Goal: Information Seeking & Learning: Learn about a topic

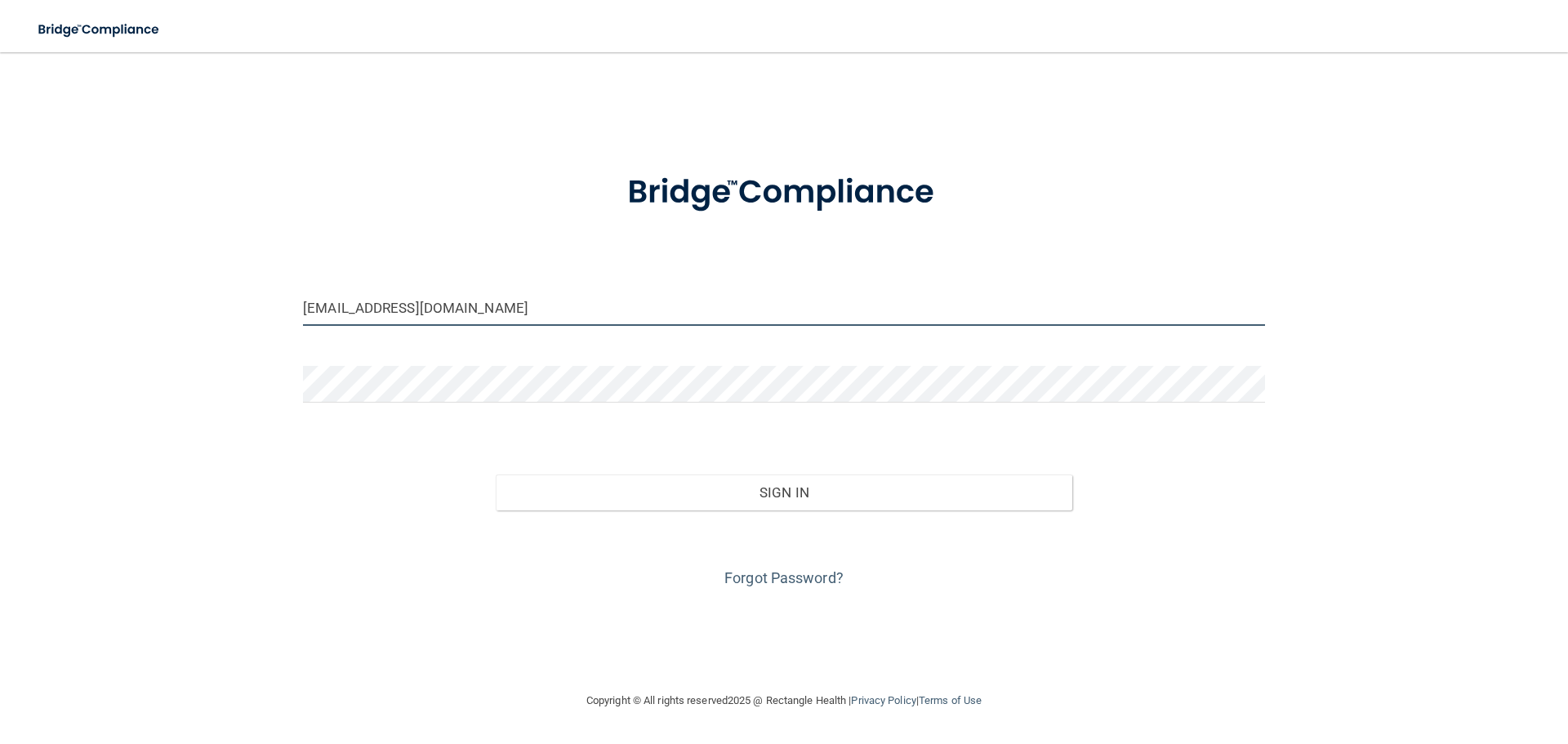
click at [478, 314] on input "[EMAIL_ADDRESS][DOMAIN_NAME]" at bounding box center [784, 307] width 962 height 37
drag, startPoint x: 458, startPoint y: 318, endPoint x: 240, endPoint y: 306, distance: 218.3
click at [241, 306] on div "[EMAIL_ADDRESS][MEDICAL_DATA] Invalid email/password. You don't have permission…" at bounding box center [784, 372] width 1502 height 606
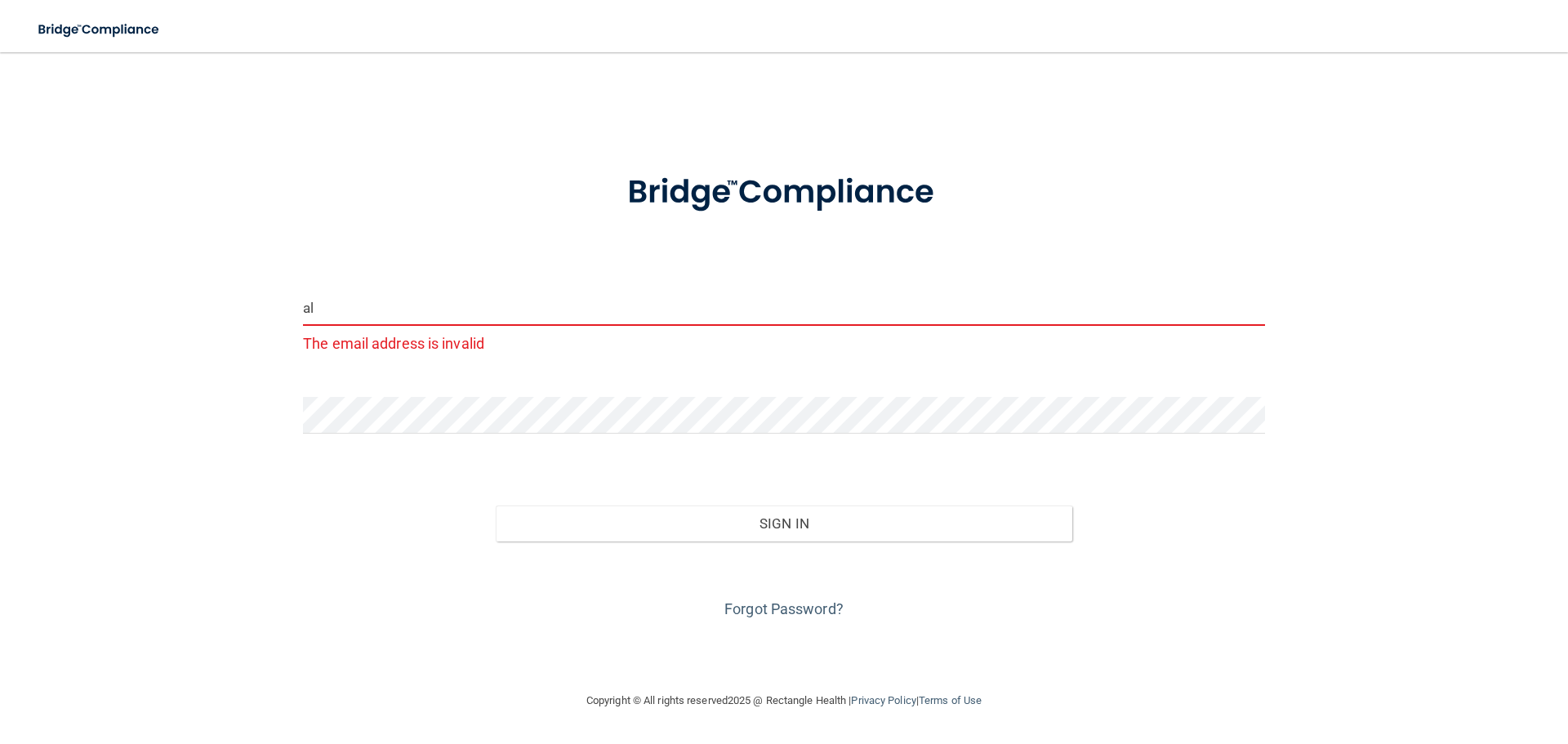
type input "[EMAIL_ADDRESS][DOMAIN_NAME]"
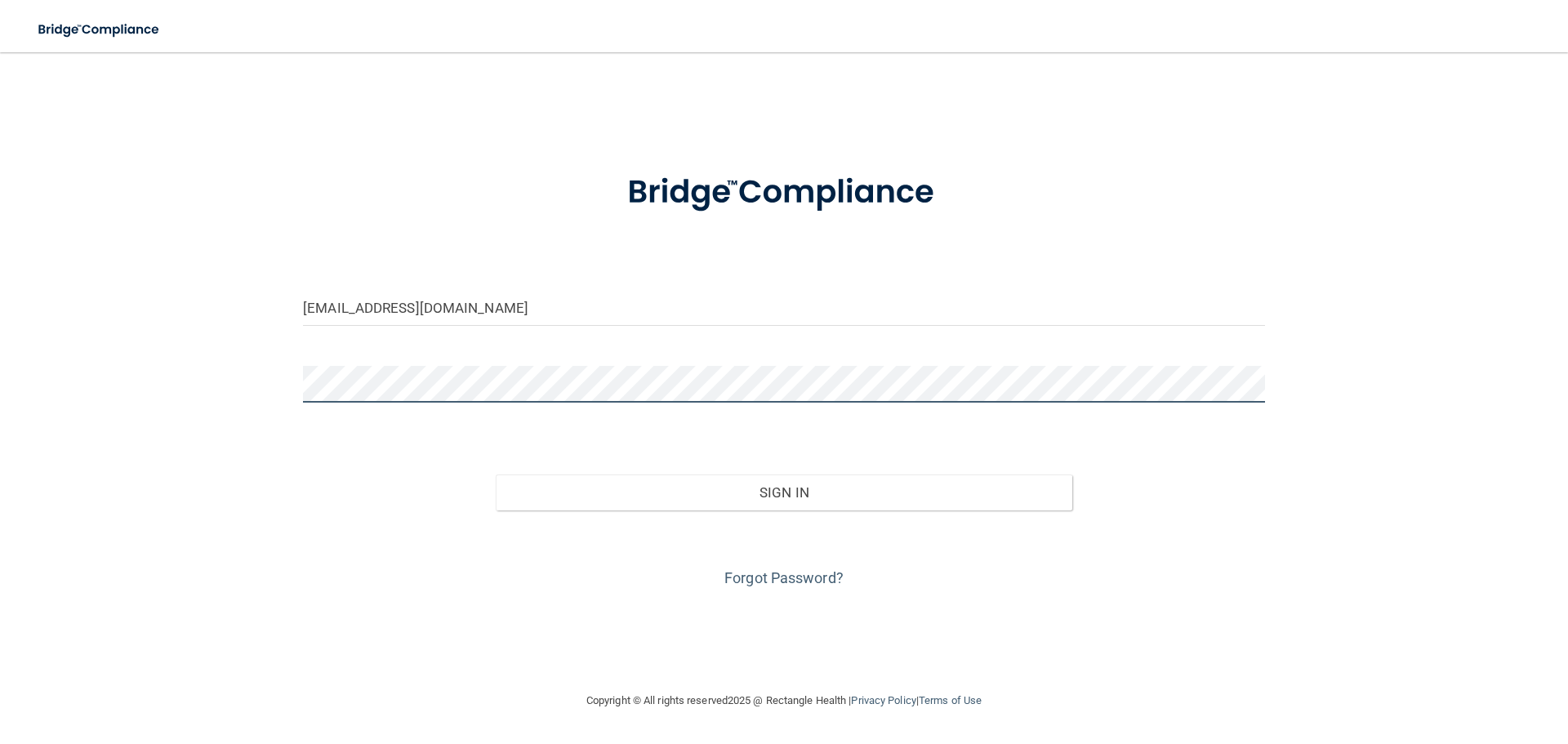
click at [259, 378] on div "[PERSON_NAME][EMAIL_ADDRESS][DOMAIN_NAME] Invalid email/password. You don't hav…" at bounding box center [784, 372] width 1502 height 606
click at [1435, 489] on div "[PERSON_NAME][EMAIL_ADDRESS][DOMAIN_NAME] Invalid email/password. You don't hav…" at bounding box center [784, 372] width 1502 height 606
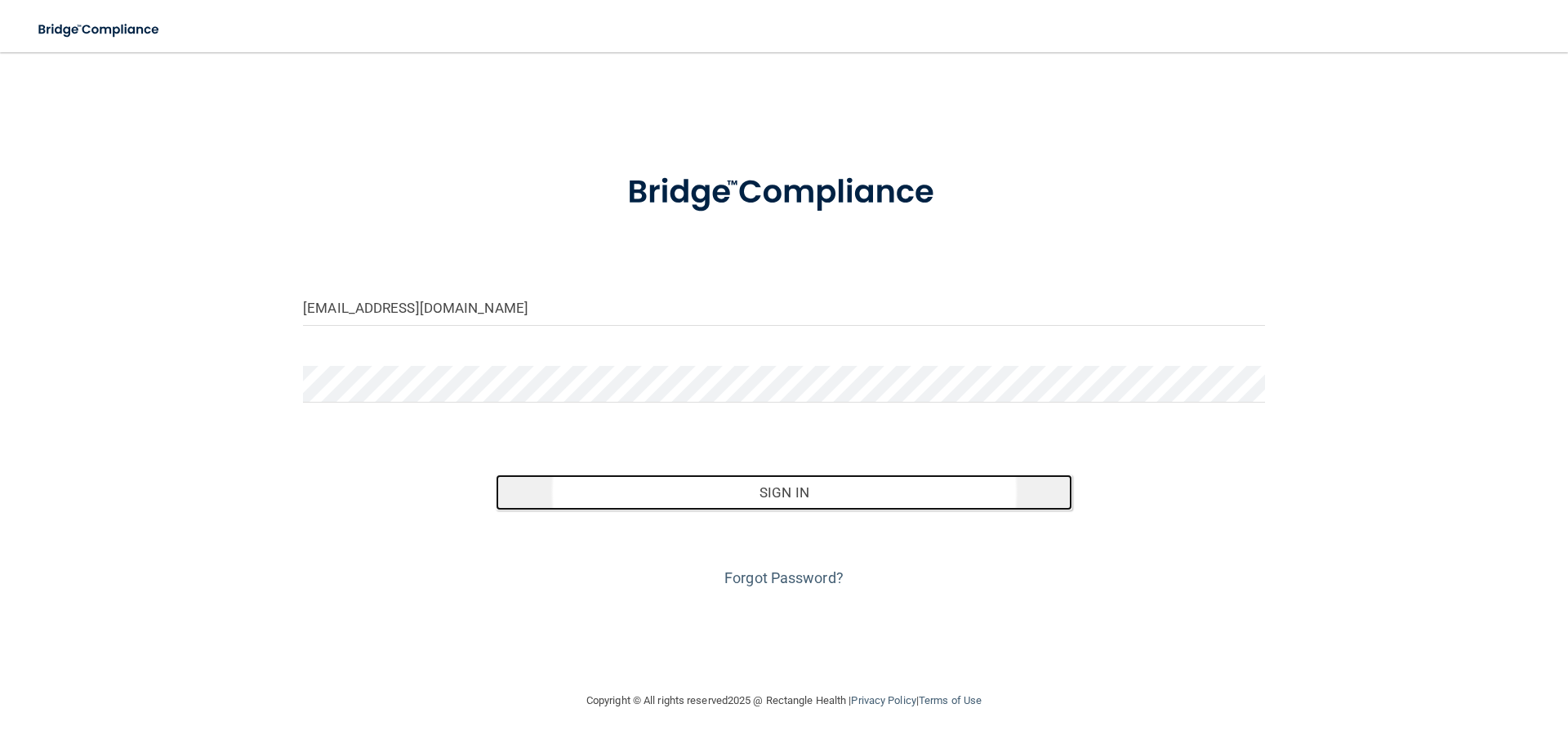
click at [760, 493] on button "Sign In" at bounding box center [784, 493] width 577 height 36
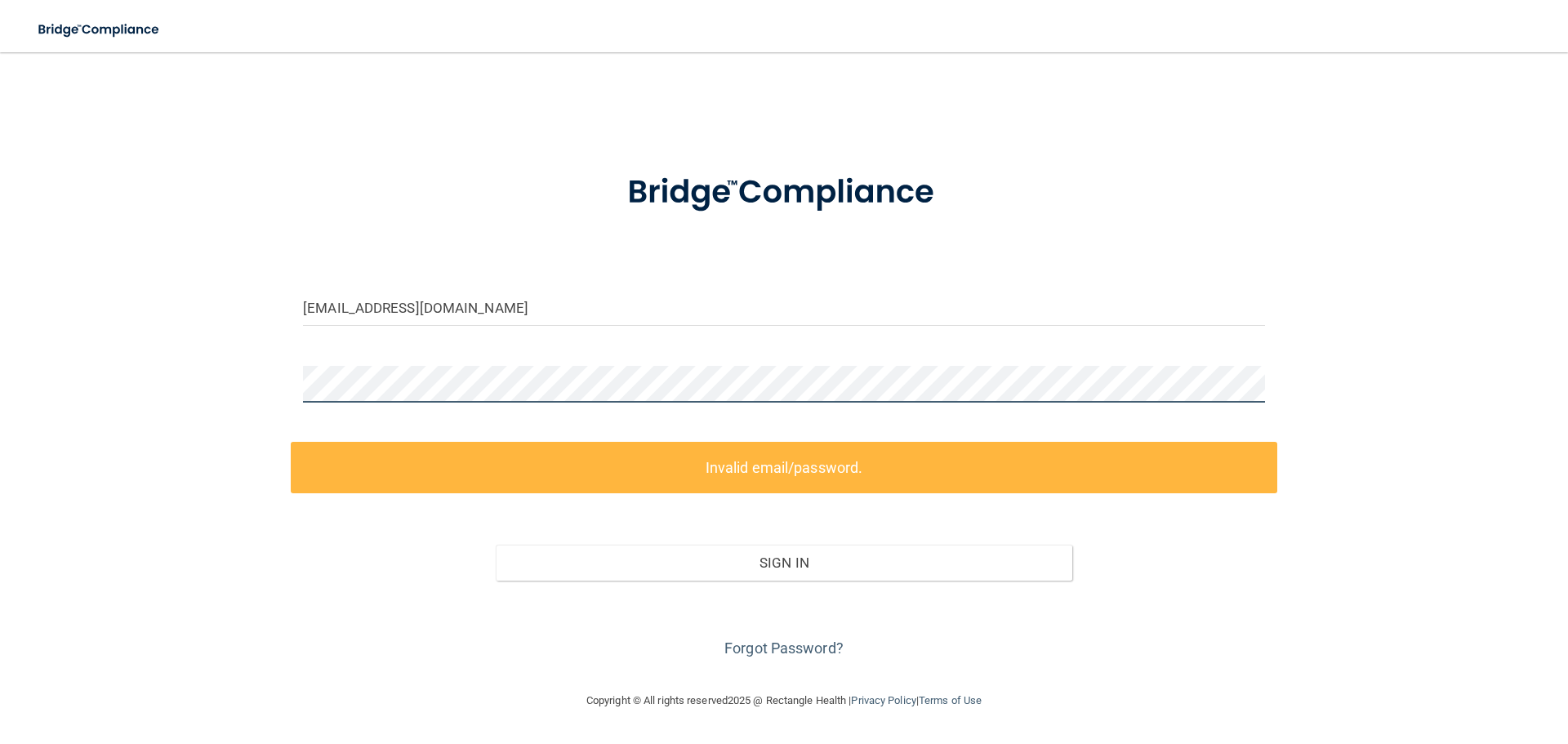
click at [225, 361] on div "[PERSON_NAME][EMAIL_ADDRESS][DOMAIN_NAME] Invalid email/password. You don't hav…" at bounding box center [784, 372] width 1502 height 606
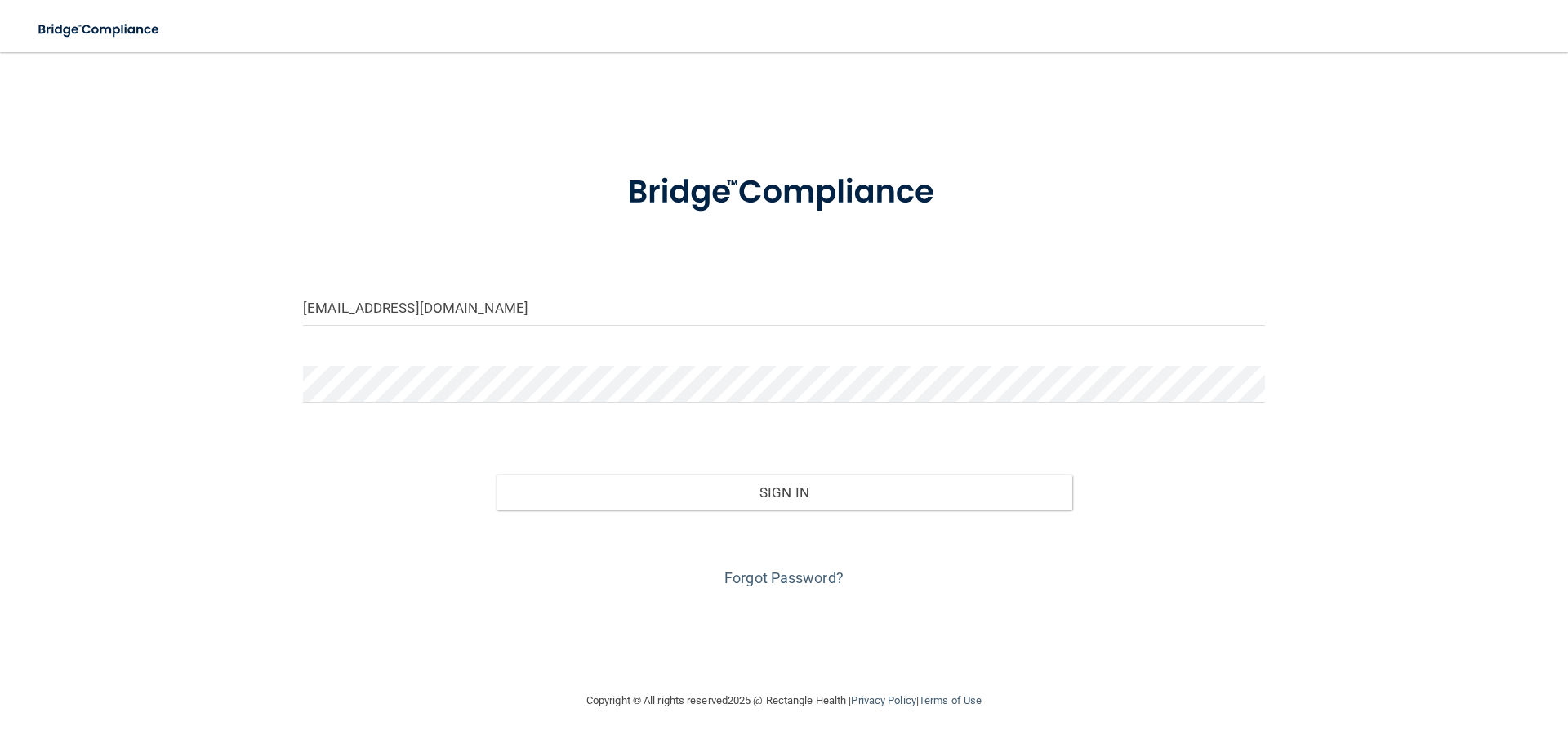
click at [255, 529] on div "[PERSON_NAME][EMAIL_ADDRESS][DOMAIN_NAME] Invalid email/password. You don't hav…" at bounding box center [784, 372] width 1502 height 606
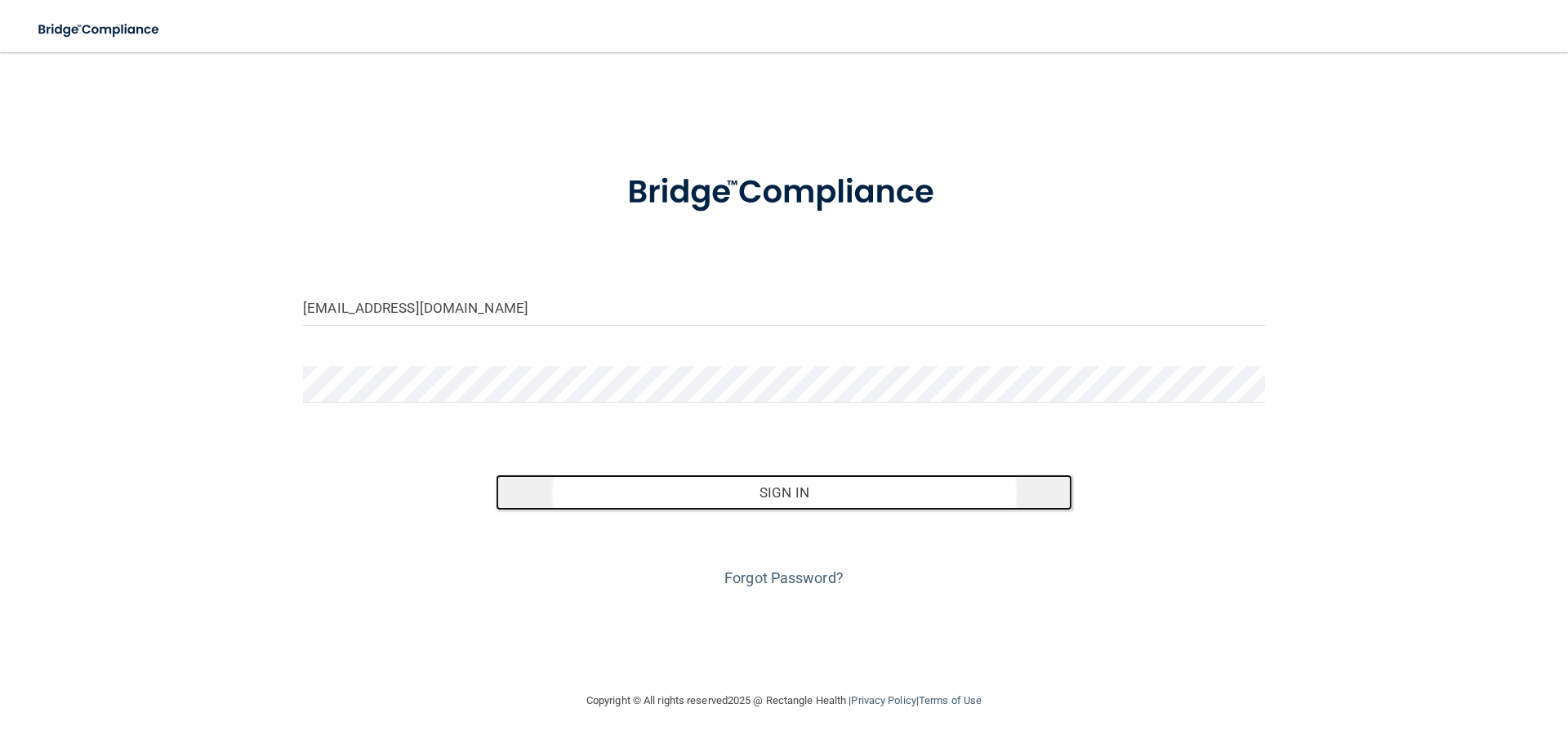
click at [796, 487] on button "Sign In" at bounding box center [784, 493] width 577 height 36
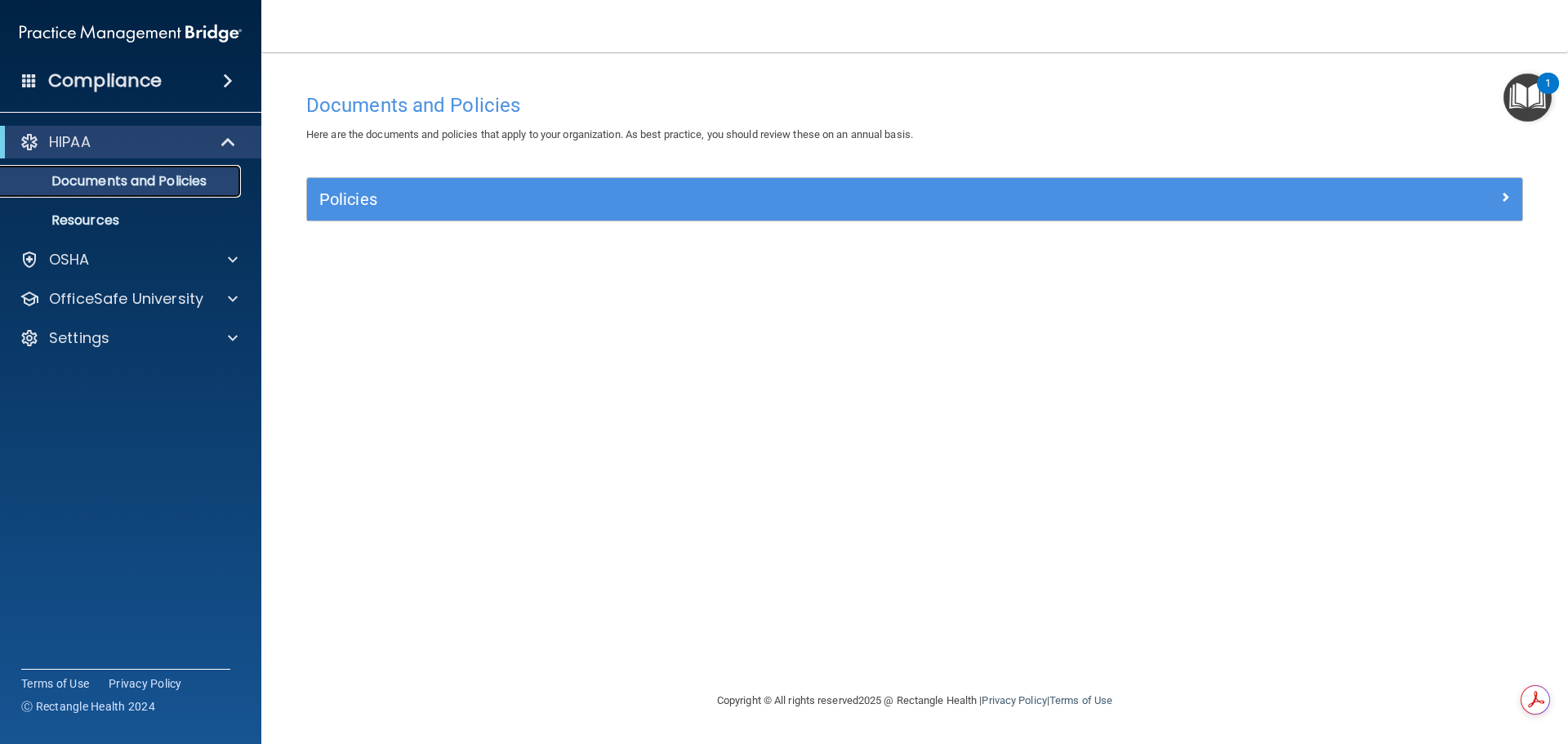
click at [165, 186] on p "Documents and Policies" at bounding box center [122, 181] width 223 height 16
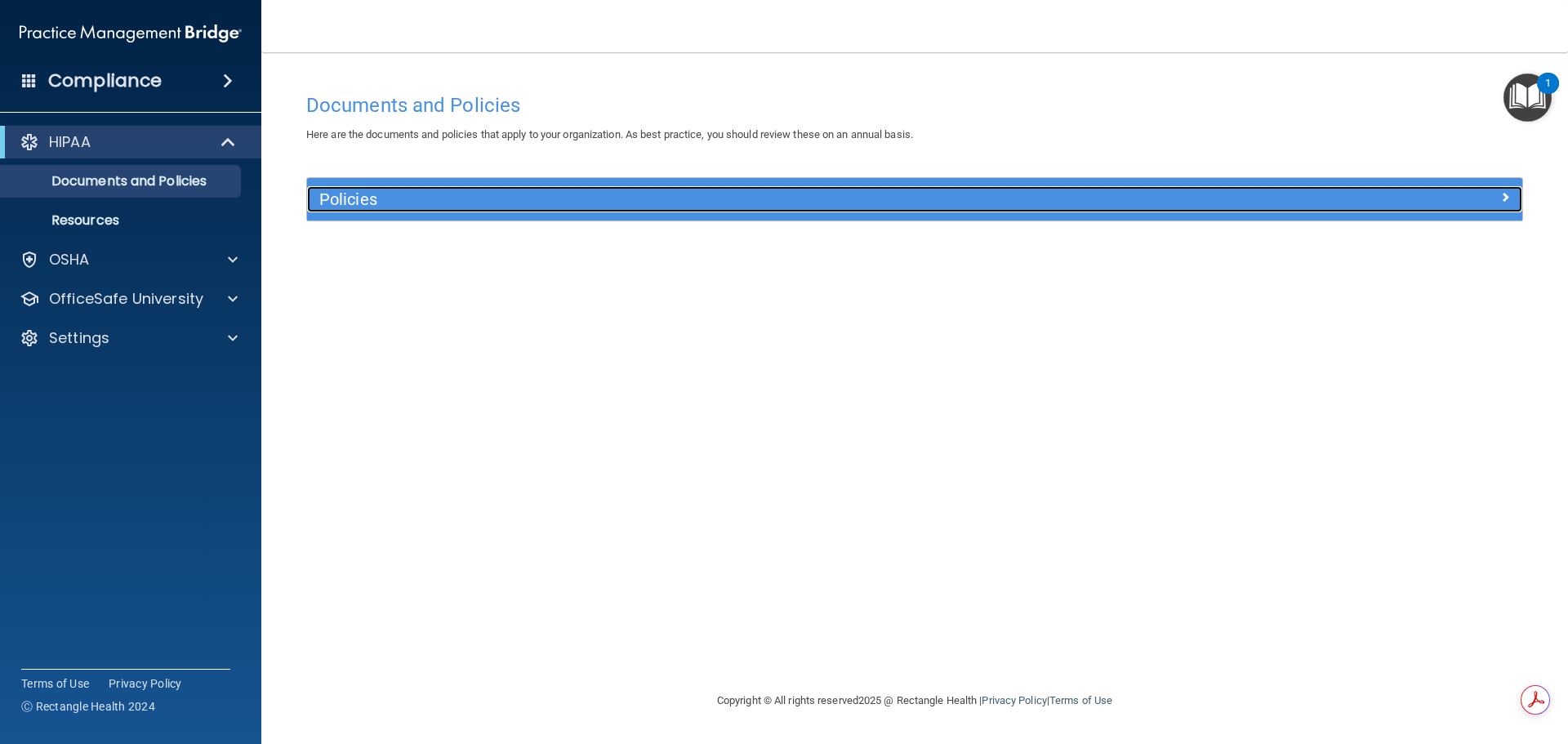
click at [482, 199] on h5 "Policies" at bounding box center [762, 200] width 887 height 18
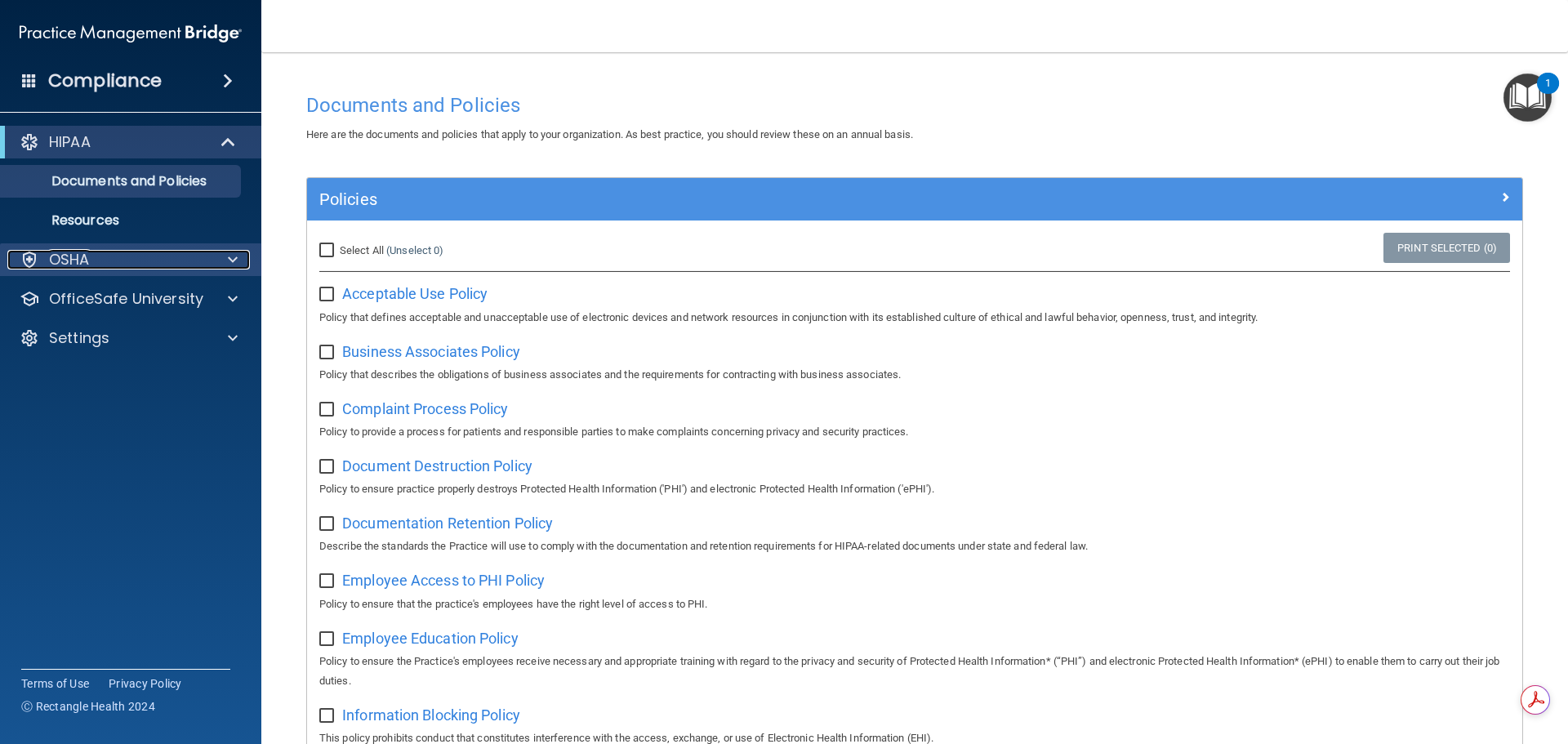
click at [116, 267] on div "OSHA" at bounding box center [108, 260] width 203 height 20
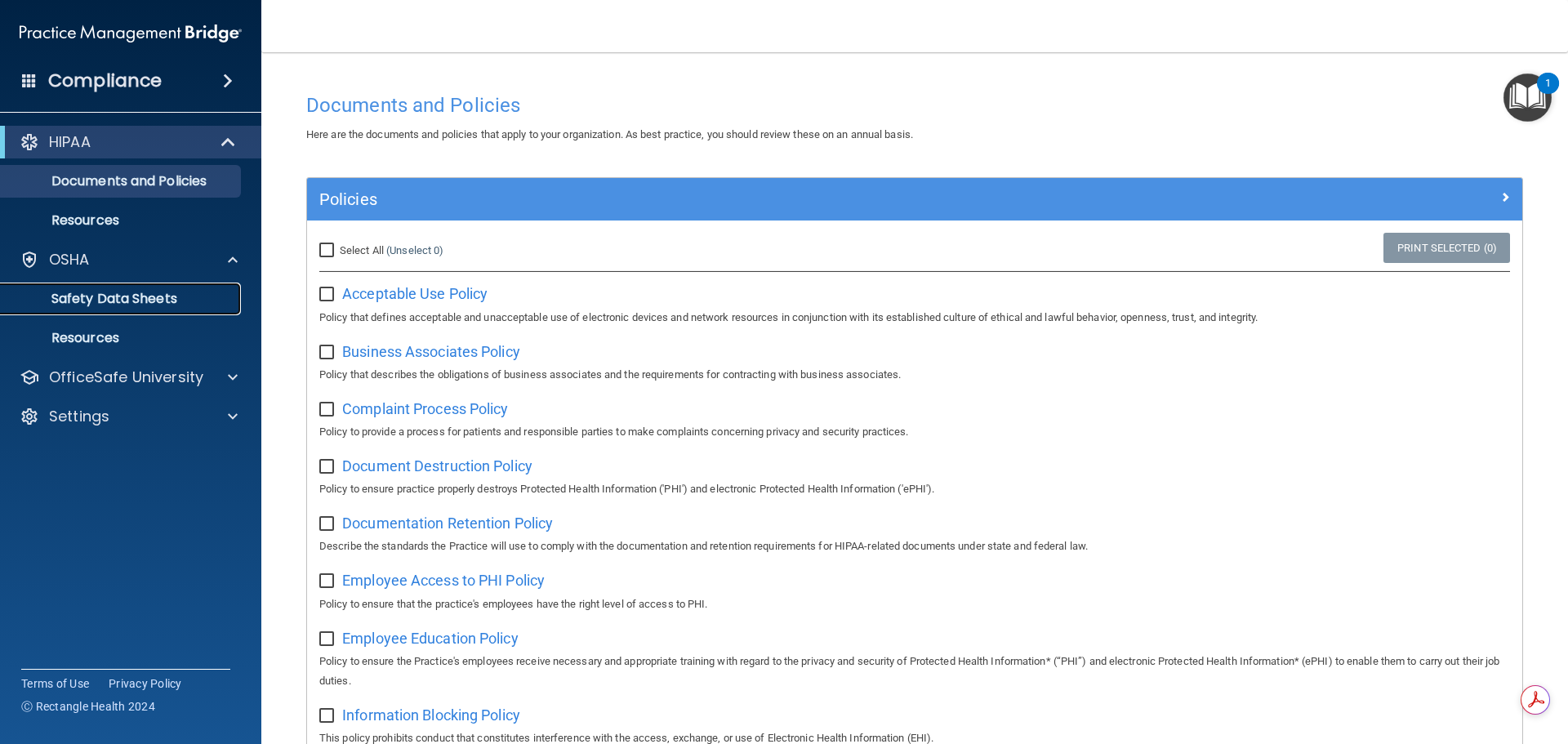
click at [123, 296] on p "Safety Data Sheets" at bounding box center [122, 299] width 223 height 16
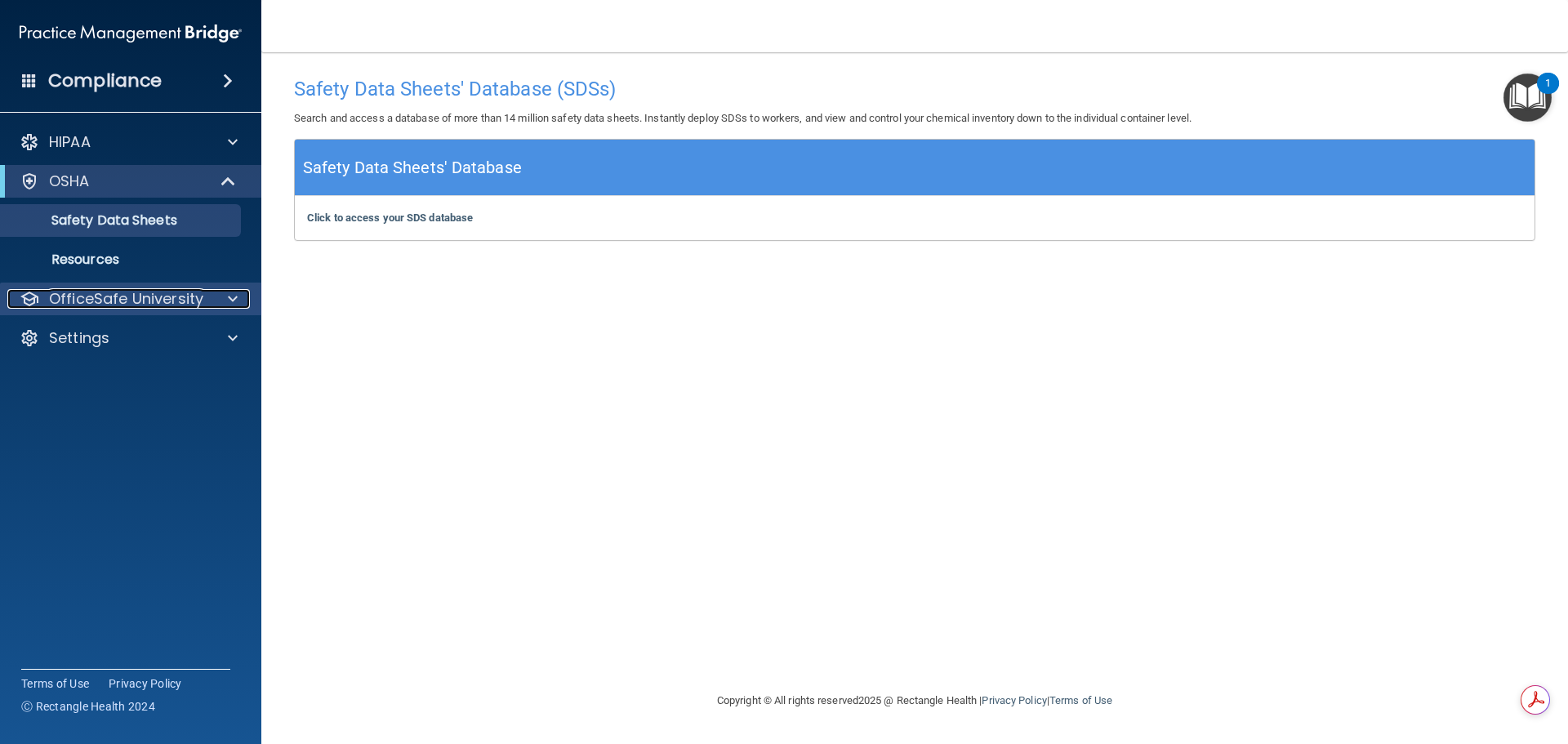
click at [228, 299] on div at bounding box center [230, 299] width 41 height 20
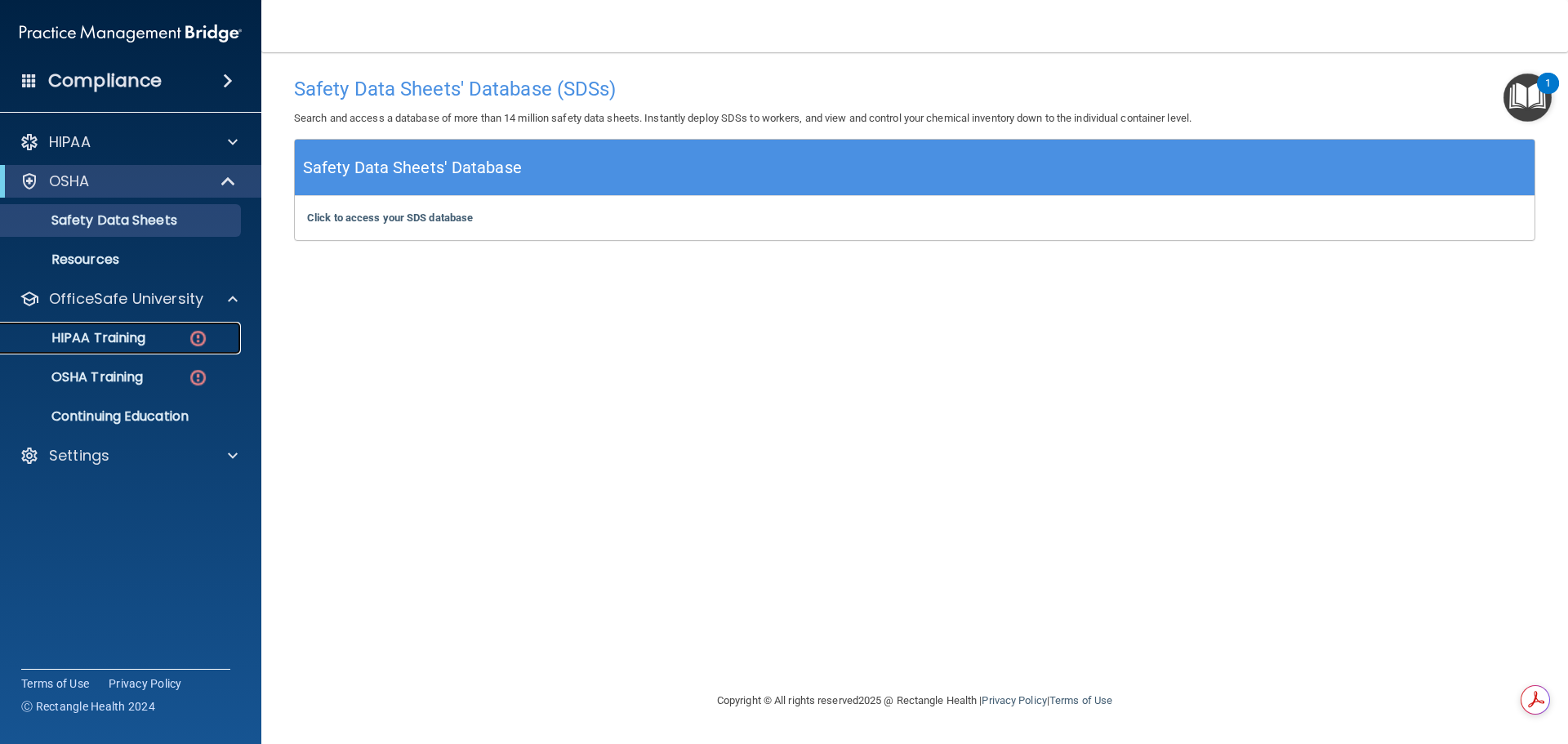
click at [111, 340] on p "HIPAA Training" at bounding box center [78, 338] width 135 height 16
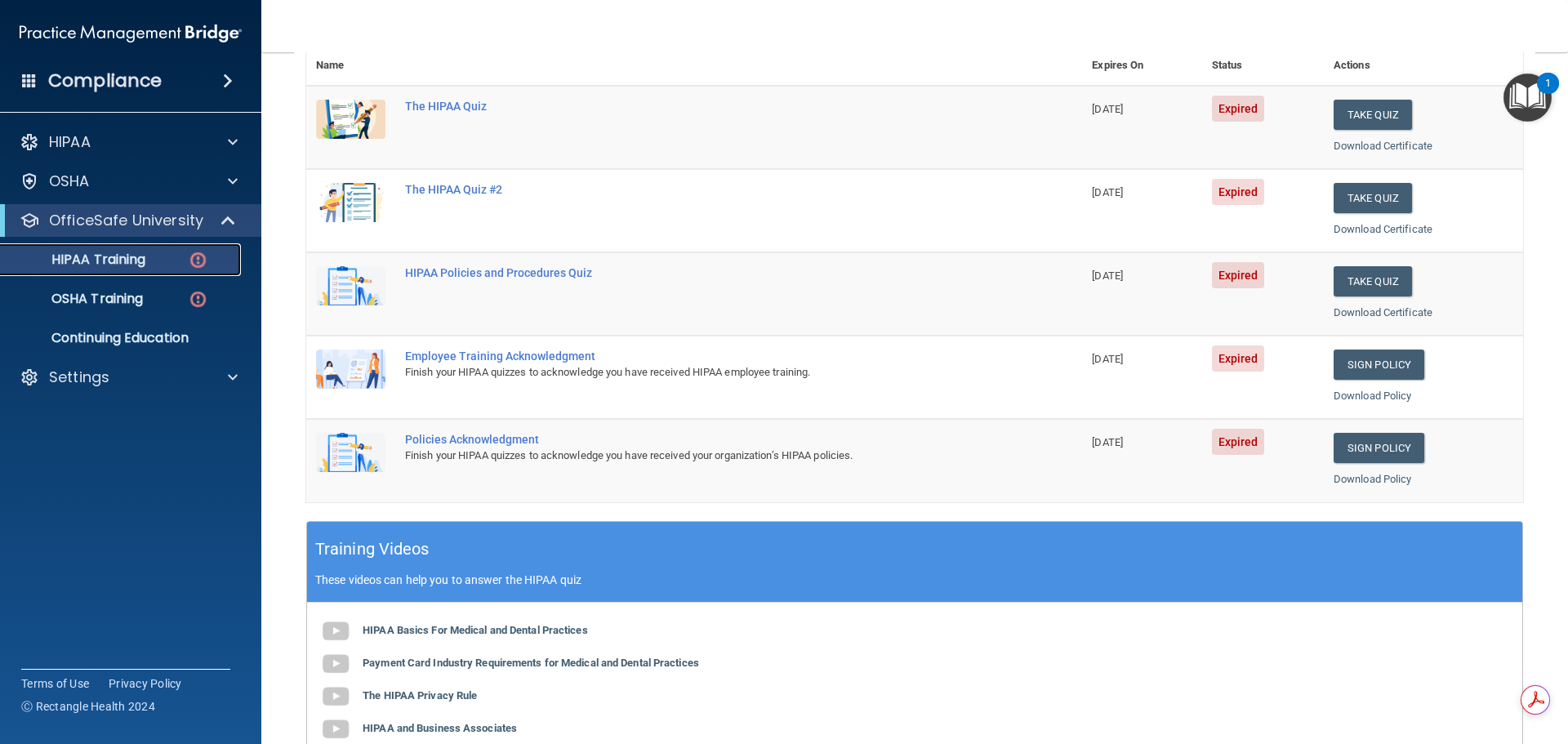
scroll to position [163, 0]
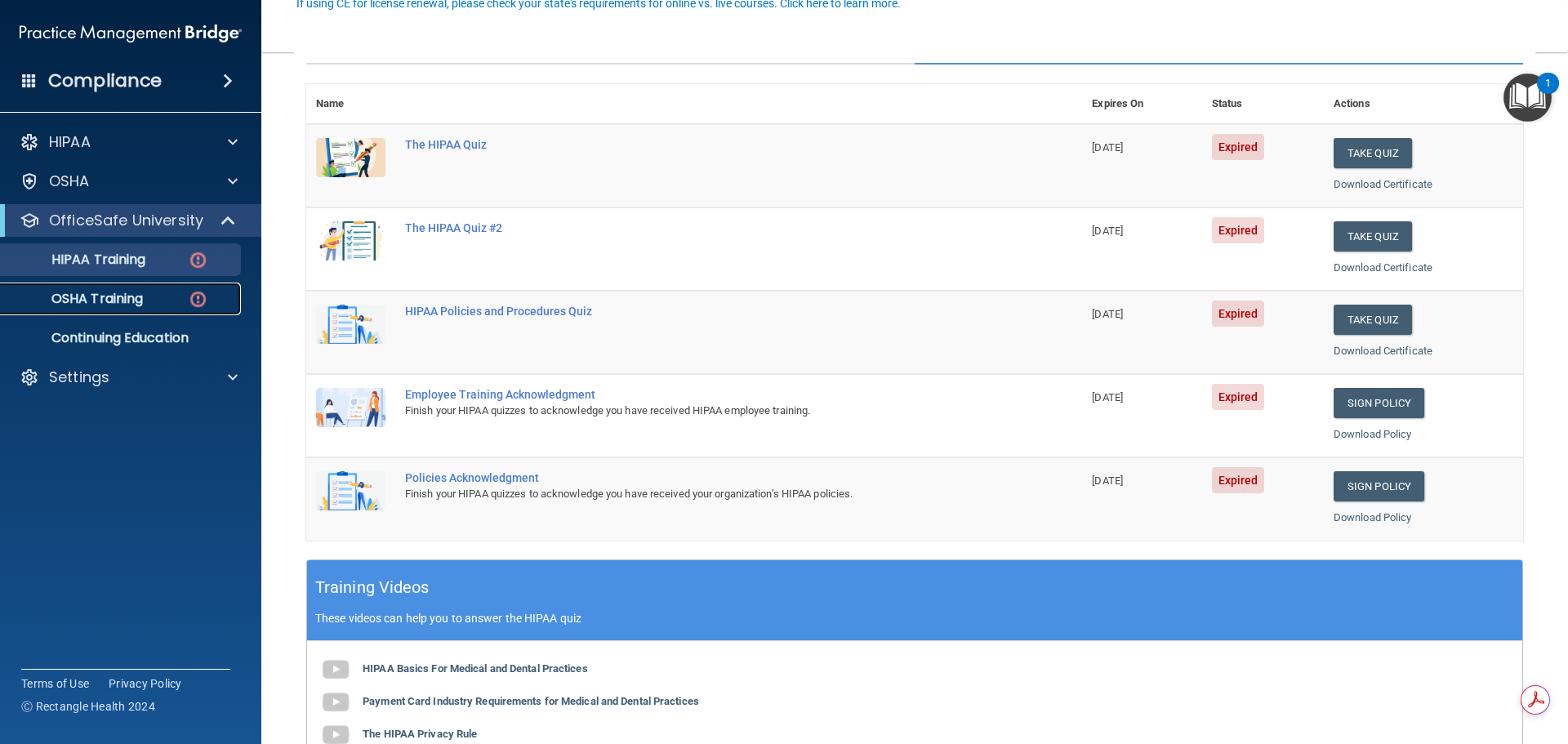
click at [125, 300] on p "OSHA Training" at bounding box center [77, 299] width 132 height 16
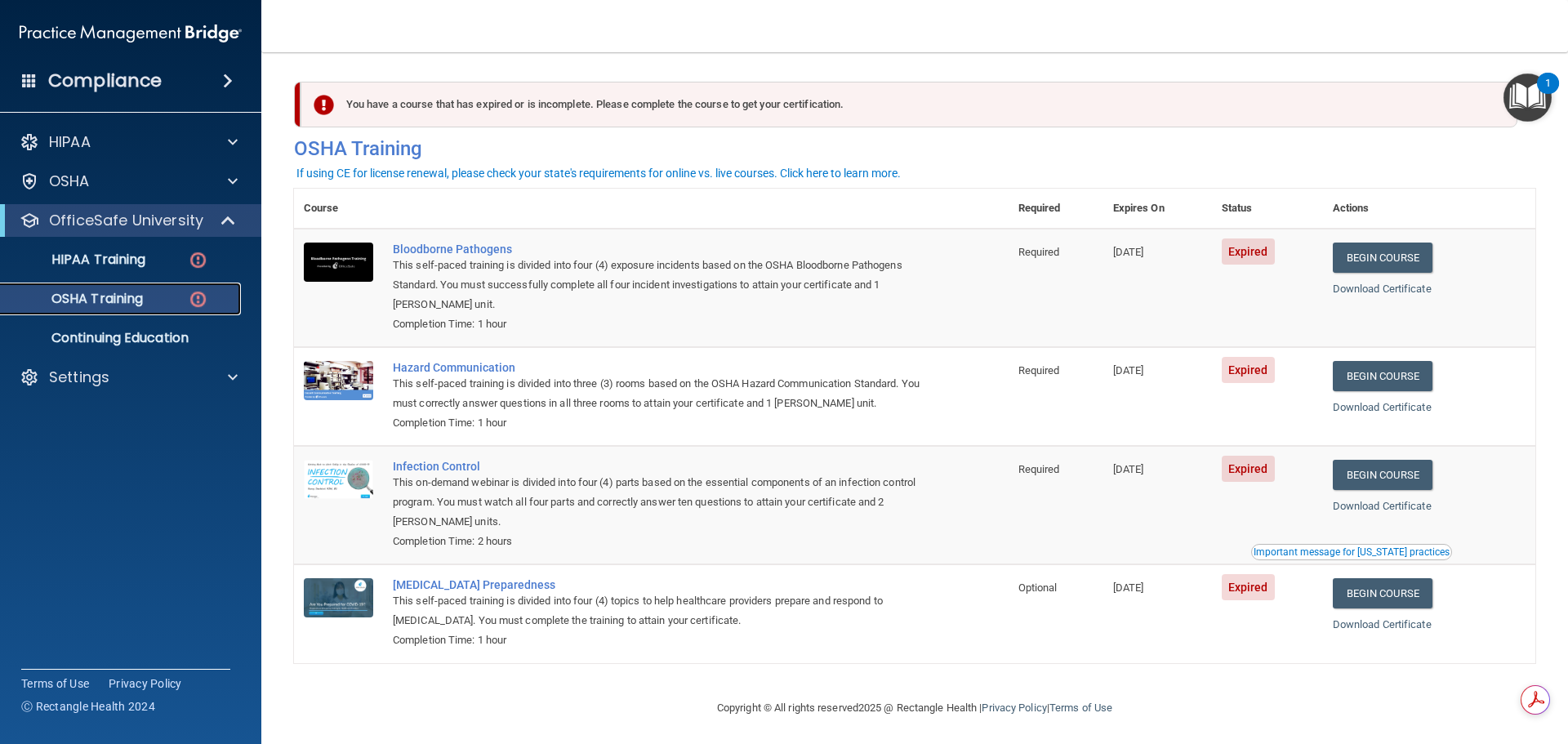
scroll to position [7, 0]
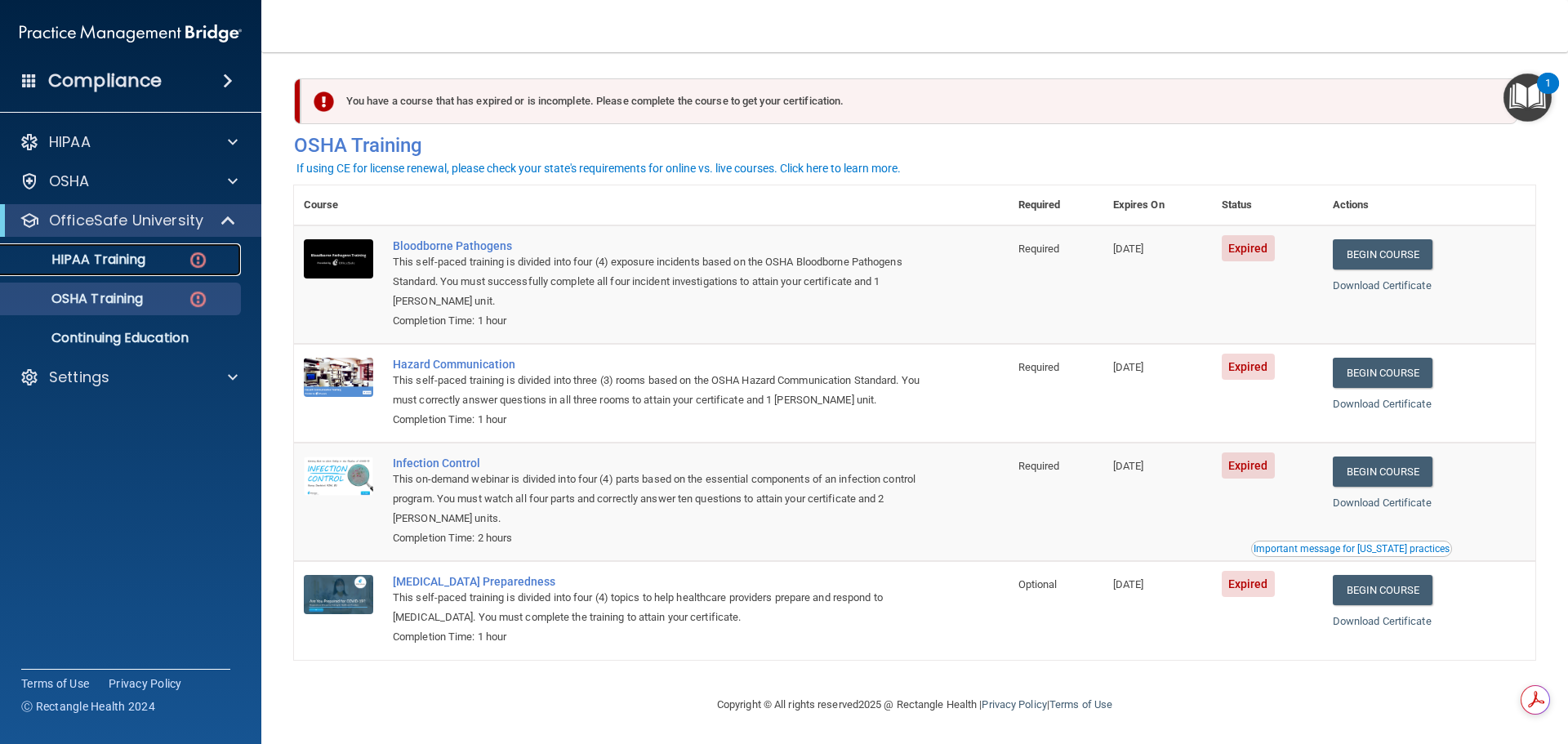
click at [121, 263] on p "HIPAA Training" at bounding box center [78, 259] width 135 height 16
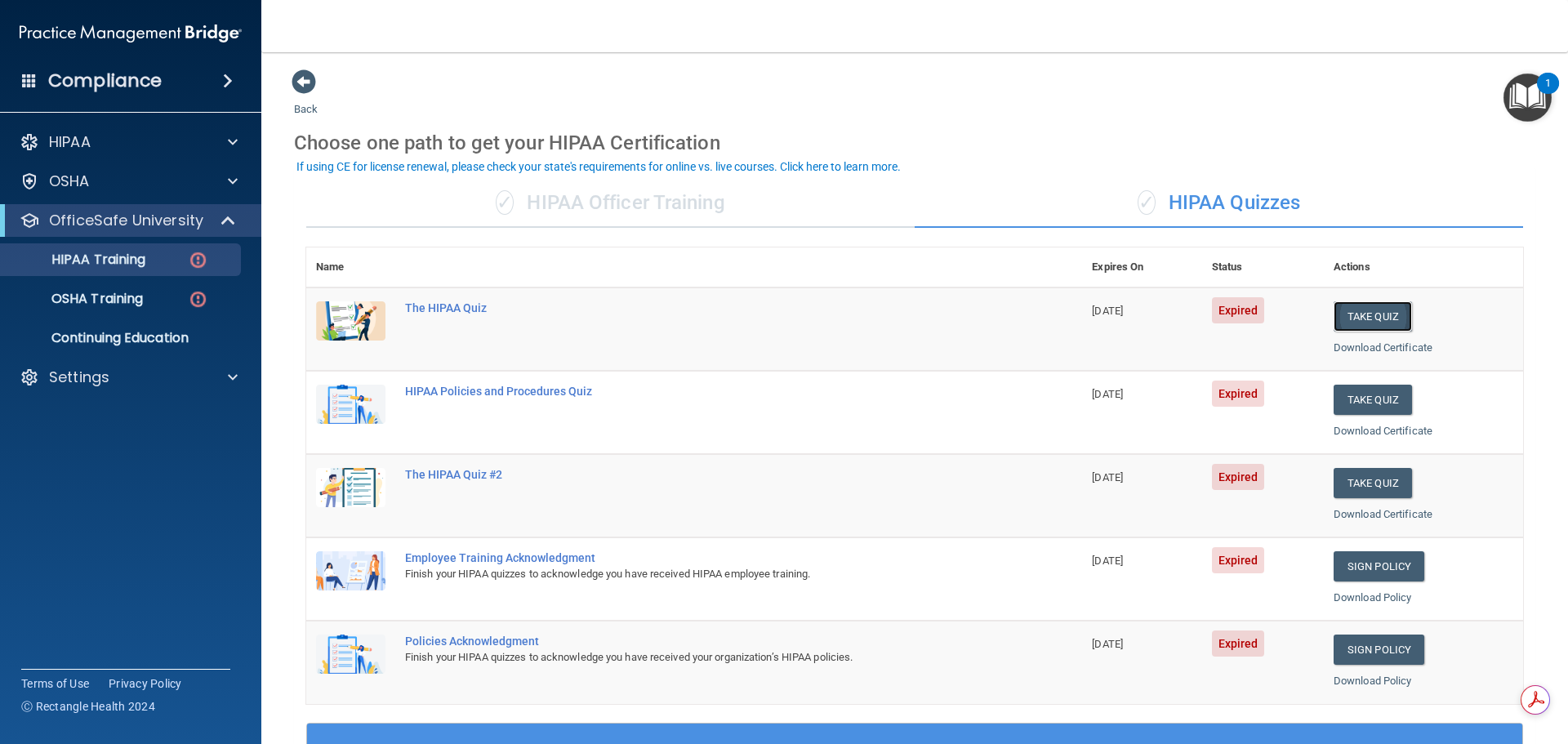
click at [1359, 310] on button "Take Quiz" at bounding box center [1372, 316] width 78 height 30
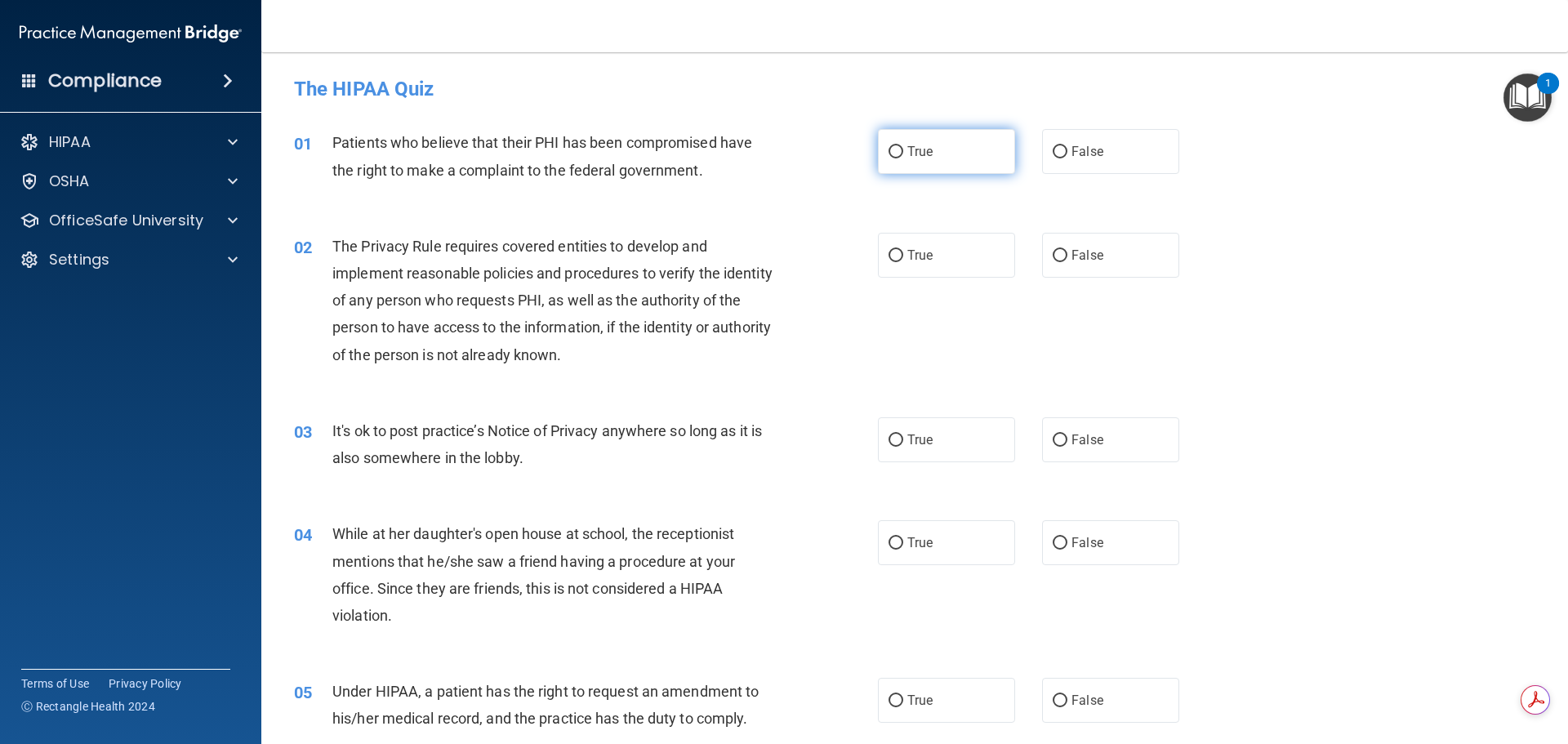
click at [888, 154] on input "True" at bounding box center [895, 152] width 15 height 12
radio input "true"
click at [907, 251] on span "True" at bounding box center [919, 255] width 25 height 16
click at [902, 251] on input "True" at bounding box center [895, 256] width 15 height 12
radio input "true"
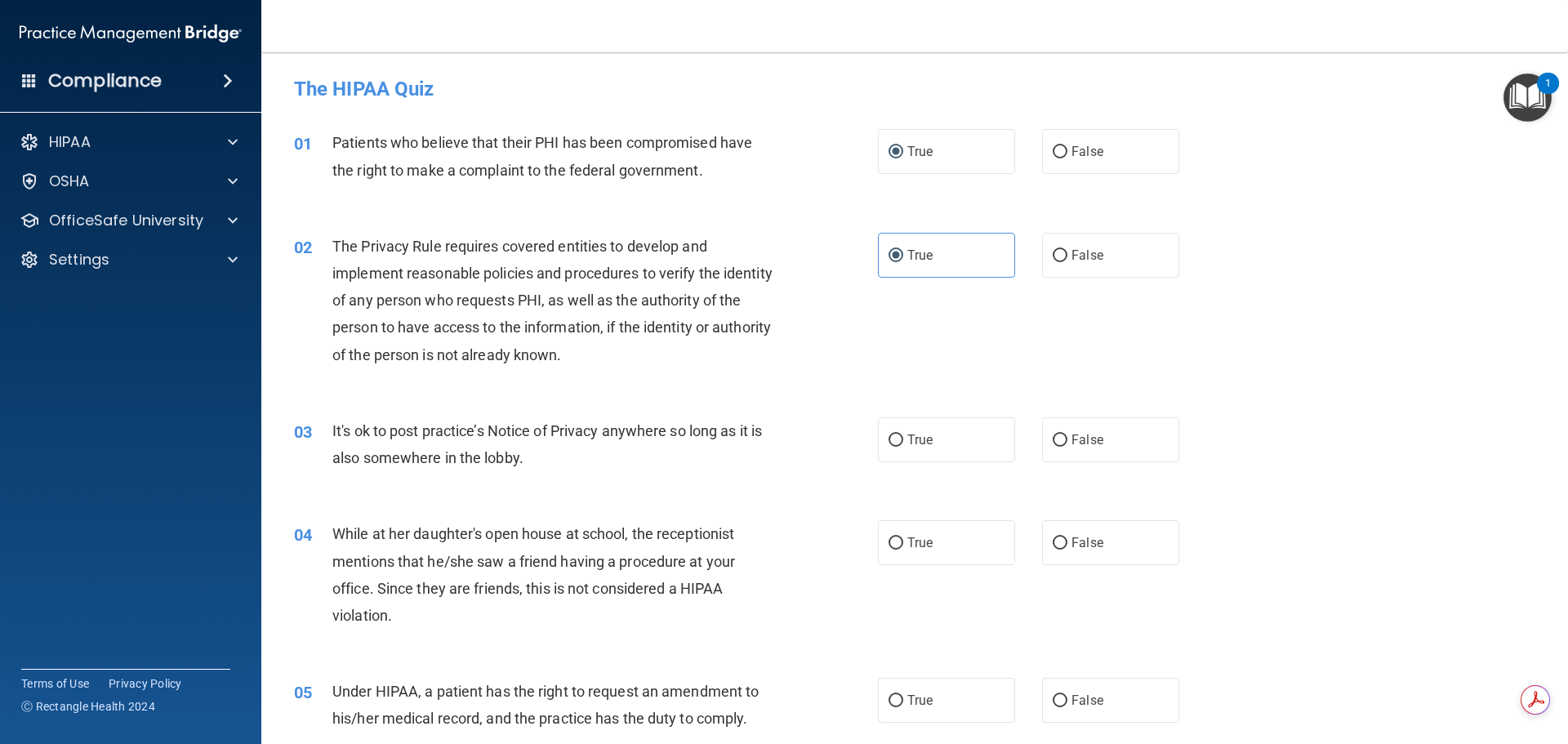
scroll to position [81, 0]
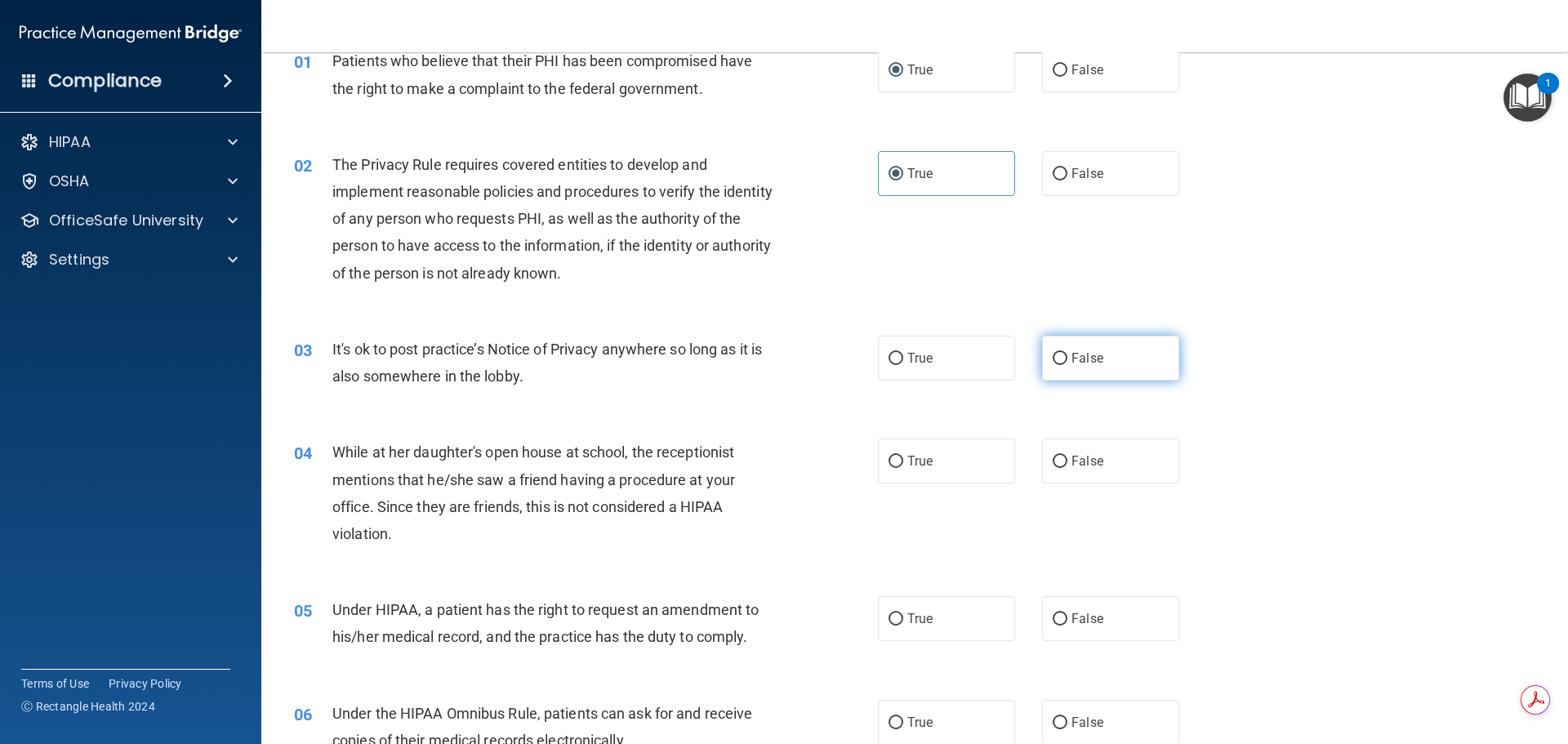
click at [1071, 360] on span "False" at bounding box center [1087, 359] width 32 height 16
click at [1067, 360] on input "False" at bounding box center [1060, 359] width 15 height 12
radio input "true"
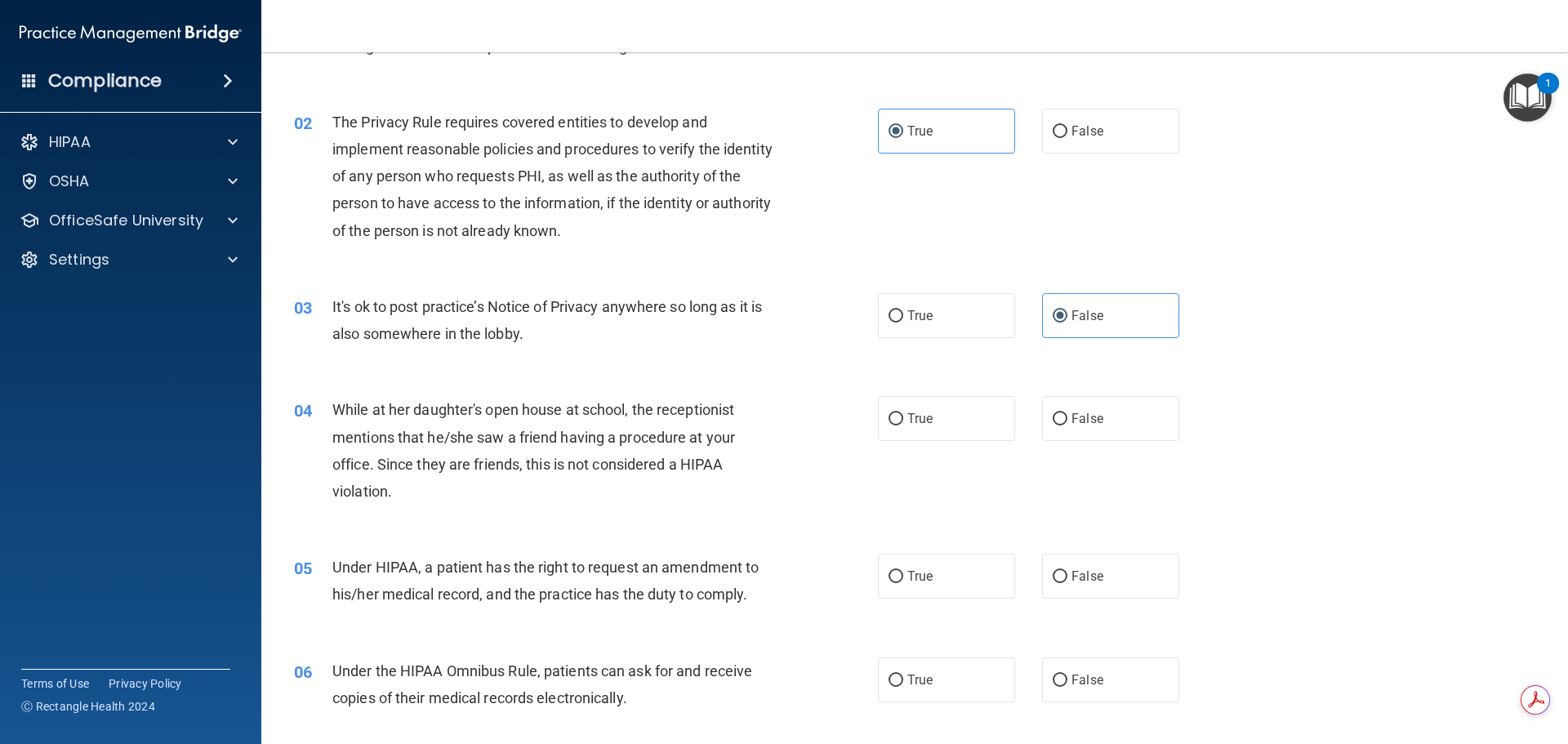
scroll to position [245, 0]
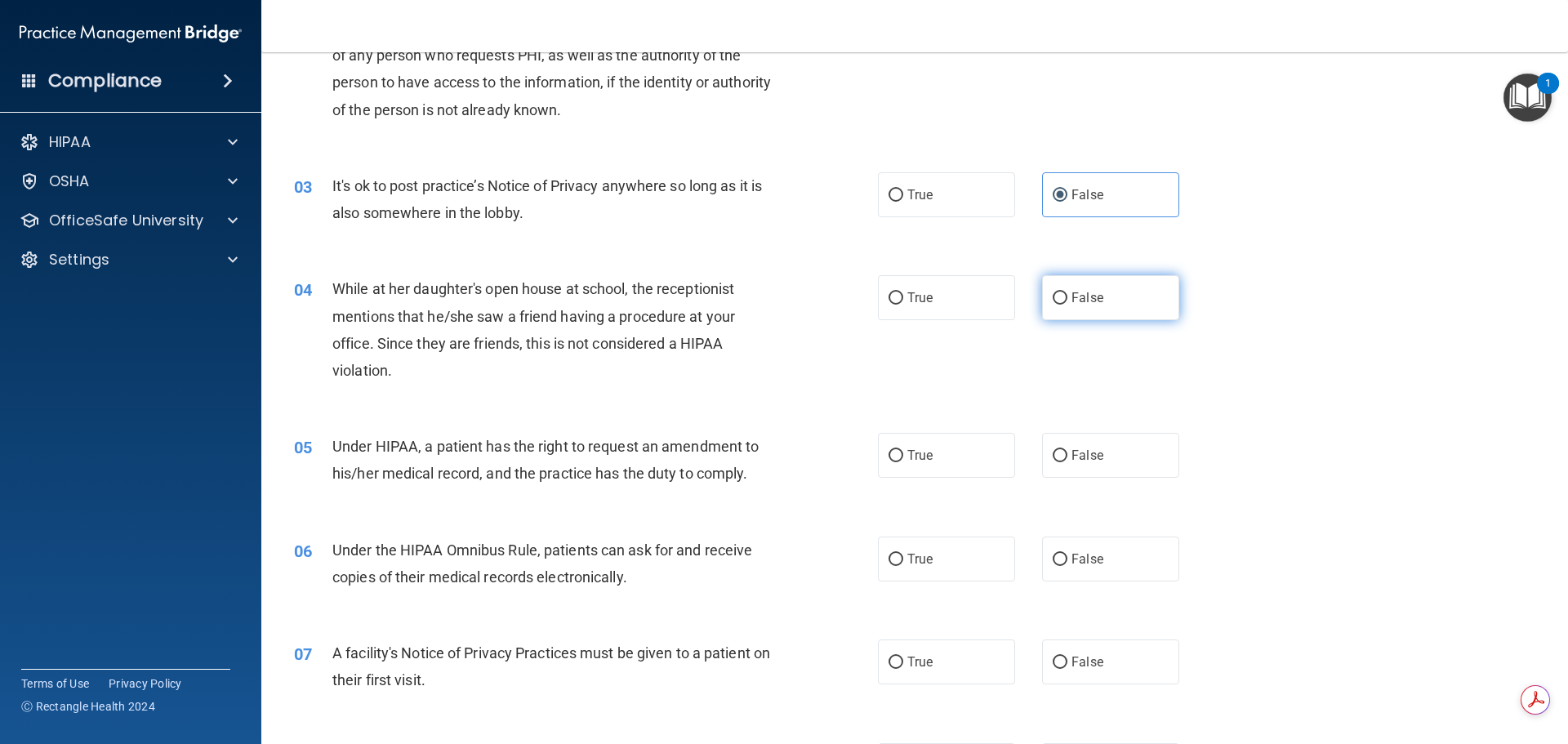
click at [1072, 301] on span "False" at bounding box center [1087, 298] width 32 height 16
click at [1067, 301] on input "False" at bounding box center [1060, 298] width 15 height 12
radio input "true"
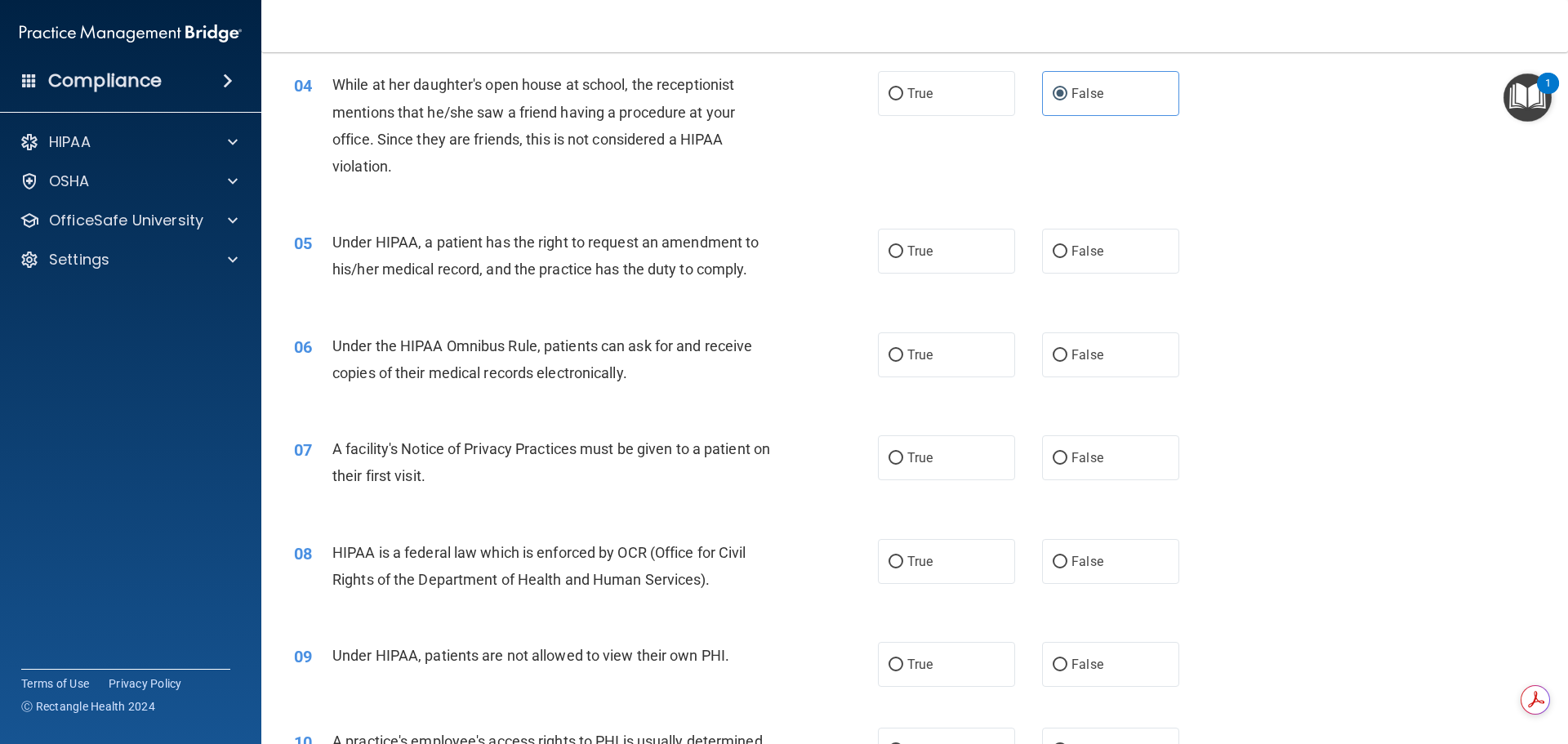
scroll to position [490, 0]
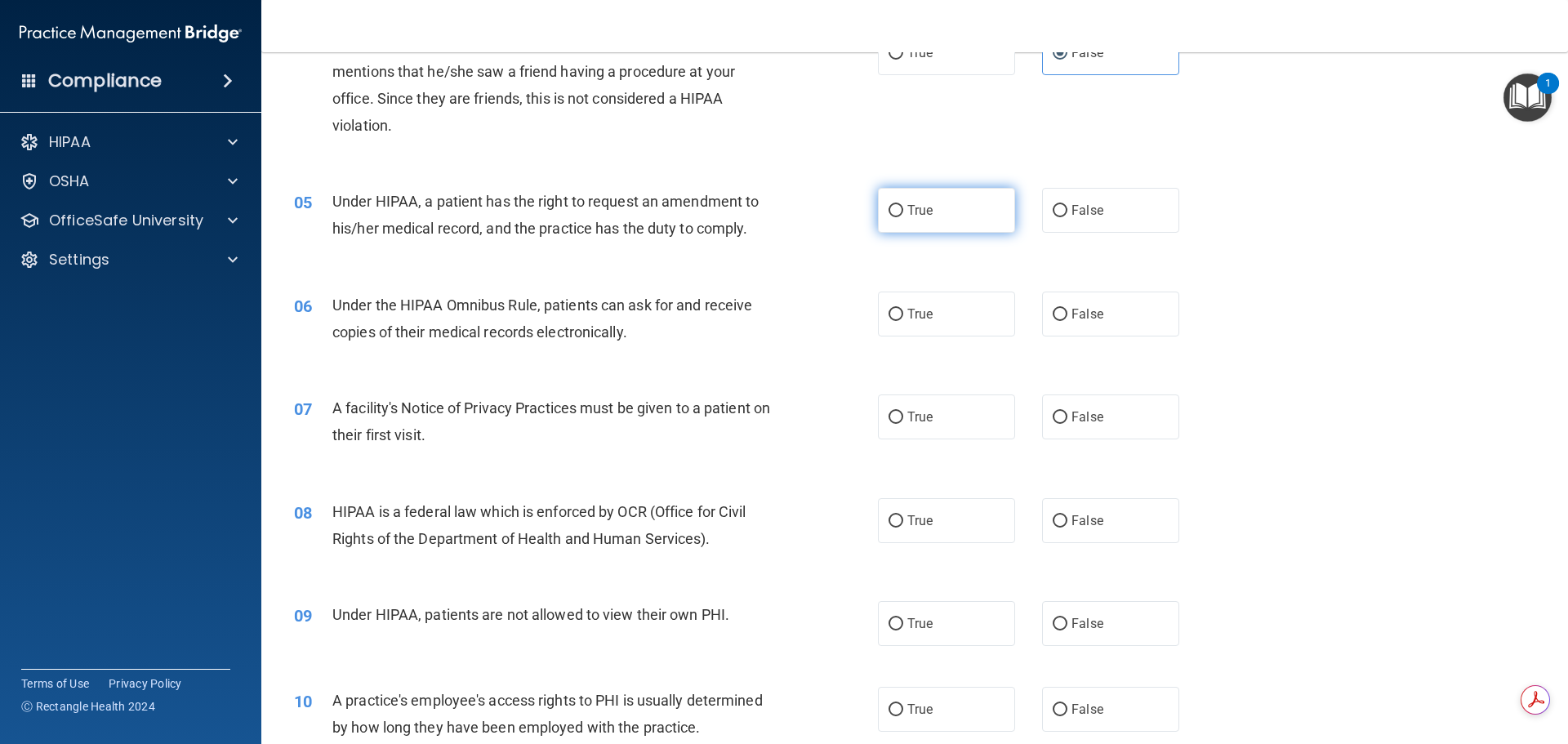
click at [901, 209] on label "True" at bounding box center [947, 210] width 137 height 45
click at [901, 209] on input "True" at bounding box center [895, 211] width 15 height 12
radio input "true"
click at [897, 313] on label "True" at bounding box center [947, 313] width 137 height 45
click at [897, 313] on input "True" at bounding box center [895, 315] width 15 height 12
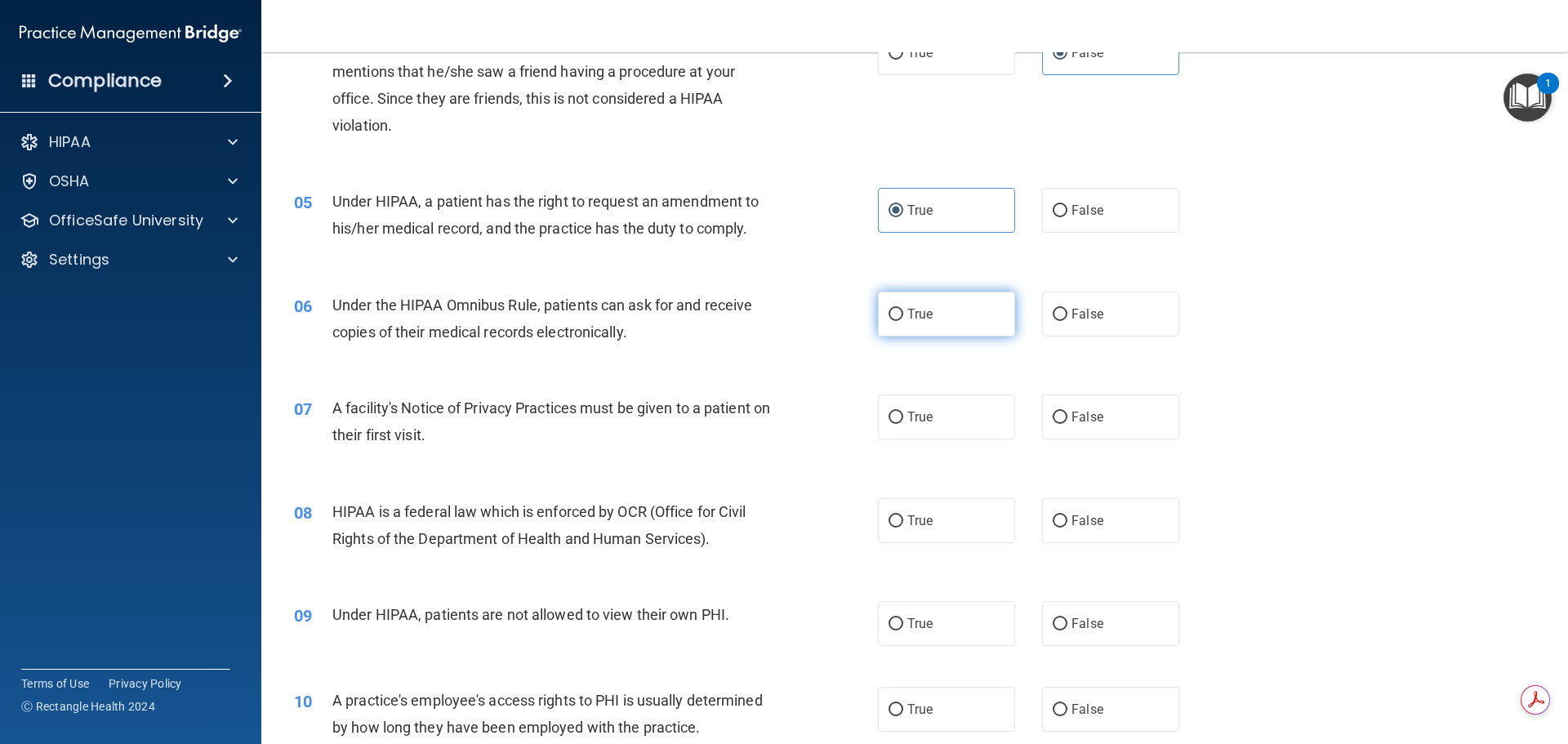
radio input "true"
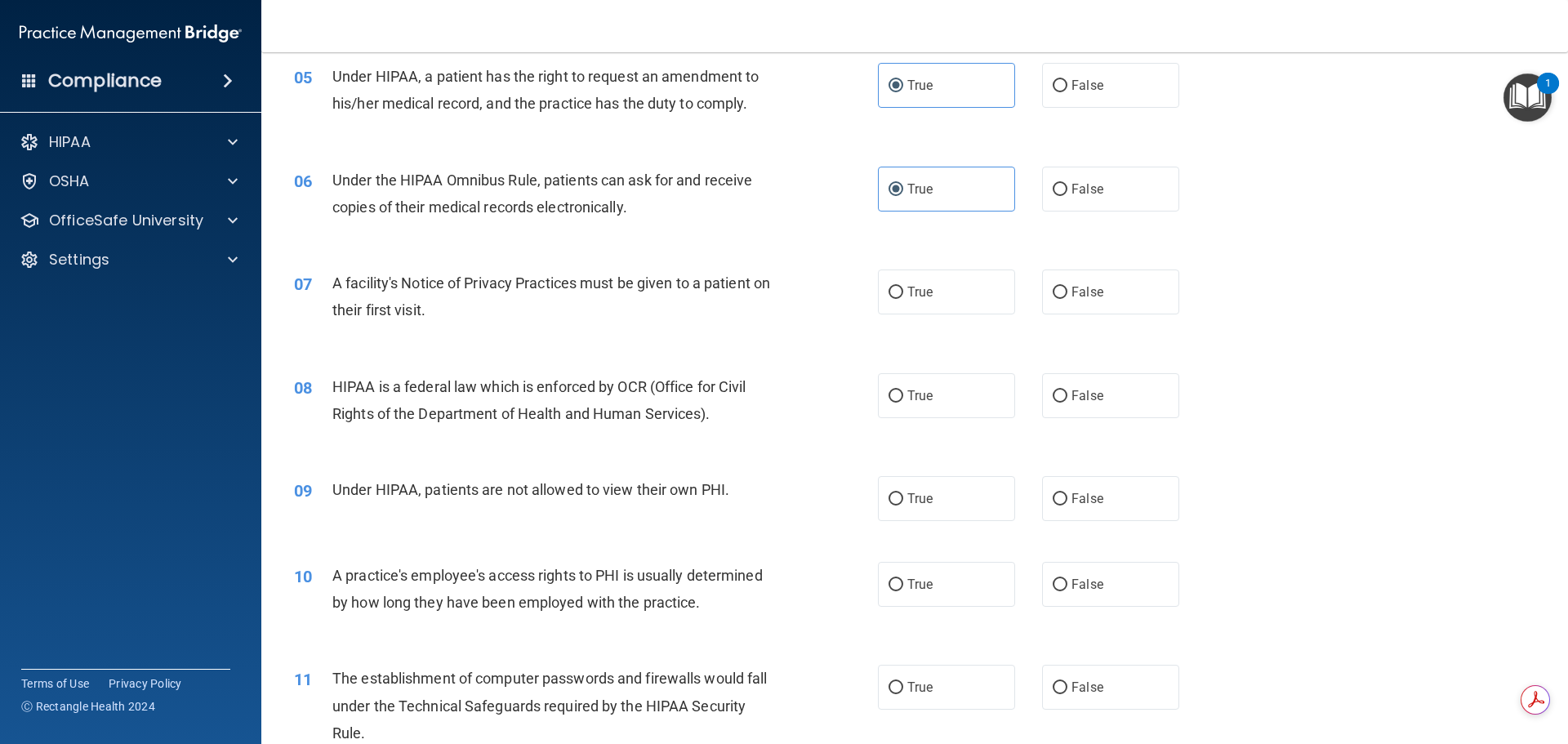
scroll to position [654, 0]
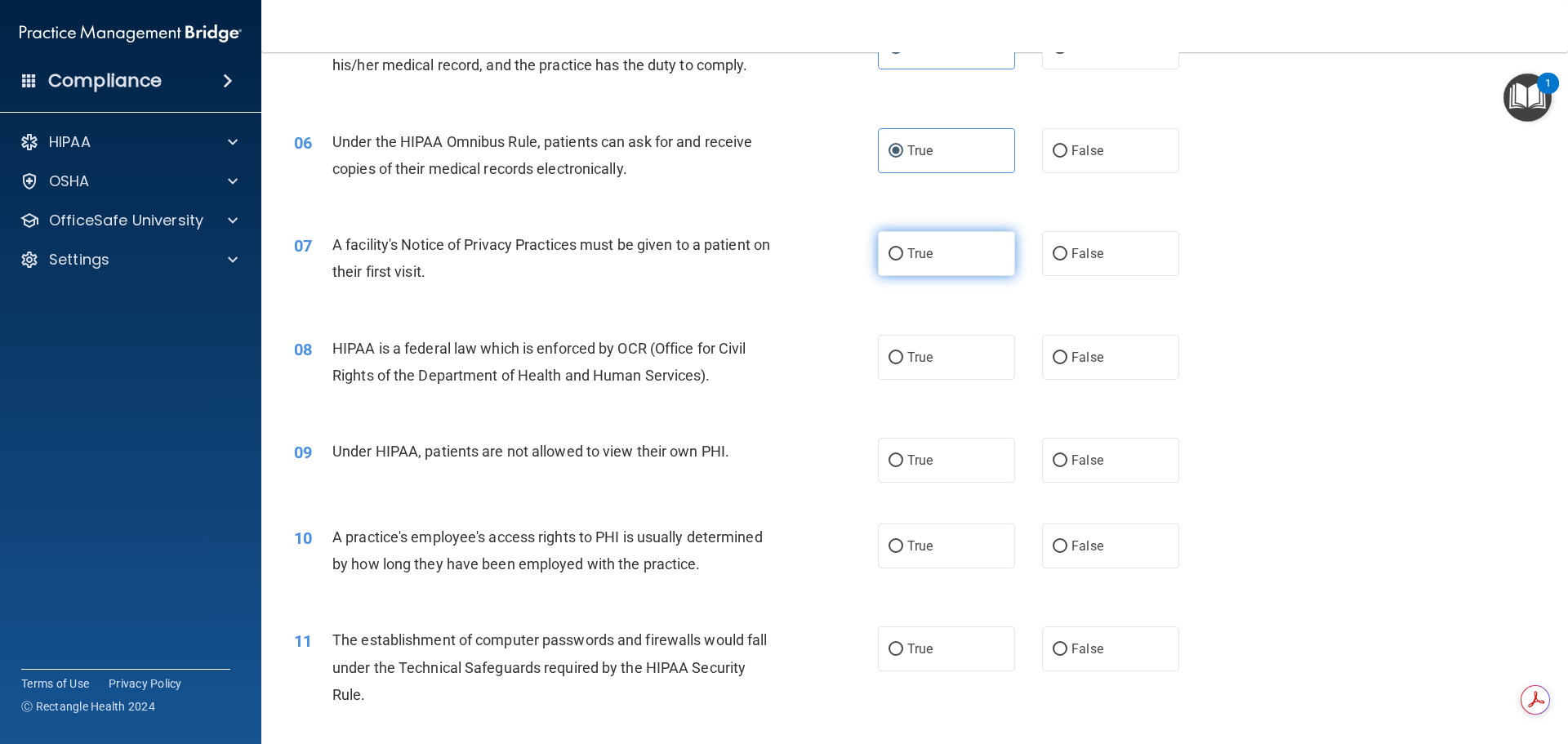
click at [901, 256] on label "True" at bounding box center [947, 253] width 137 height 45
click at [901, 256] on input "True" at bounding box center [895, 254] width 15 height 12
radio input "true"
click at [912, 356] on span "True" at bounding box center [919, 358] width 25 height 16
click at [903, 356] on input "True" at bounding box center [895, 358] width 15 height 12
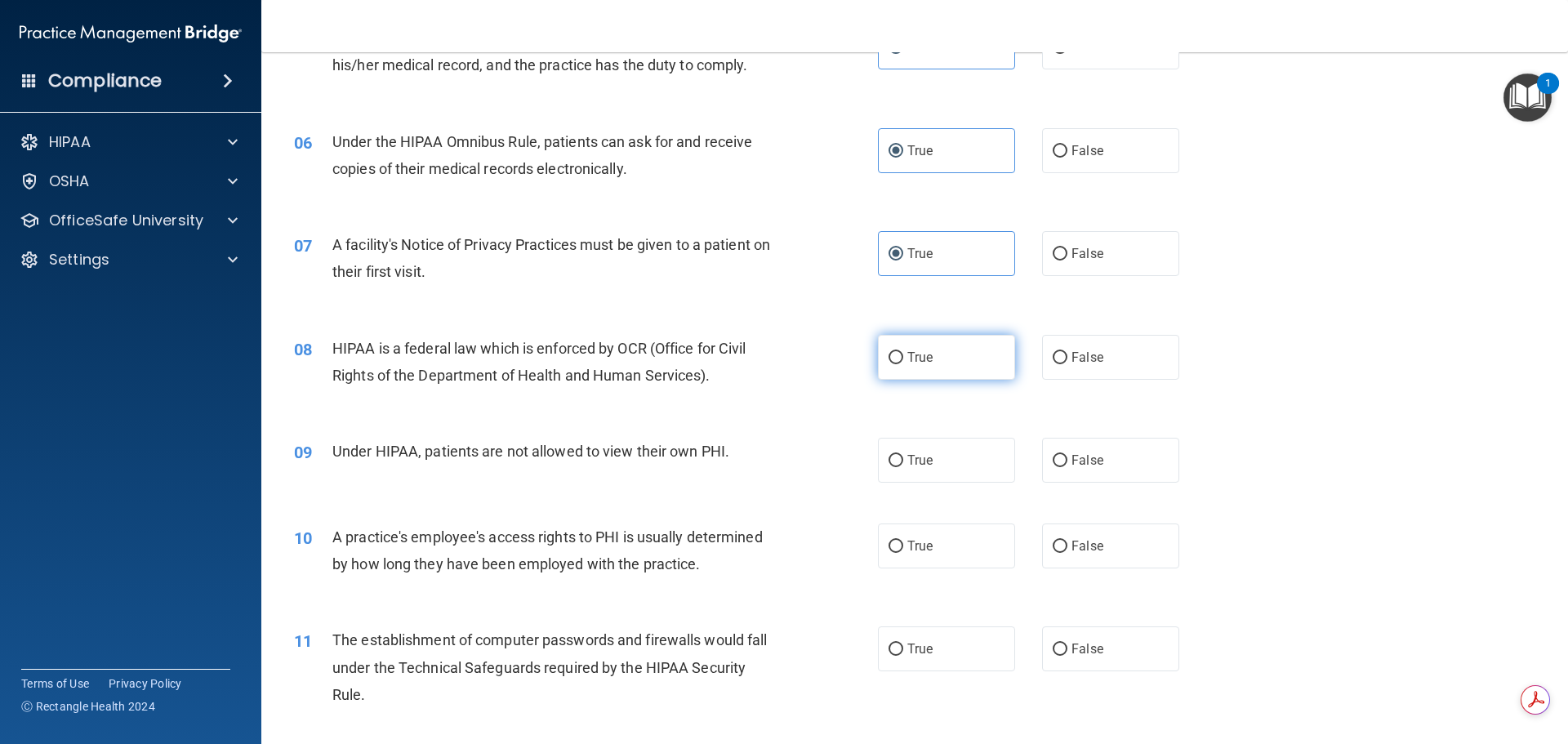
radio input "true"
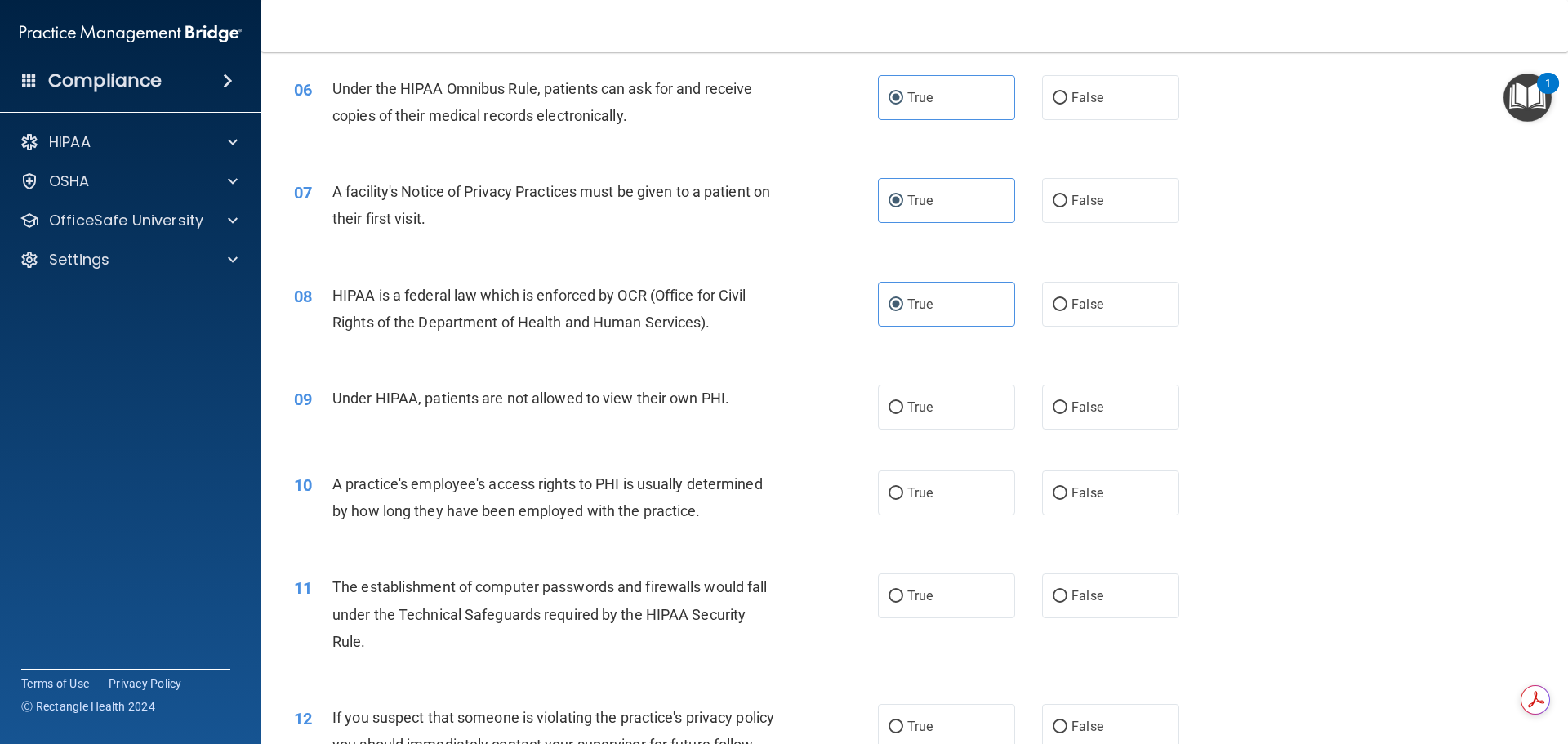
scroll to position [735, 0]
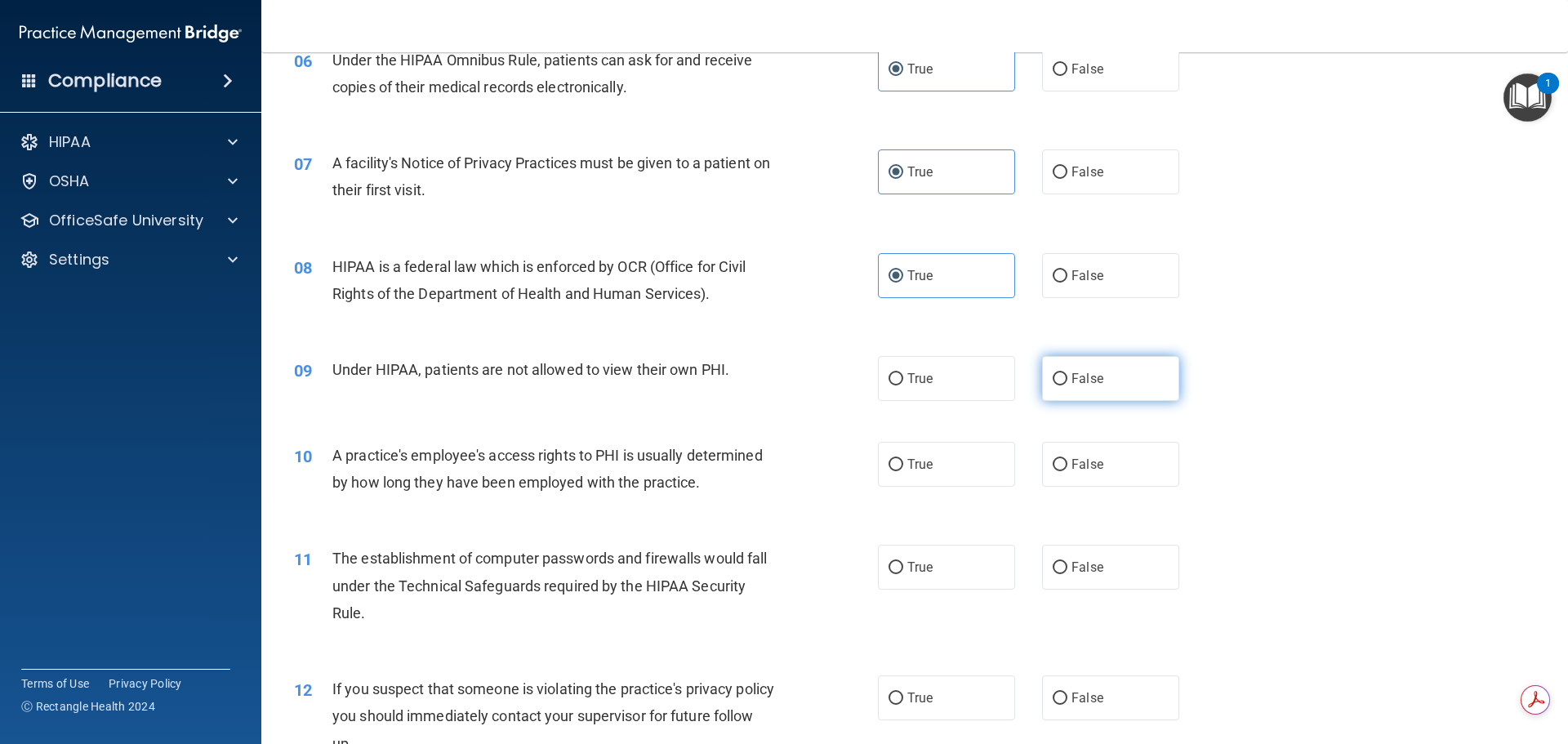
click at [1053, 377] on input "False" at bounding box center [1060, 379] width 15 height 12
radio input "true"
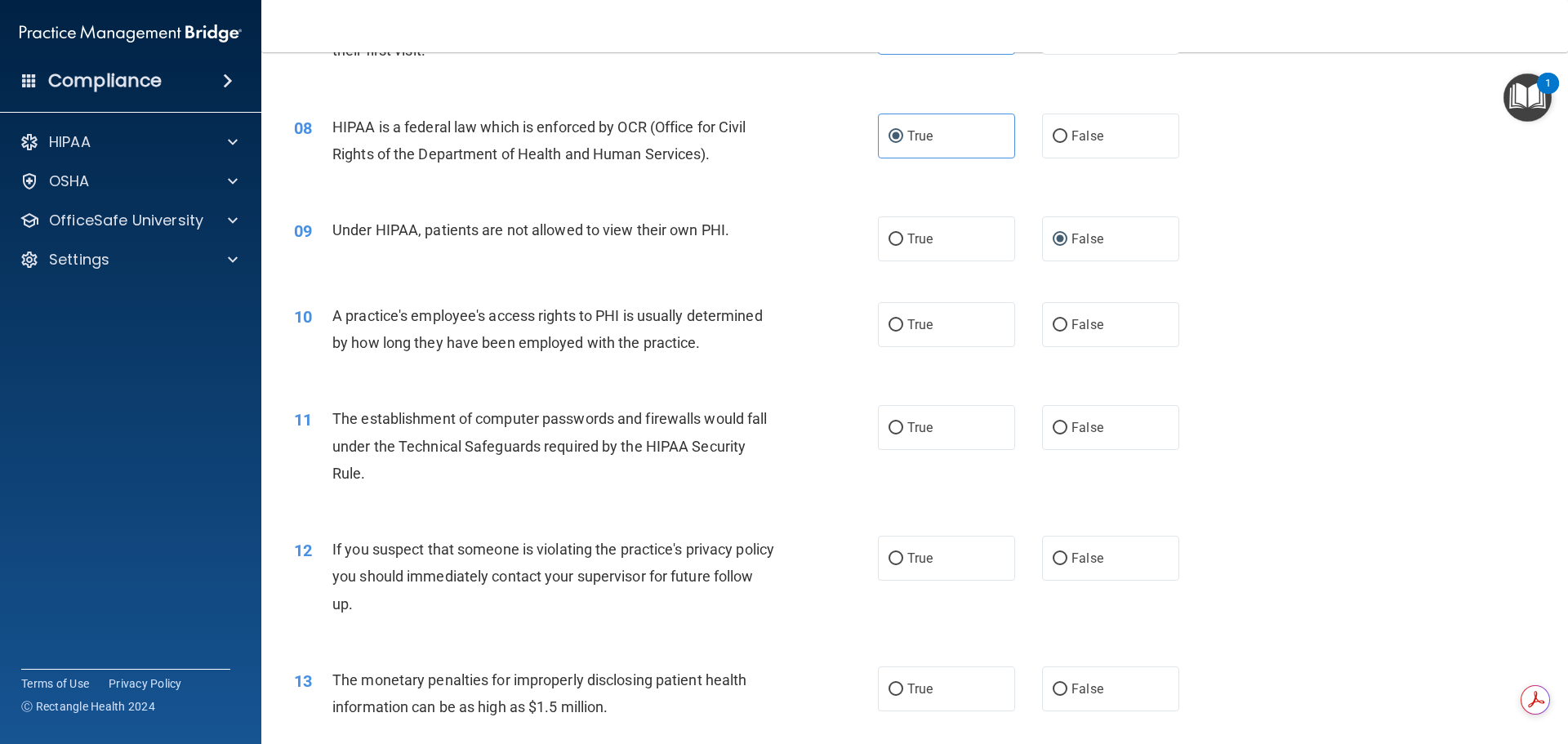
scroll to position [898, 0]
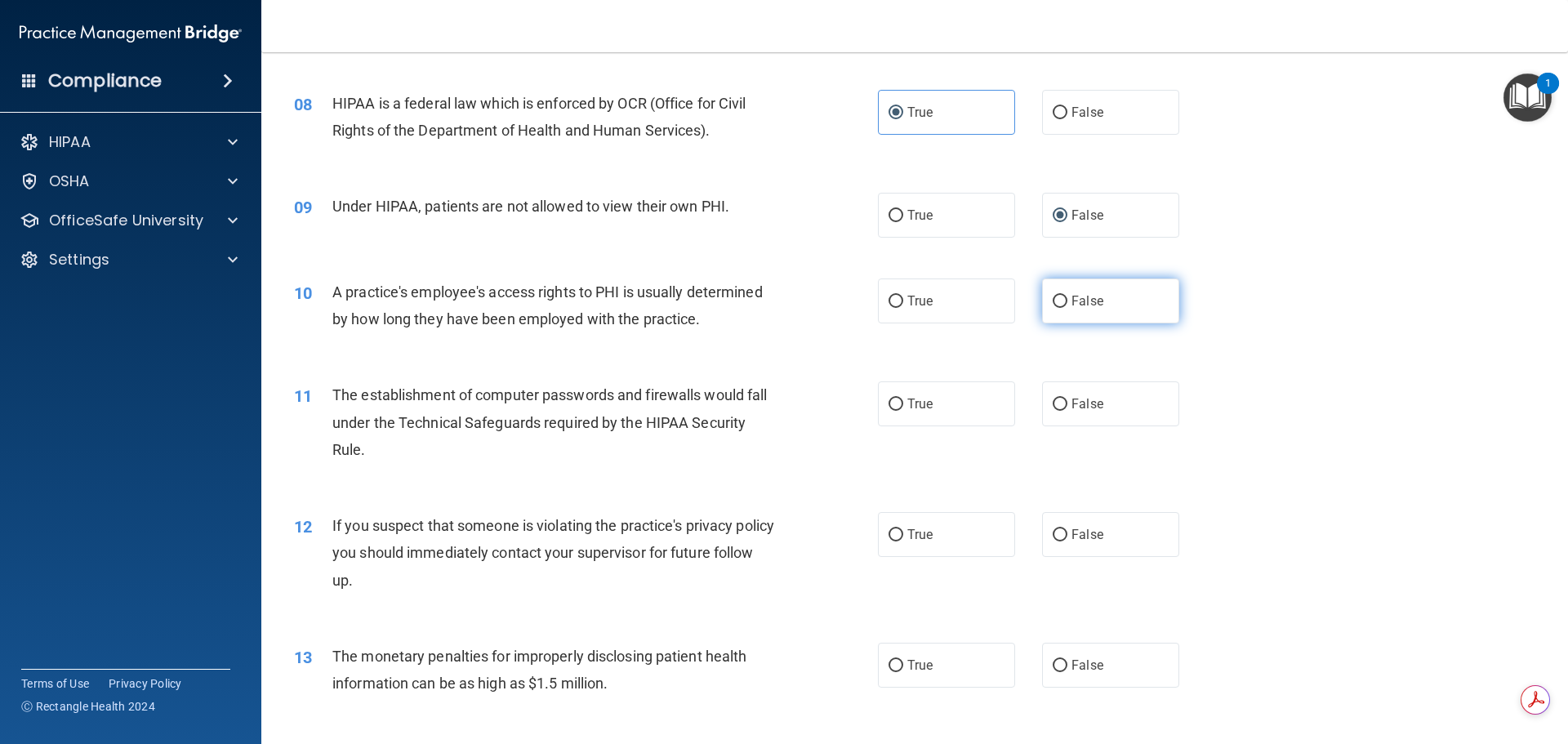
click at [1071, 298] on span "False" at bounding box center [1087, 301] width 32 height 16
click at [1066, 298] on input "False" at bounding box center [1060, 302] width 15 height 12
radio input "true"
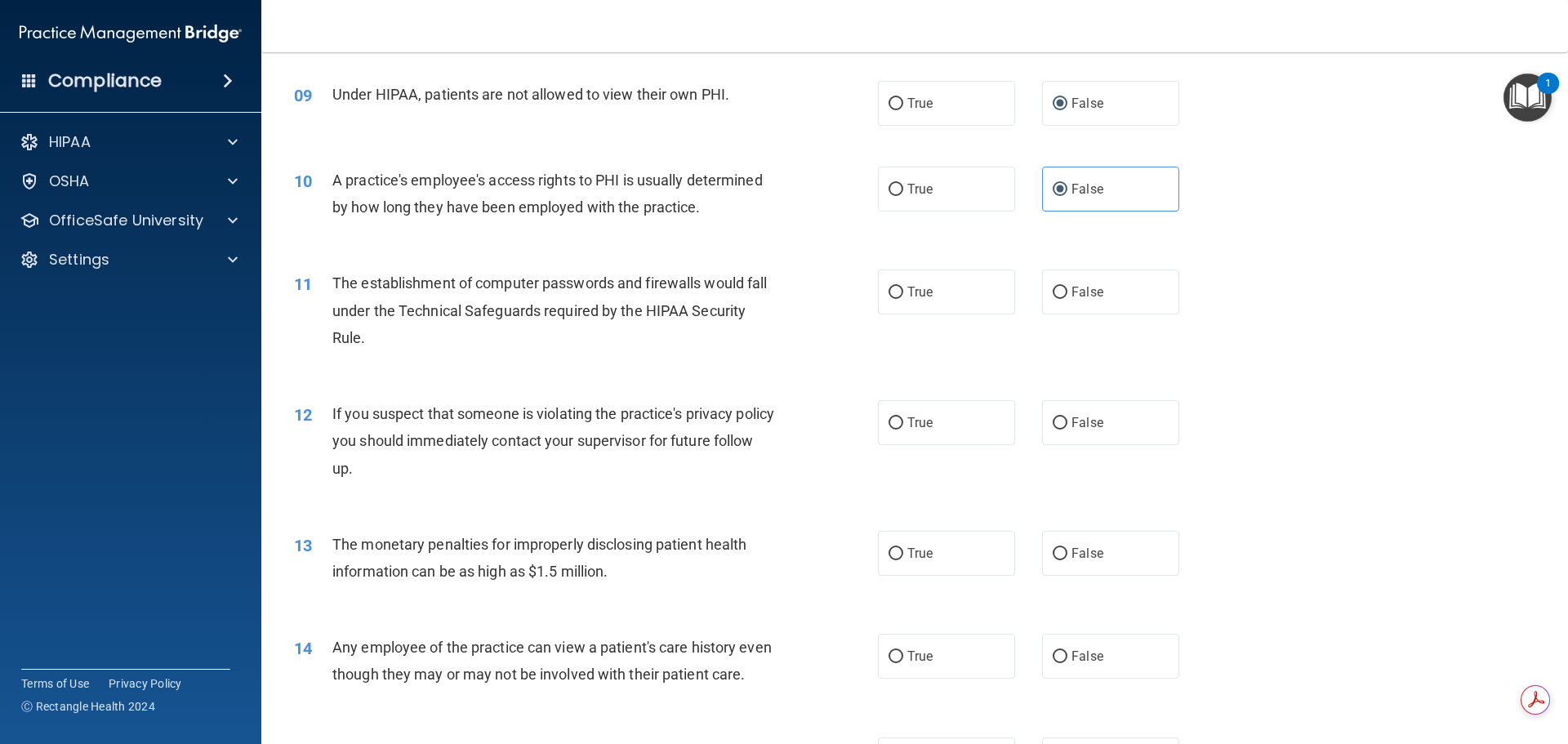
scroll to position [1062, 0]
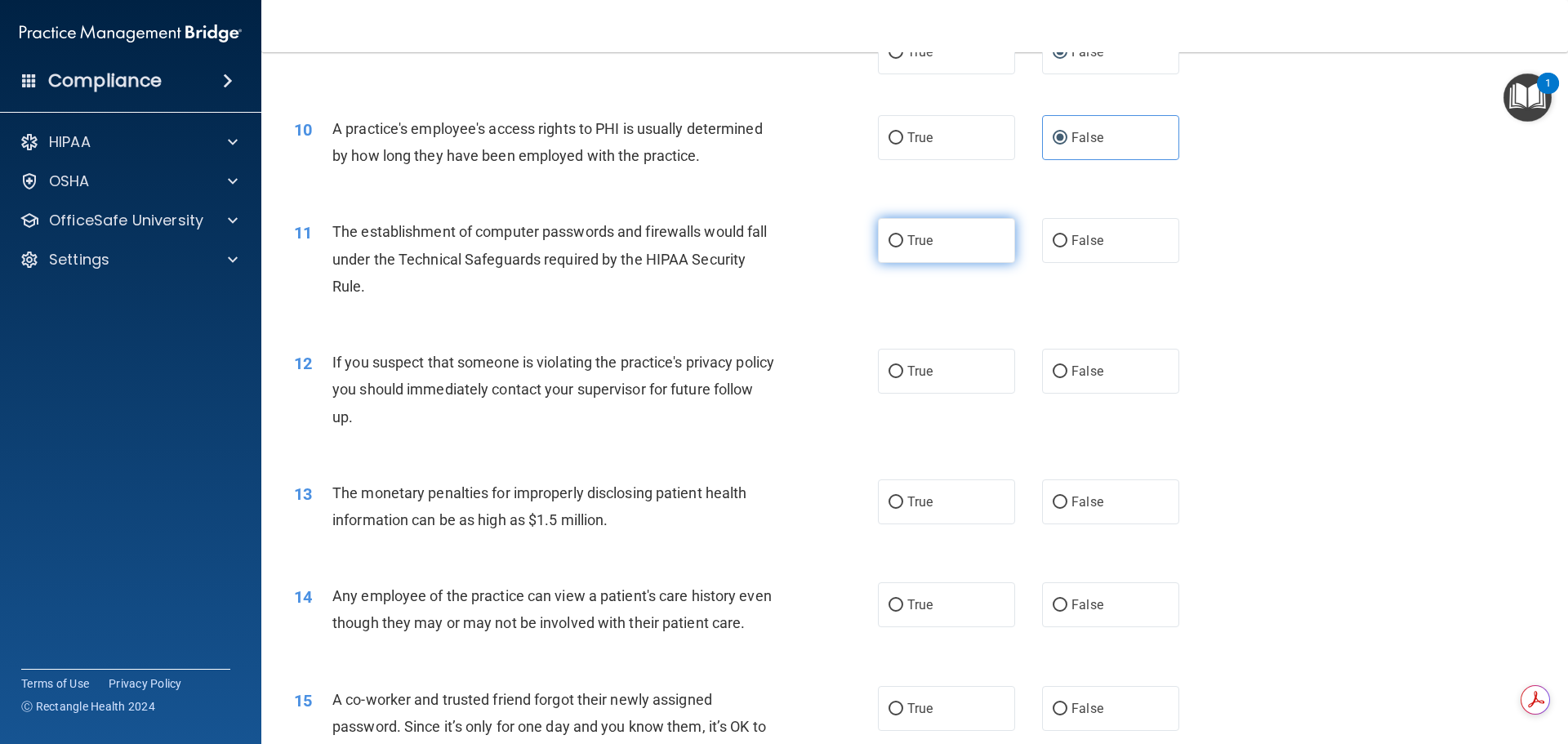
click at [907, 241] on span "True" at bounding box center [919, 240] width 25 height 16
click at [903, 241] on input "True" at bounding box center [895, 241] width 15 height 12
radio input "true"
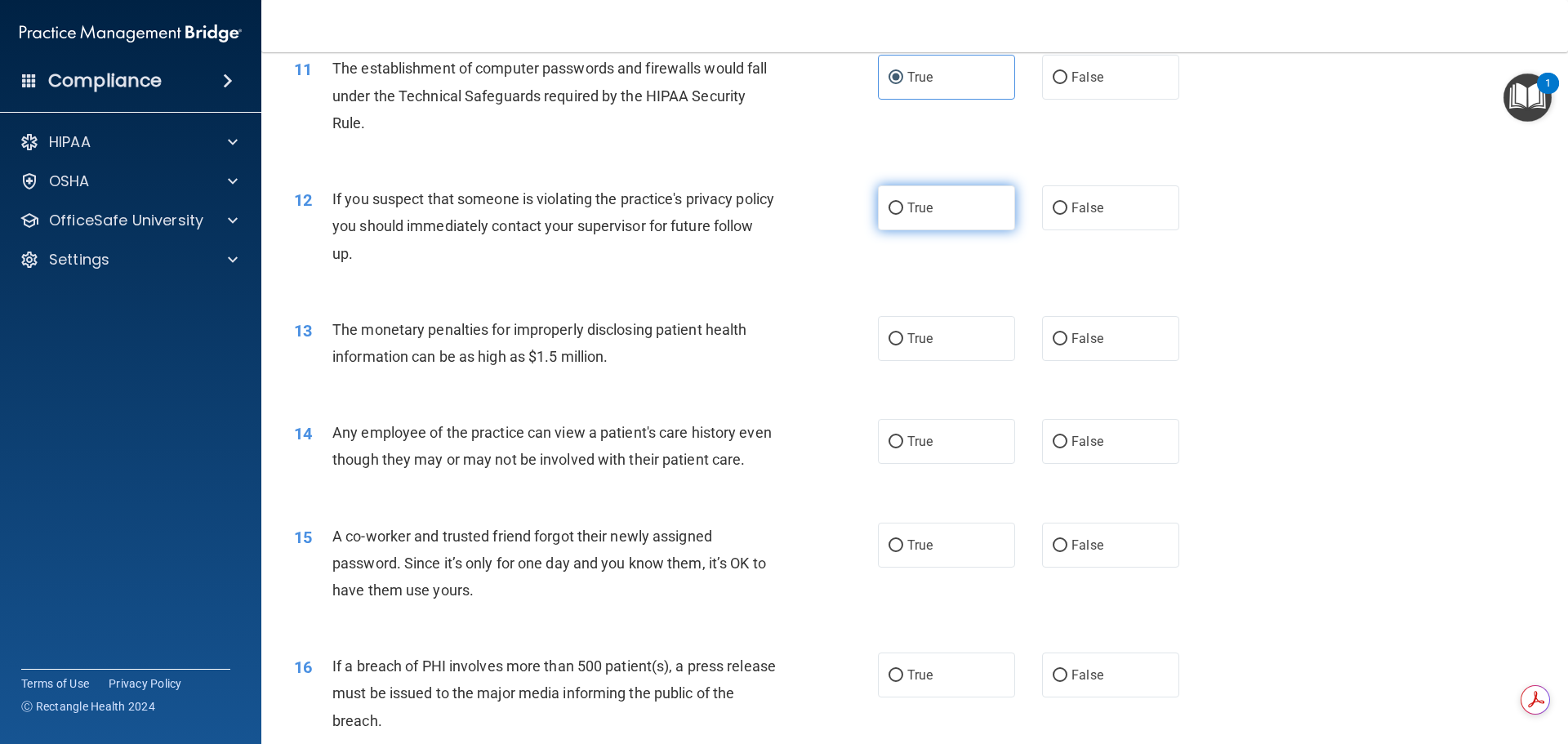
click at [899, 209] on label "True" at bounding box center [947, 208] width 137 height 45
click at [899, 209] on input "True" at bounding box center [895, 209] width 15 height 12
radio input "true"
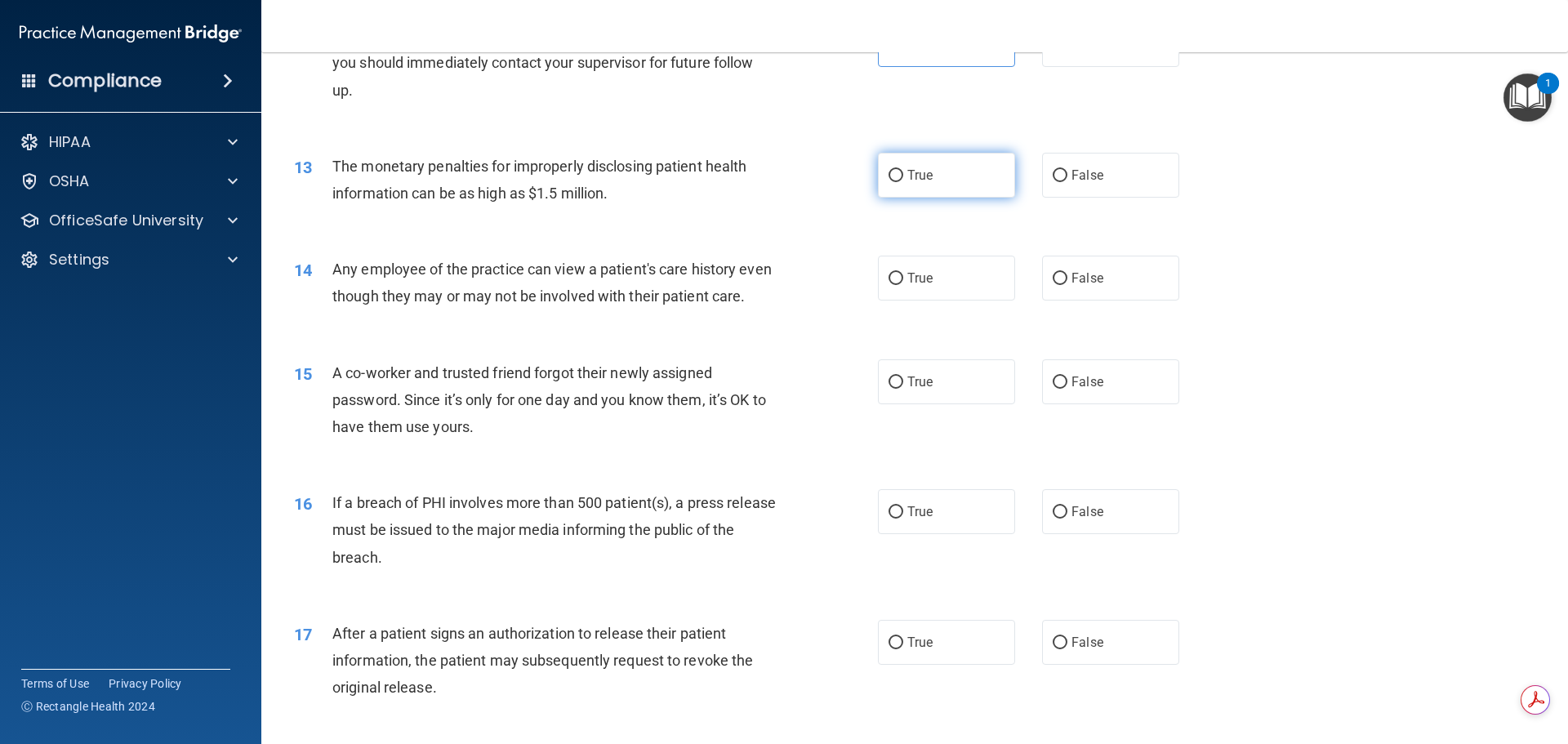
click at [888, 174] on input "True" at bounding box center [895, 176] width 15 height 12
radio input "true"
click at [1071, 273] on span "False" at bounding box center [1087, 278] width 32 height 16
click at [1067, 273] on input "False" at bounding box center [1060, 279] width 15 height 12
radio input "true"
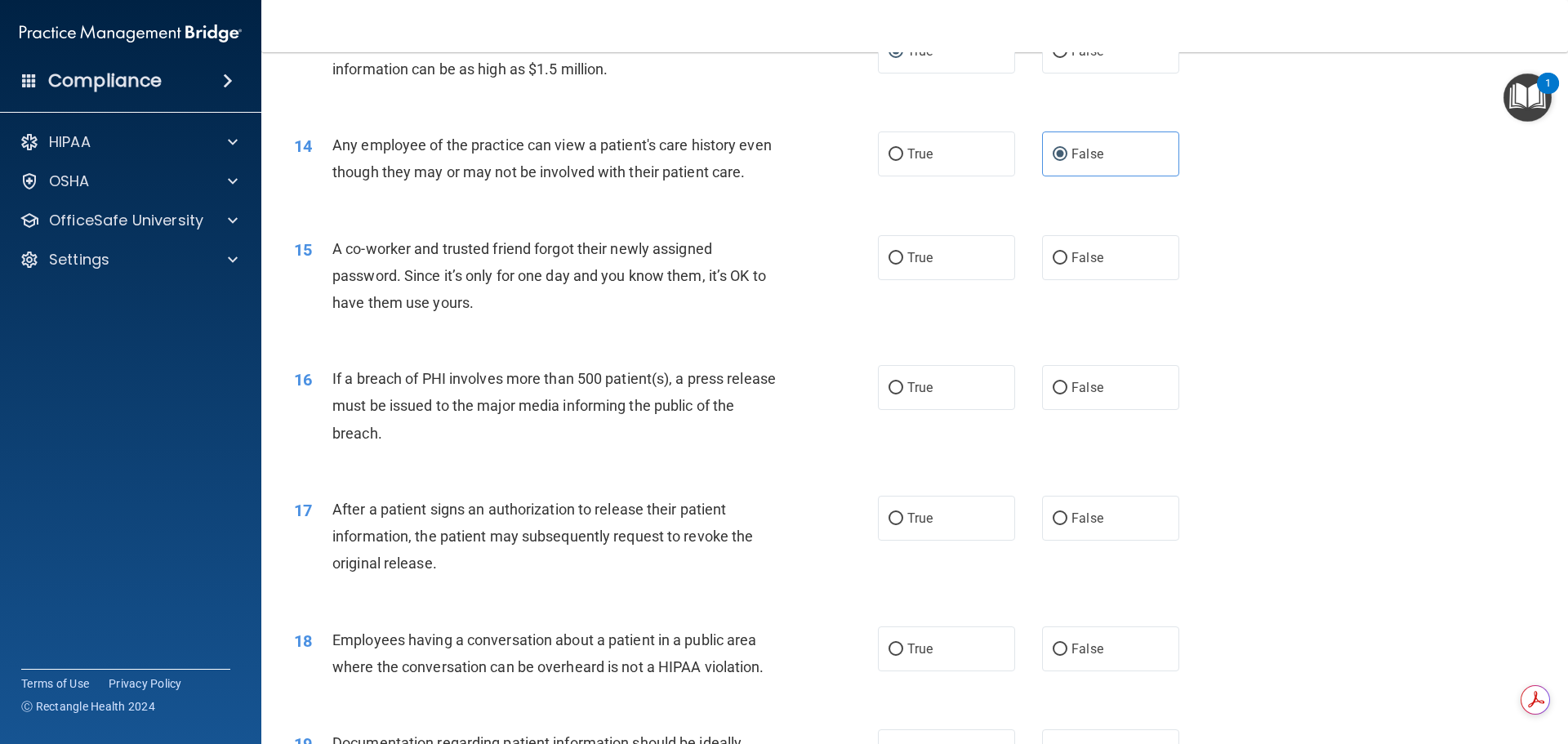
scroll to position [1552, 0]
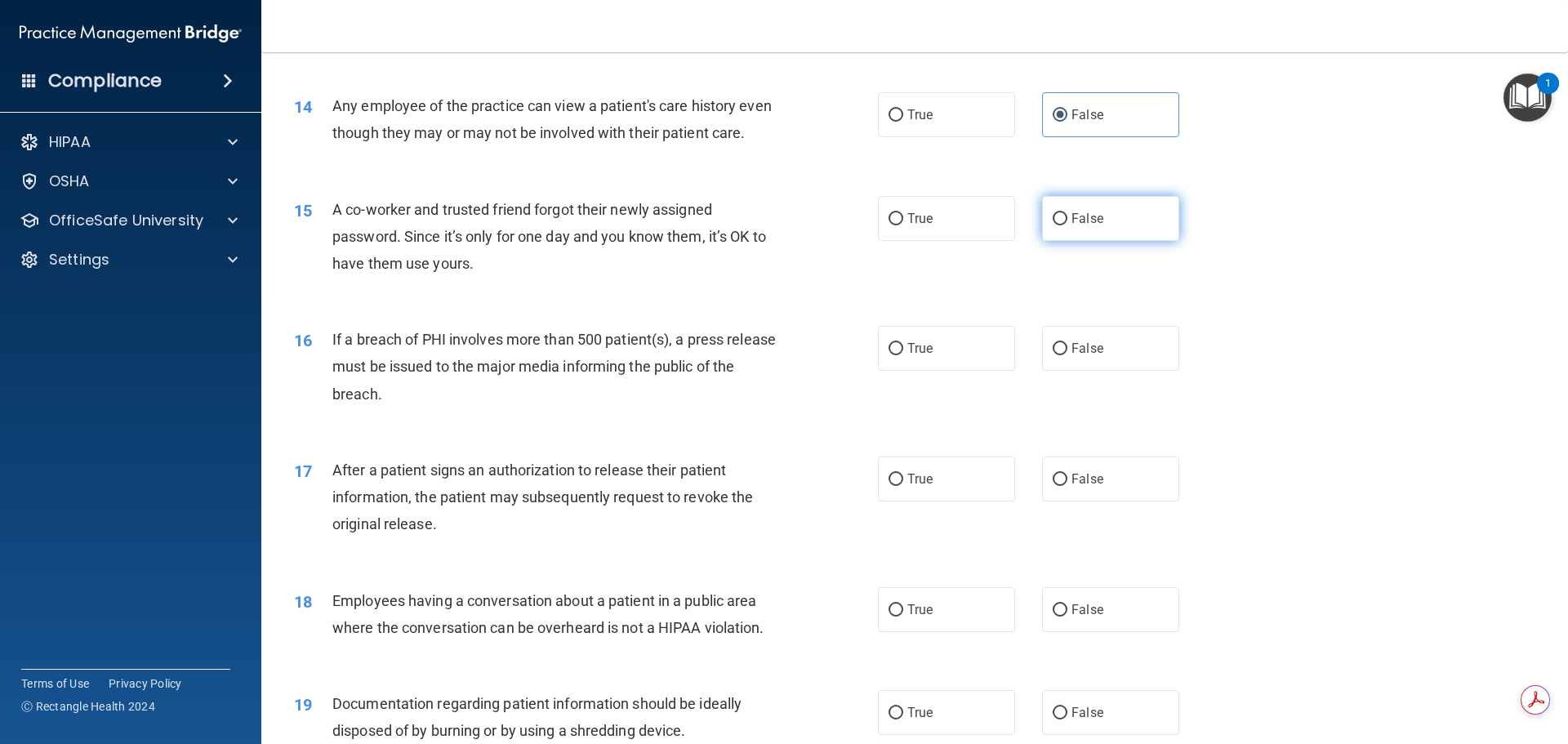
click at [1071, 226] on span "False" at bounding box center [1087, 219] width 32 height 16
click at [1067, 225] on input "False" at bounding box center [1060, 220] width 15 height 12
radio input "true"
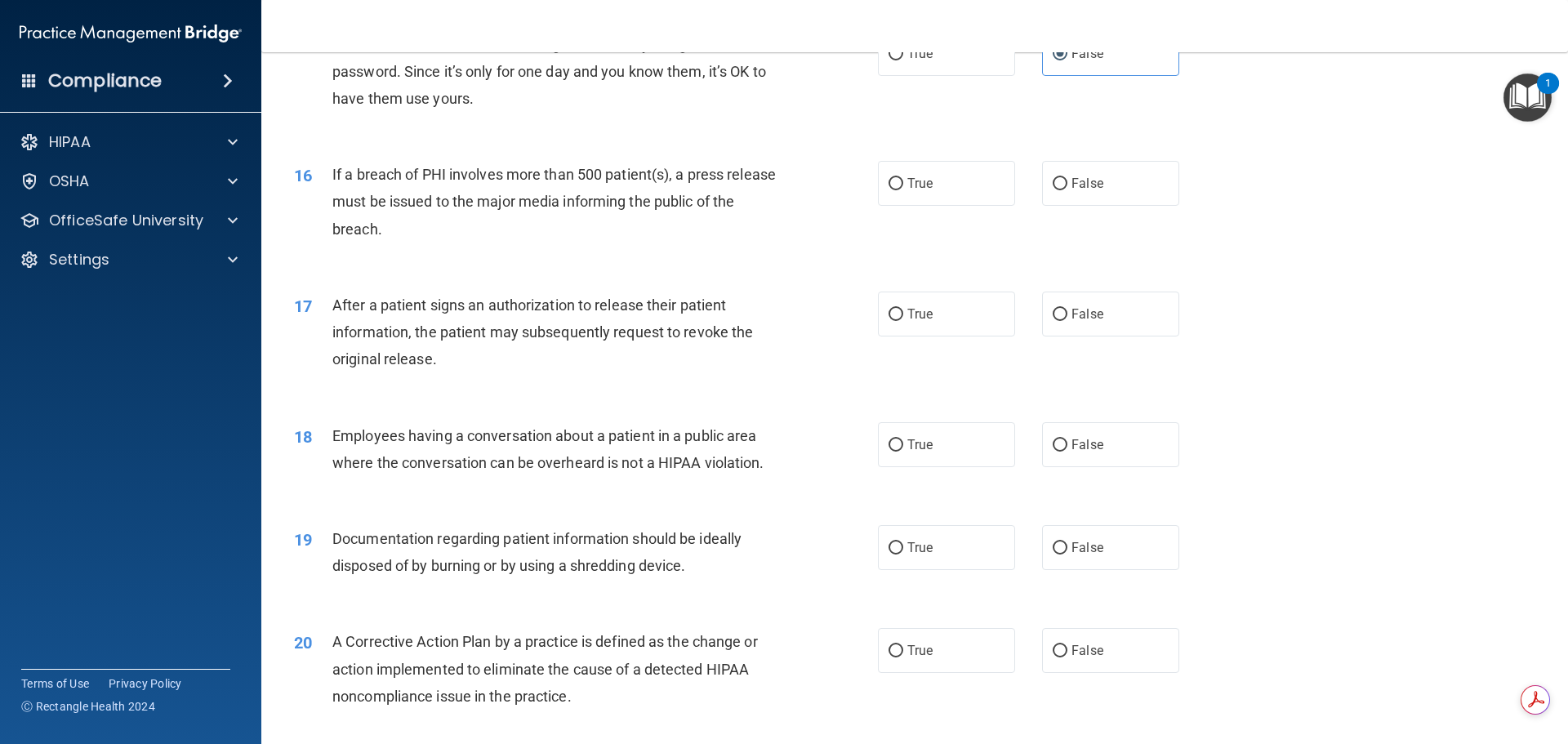
scroll to position [1796, 0]
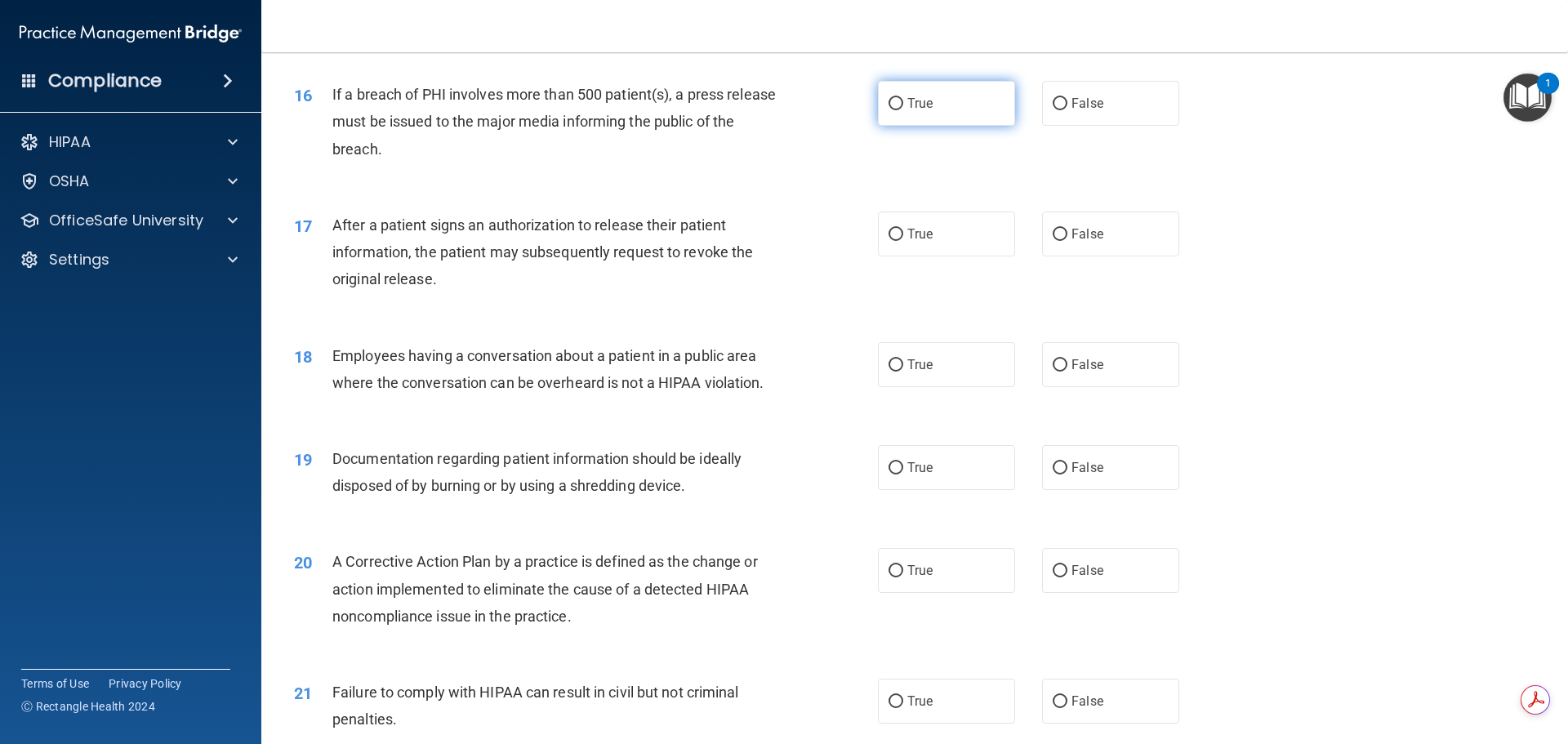
click at [920, 111] on span "True" at bounding box center [919, 103] width 25 height 16
click at [903, 110] on input "True" at bounding box center [895, 104] width 15 height 12
radio input "true"
click at [926, 241] on span "True" at bounding box center [919, 234] width 25 height 16
click at [903, 240] on input "True" at bounding box center [895, 234] width 15 height 12
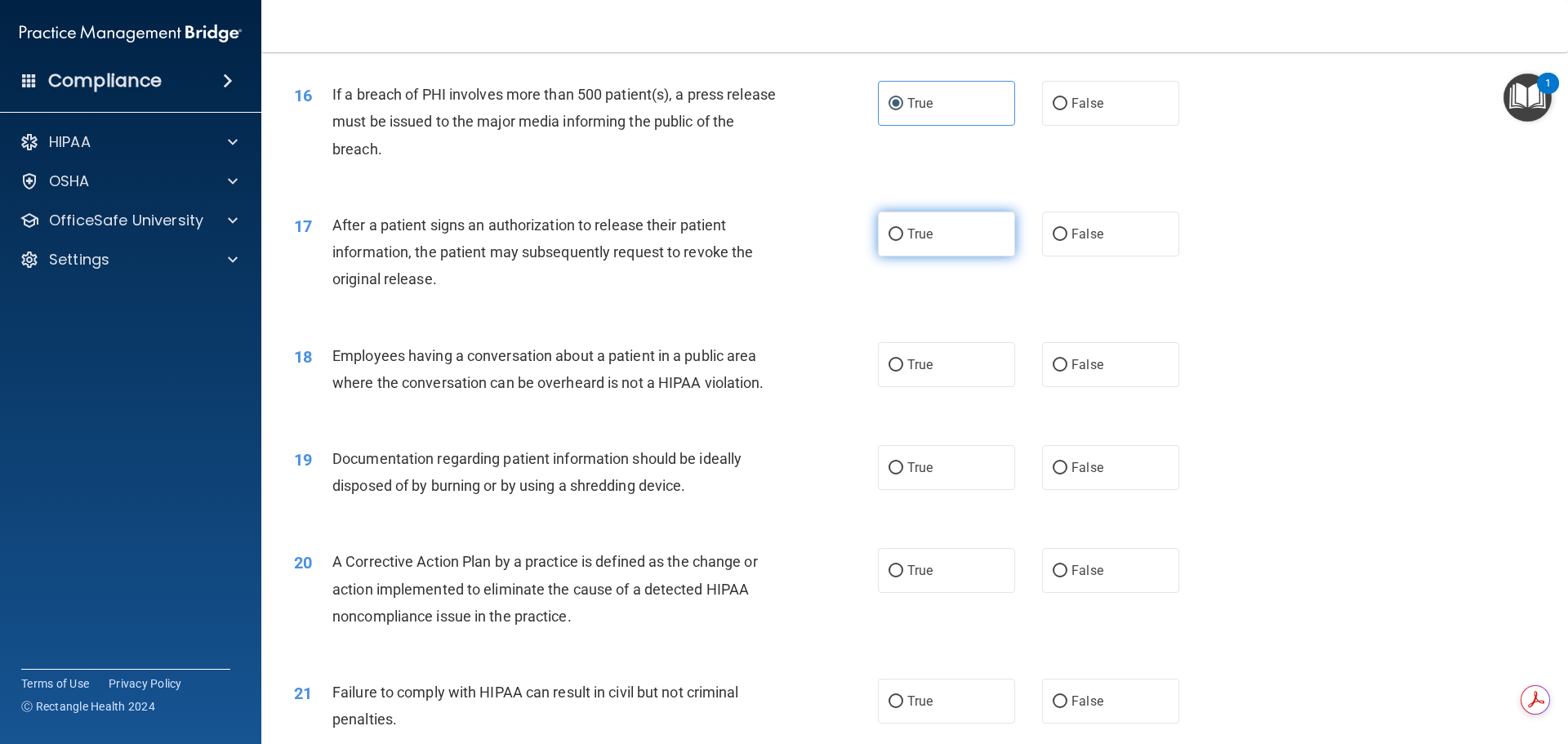
radio input "true"
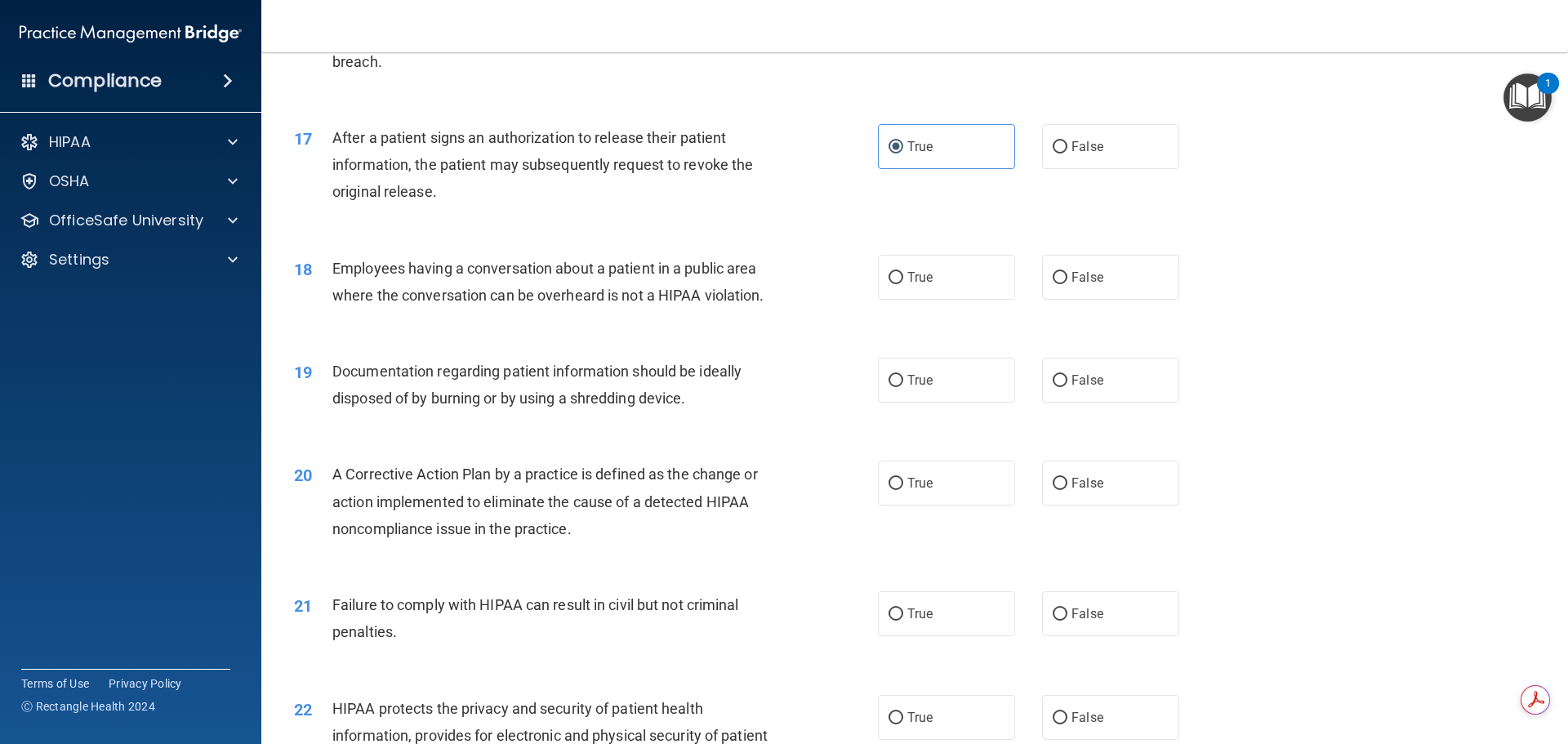
scroll to position [1878, 0]
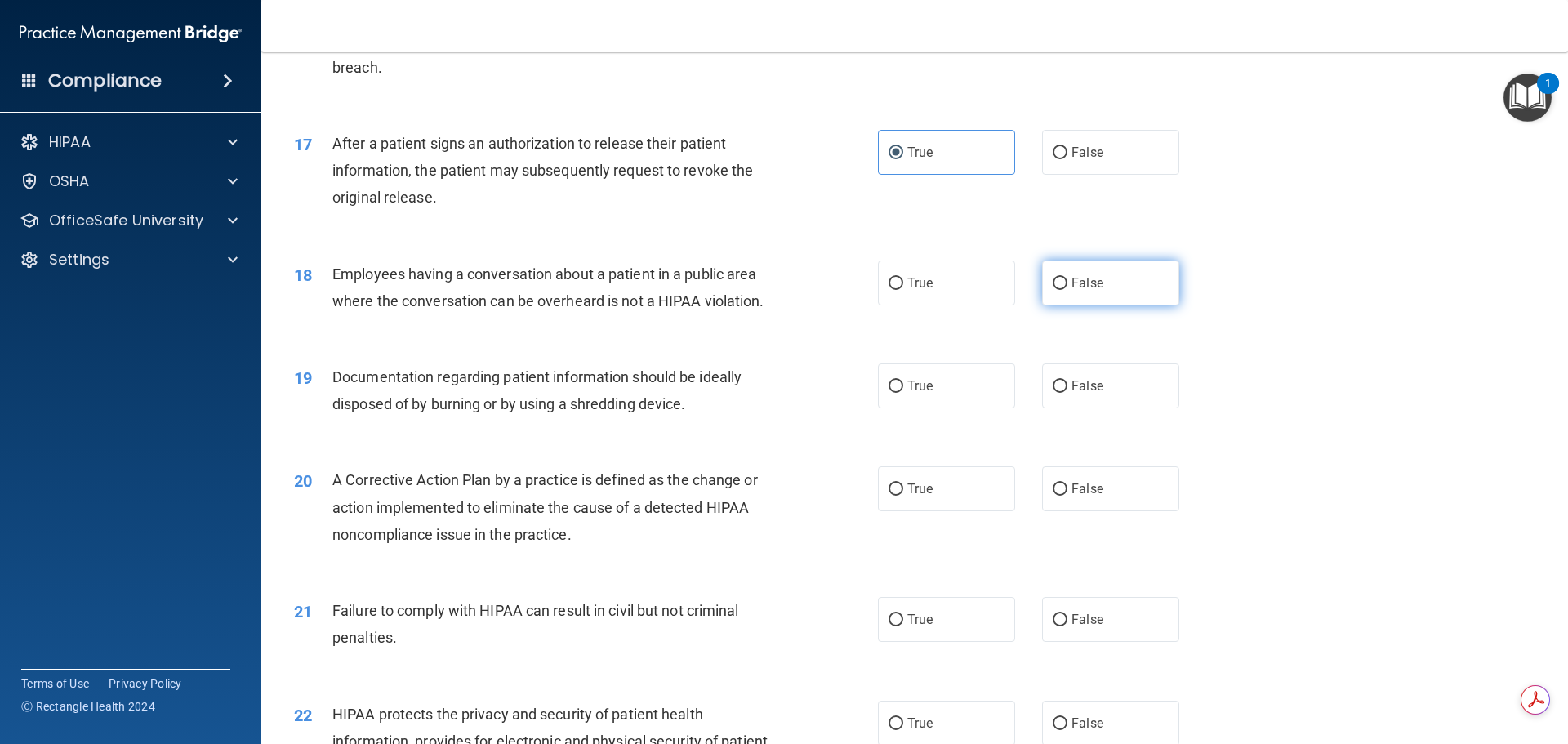
click at [1071, 291] on span "False" at bounding box center [1087, 283] width 32 height 16
click at [1067, 290] on input "False" at bounding box center [1060, 283] width 15 height 12
radio input "true"
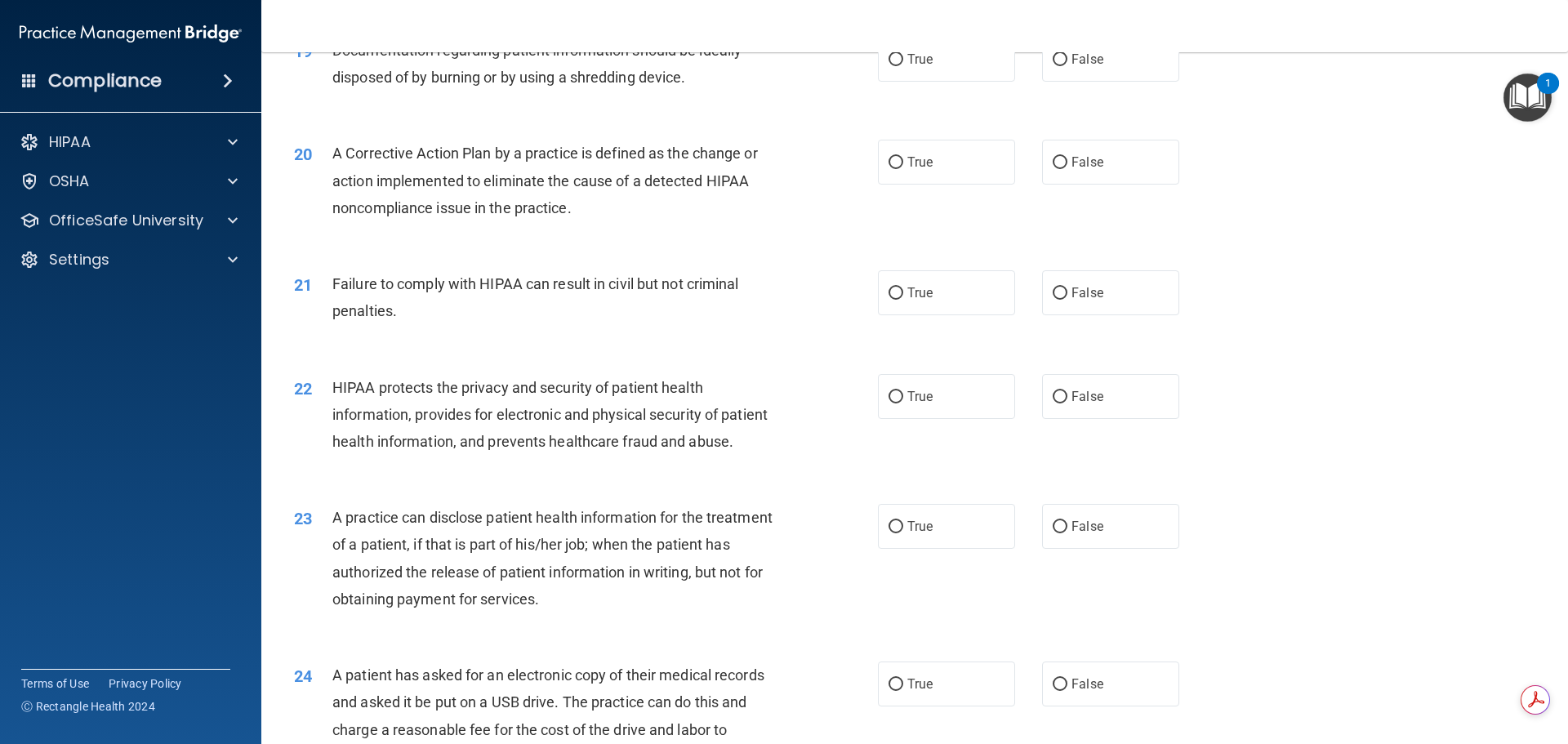
scroll to position [2123, 0]
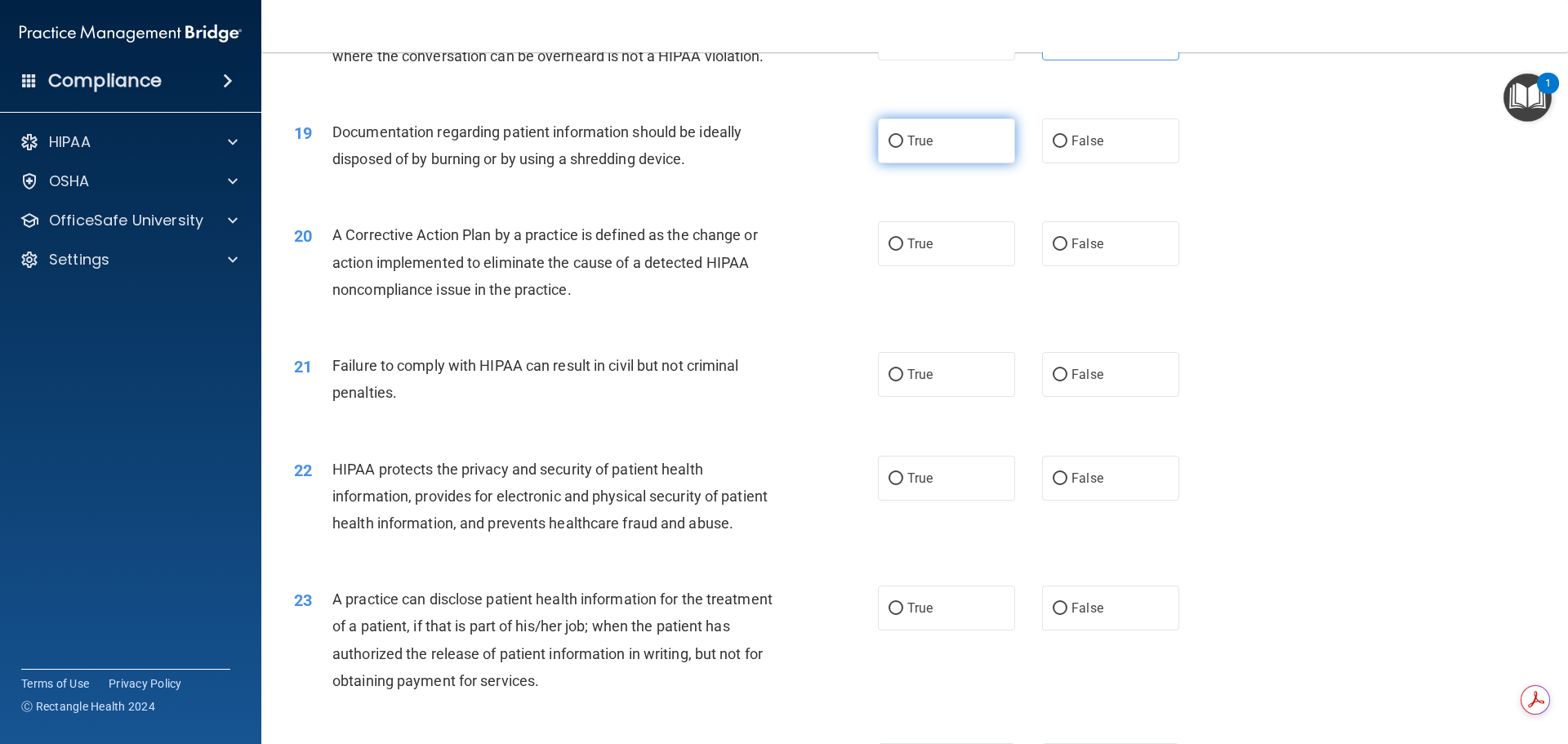
click at [911, 149] on span "True" at bounding box center [919, 141] width 25 height 16
click at [903, 148] on input "True" at bounding box center [895, 141] width 15 height 12
radio input "true"
click at [1084, 149] on span "False" at bounding box center [1087, 141] width 32 height 16
click at [1067, 148] on input "False" at bounding box center [1060, 141] width 15 height 12
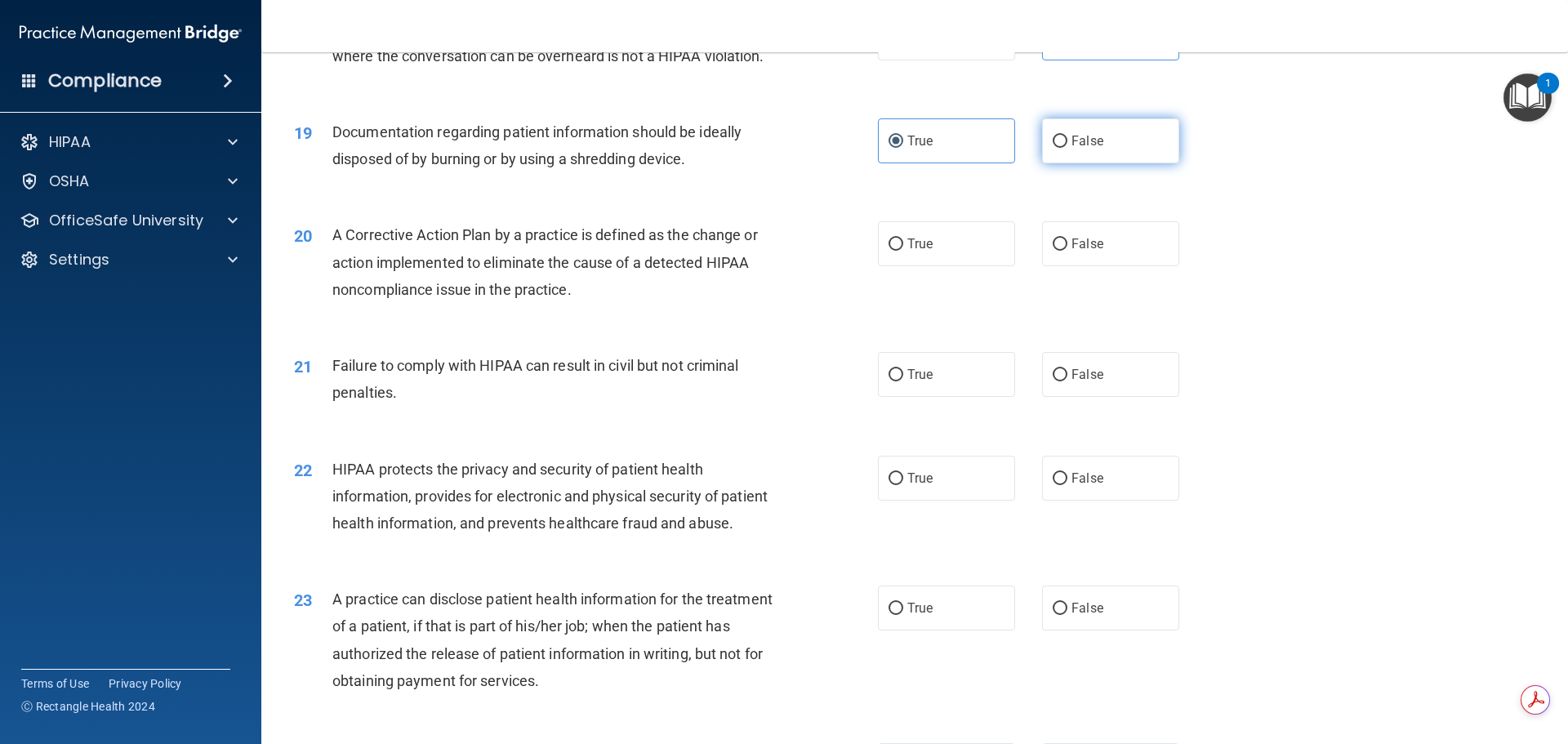
radio input "true"
click at [950, 163] on label "True" at bounding box center [947, 140] width 137 height 45
click at [903, 148] on input "True" at bounding box center [895, 141] width 15 height 12
radio input "true"
radio input "false"
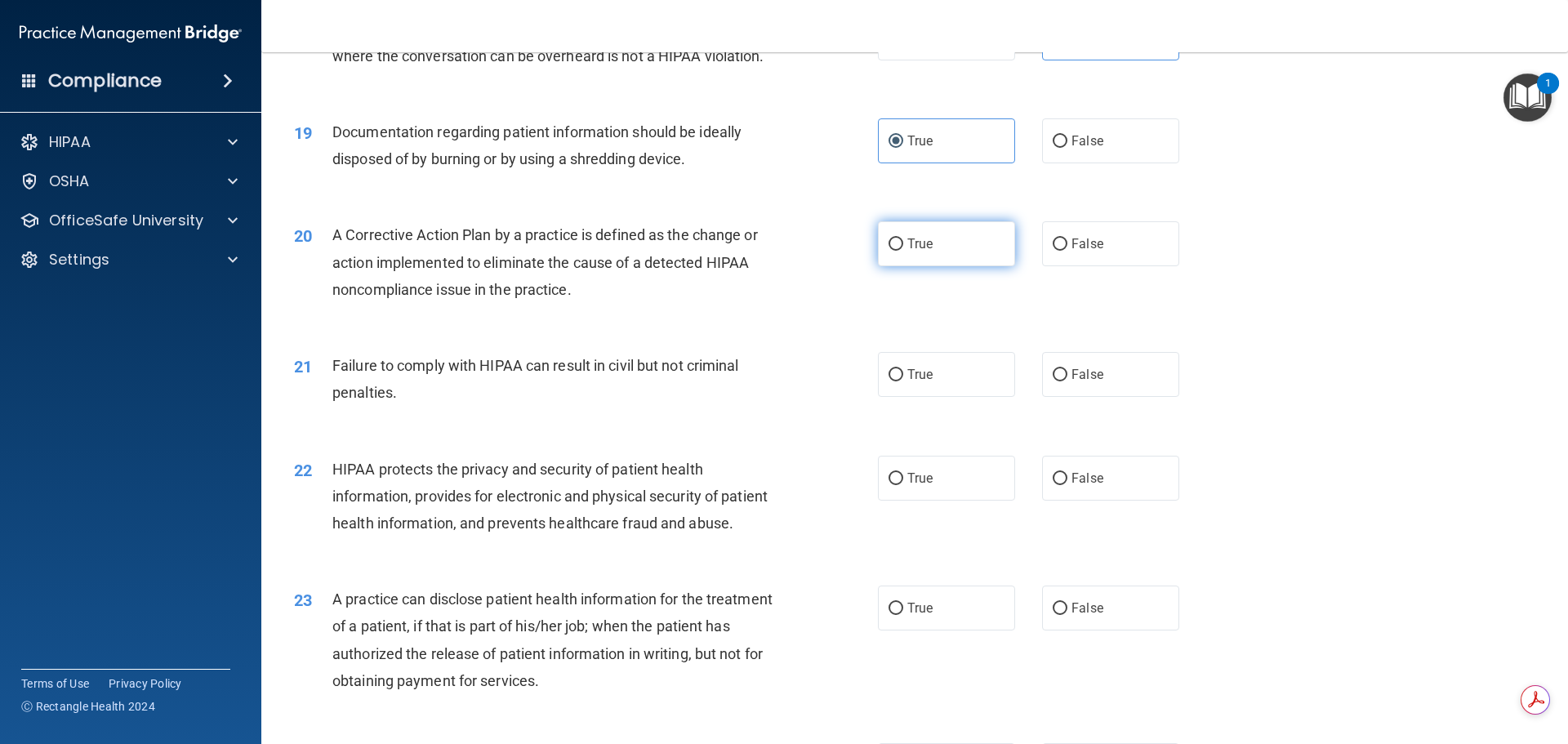
click at [908, 251] on span "True" at bounding box center [919, 244] width 25 height 16
click at [903, 250] on input "True" at bounding box center [895, 244] width 15 height 12
radio input "true"
click at [946, 396] on label "True" at bounding box center [947, 373] width 137 height 45
click at [903, 381] on input "True" at bounding box center [895, 375] width 15 height 12
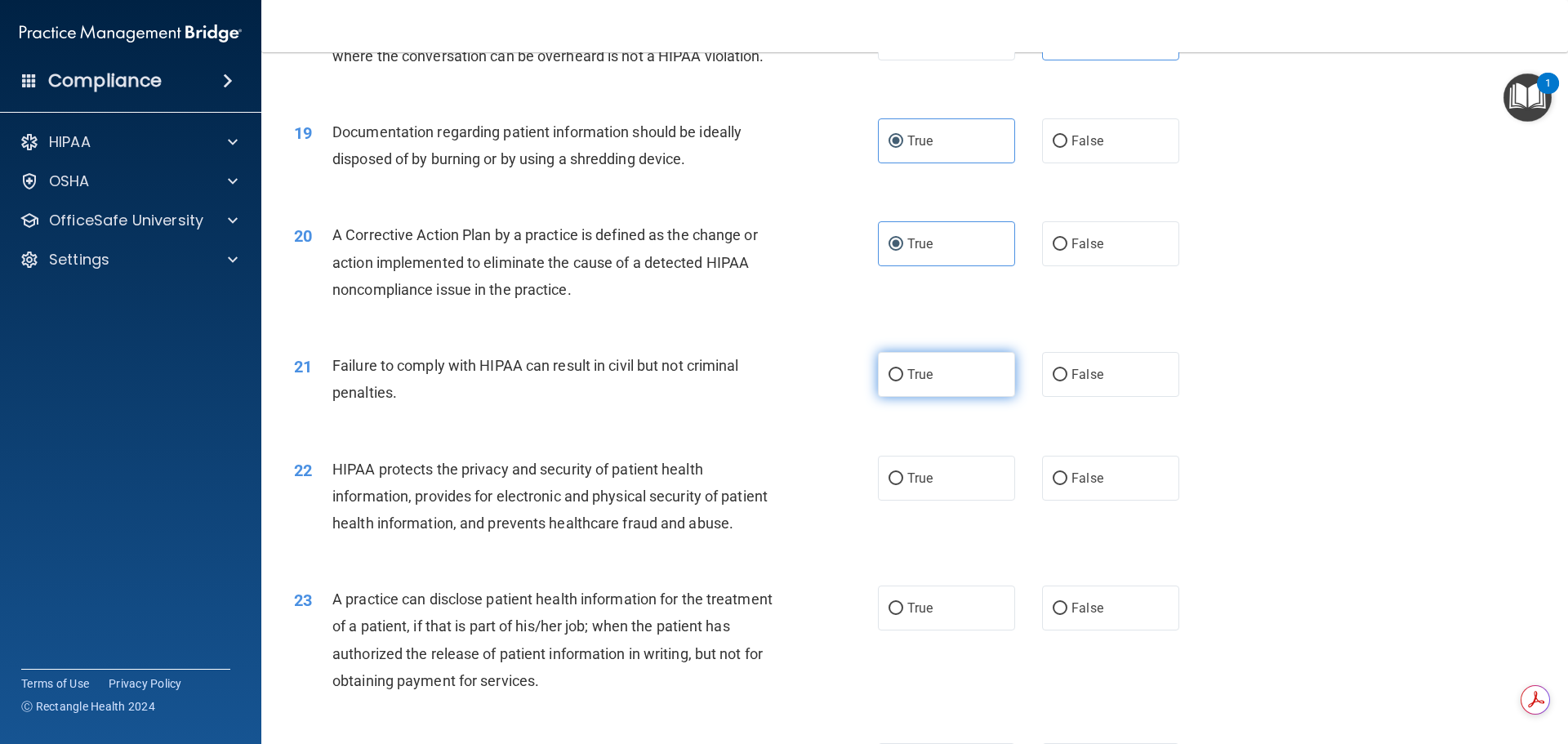
radio input "true"
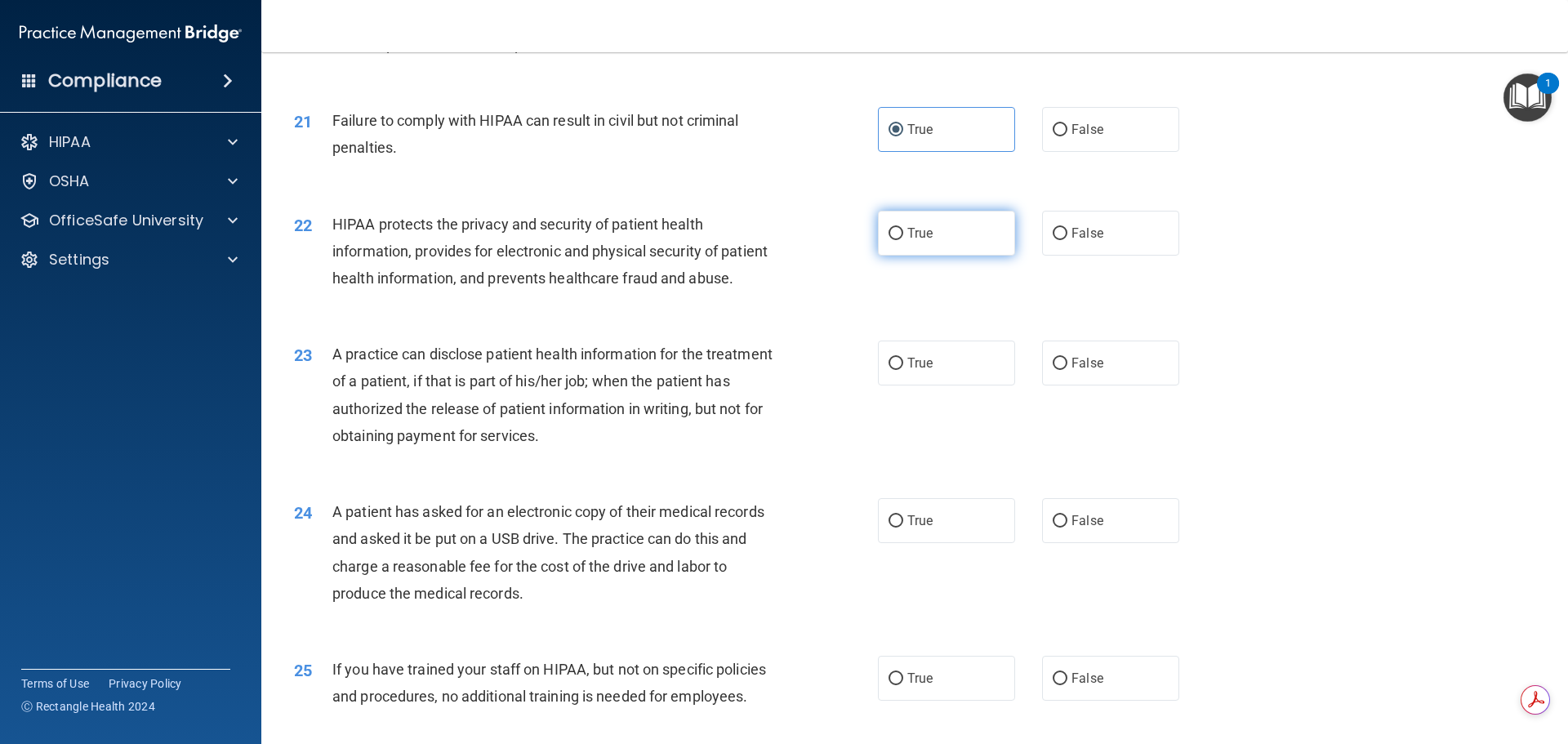
click at [913, 240] on span "True" at bounding box center [919, 233] width 25 height 16
click at [903, 240] on input "True" at bounding box center [895, 233] width 15 height 12
radio input "true"
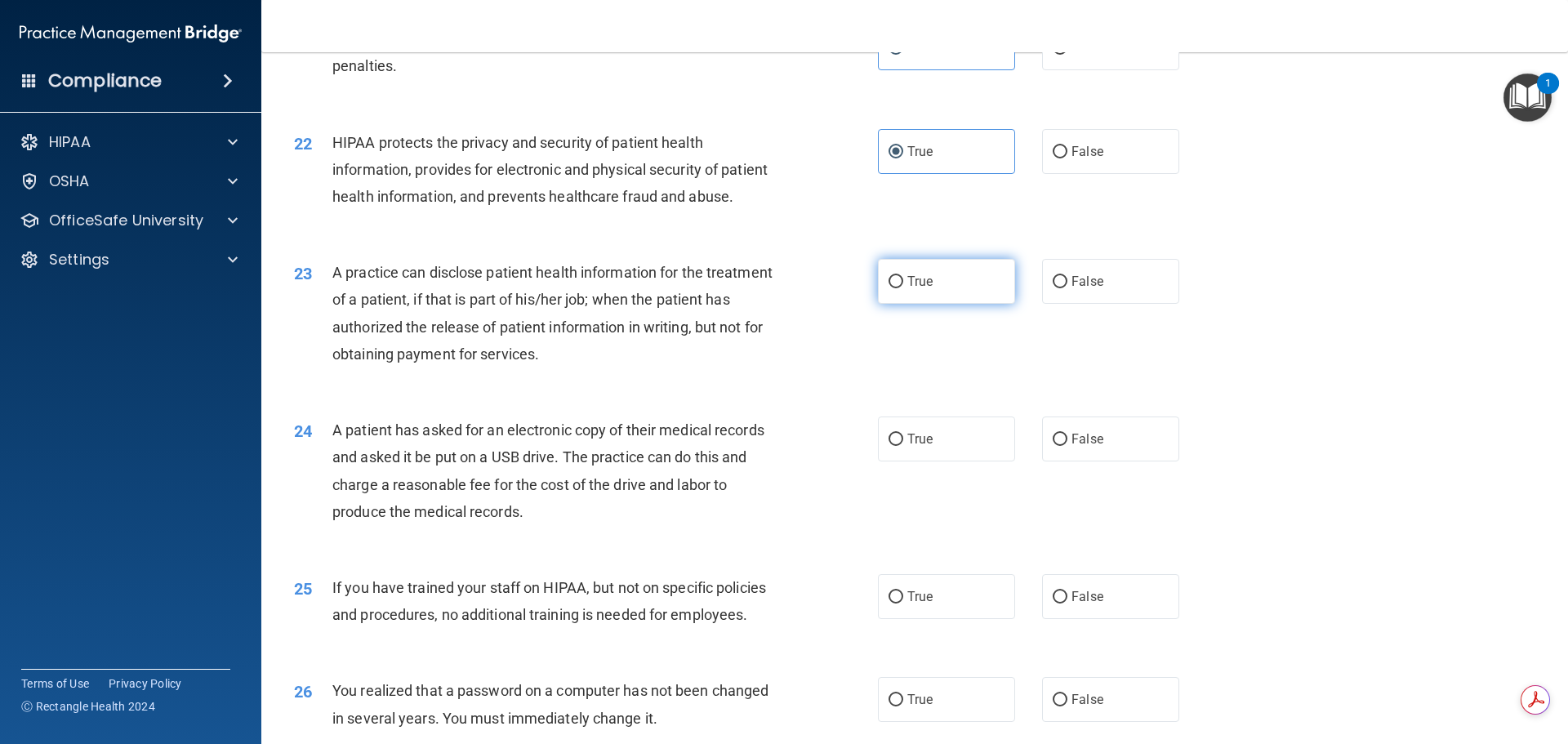
click at [936, 304] on label "True" at bounding box center [947, 281] width 137 height 45
click at [903, 288] on input "True" at bounding box center [895, 282] width 15 height 12
radio input "true"
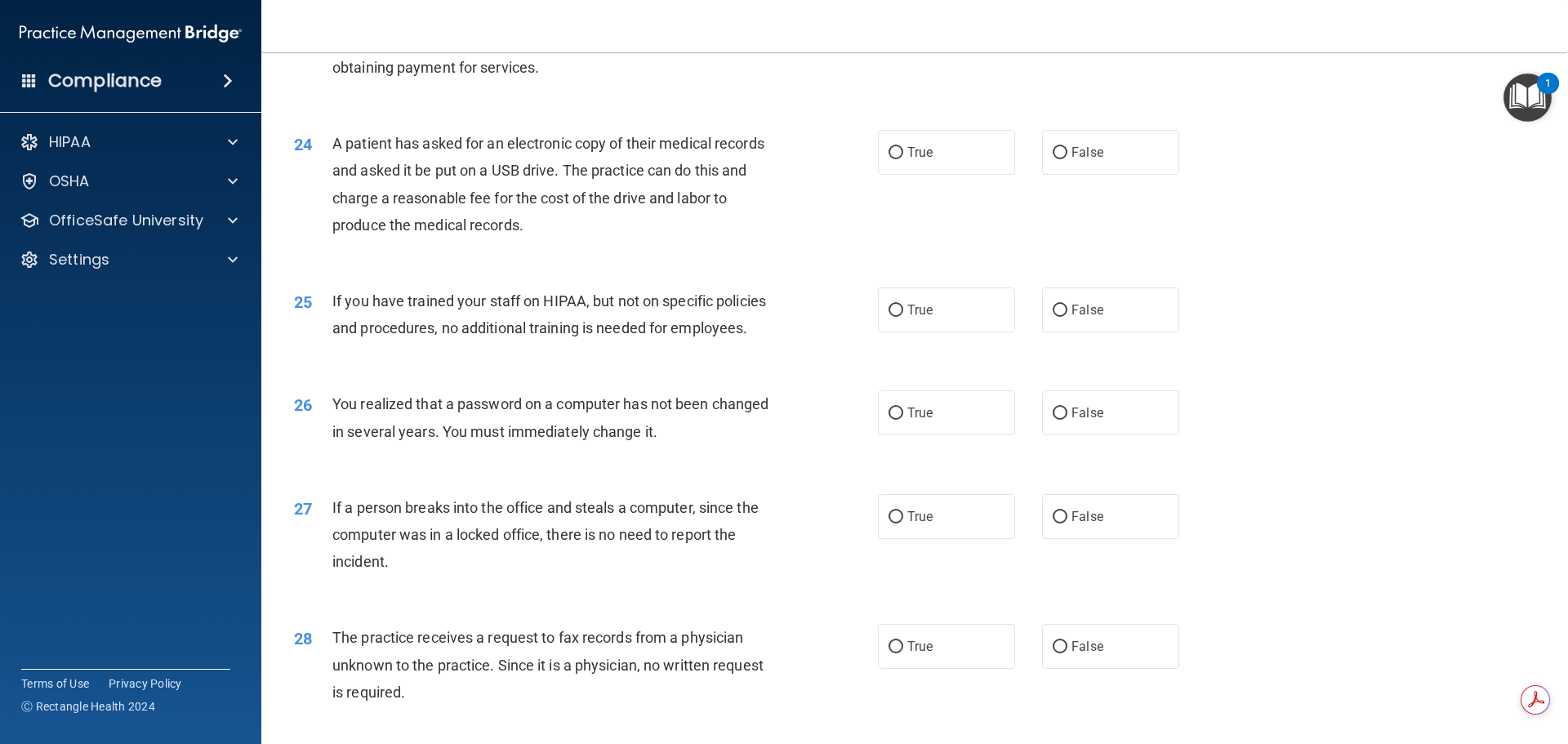
scroll to position [2776, 0]
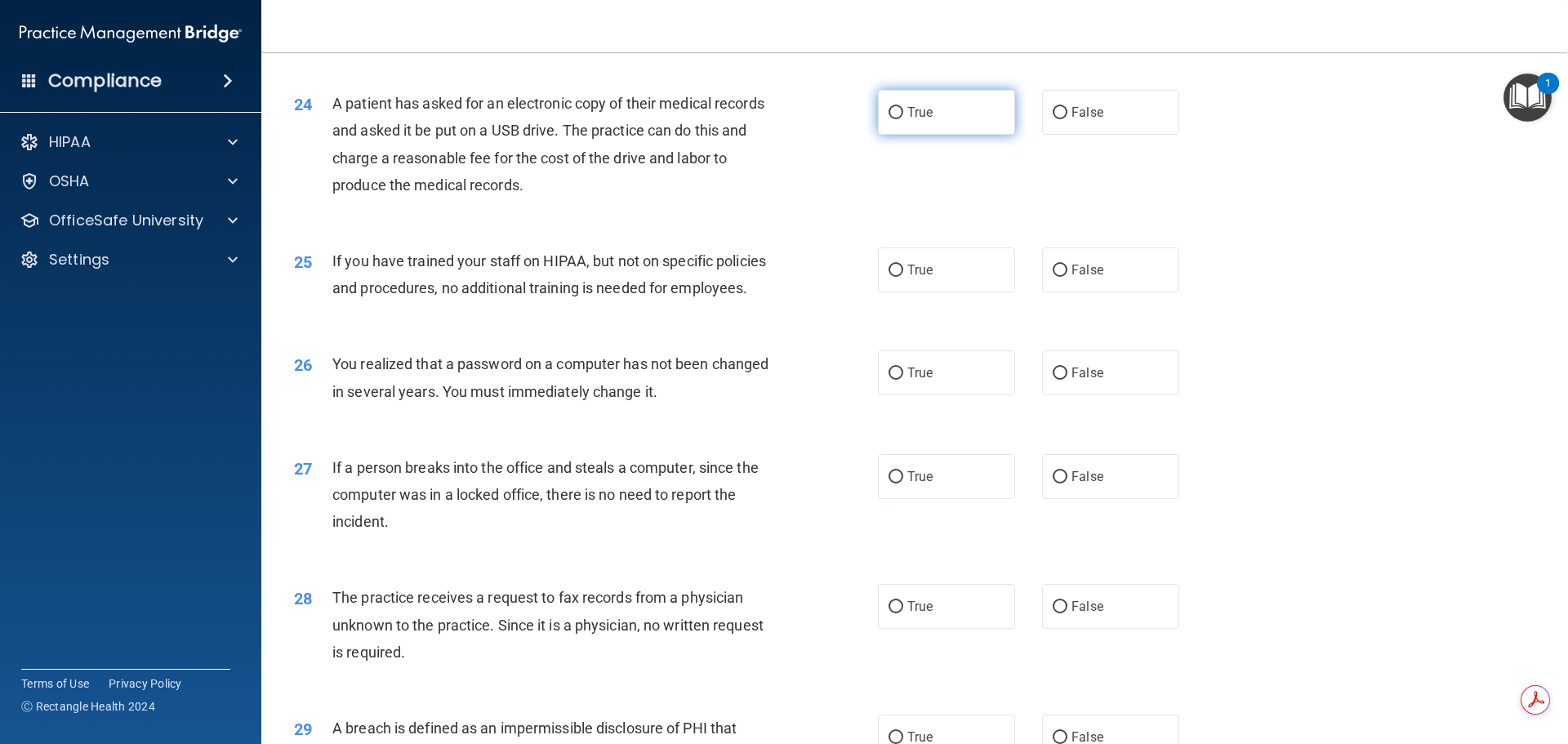
click at [913, 120] on span "True" at bounding box center [919, 112] width 25 height 16
click at [903, 119] on input "True" at bounding box center [895, 113] width 15 height 12
radio input "true"
click at [1060, 135] on label "False" at bounding box center [1111, 111] width 137 height 45
click at [1060, 119] on input "False" at bounding box center [1060, 113] width 15 height 12
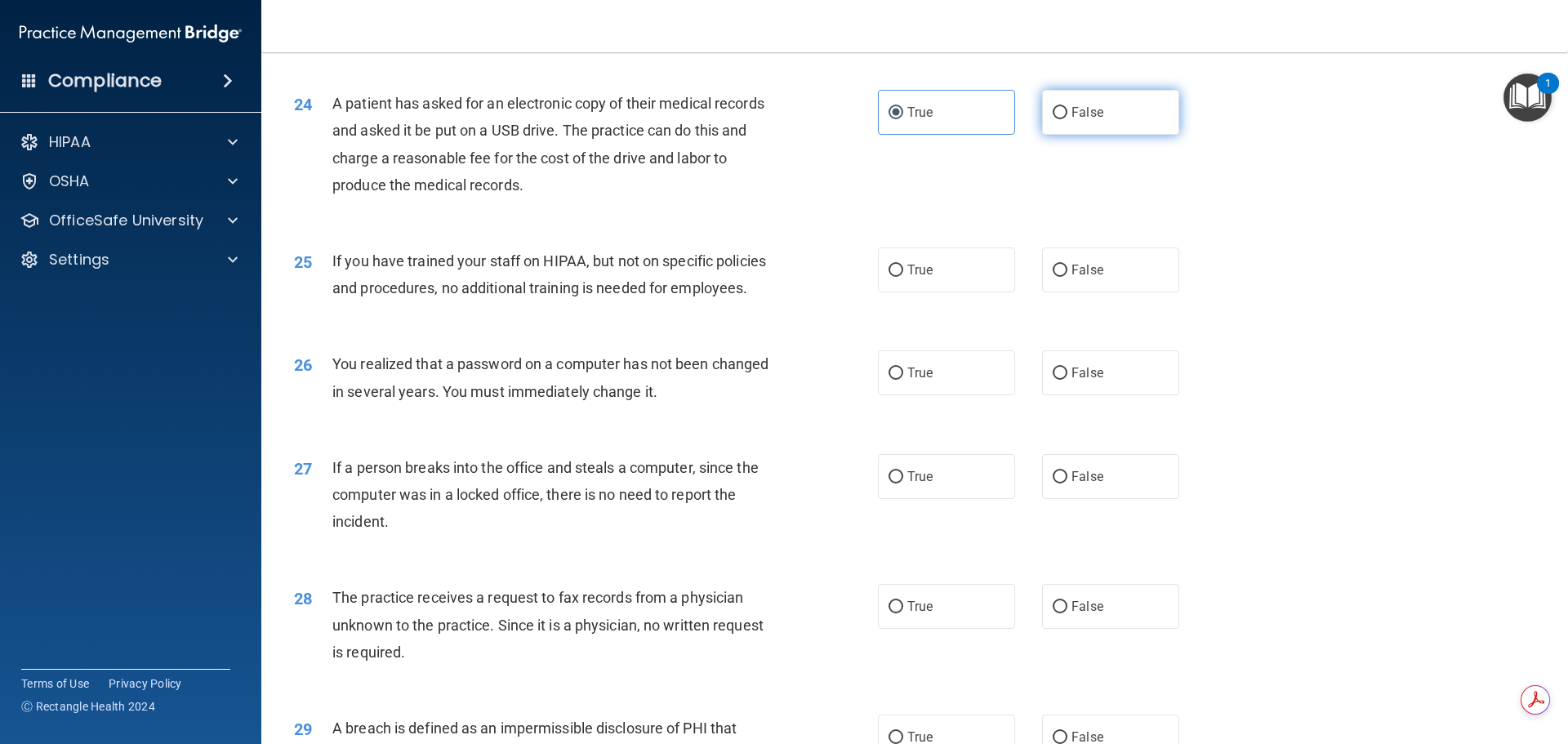
radio input "true"
radio input "false"
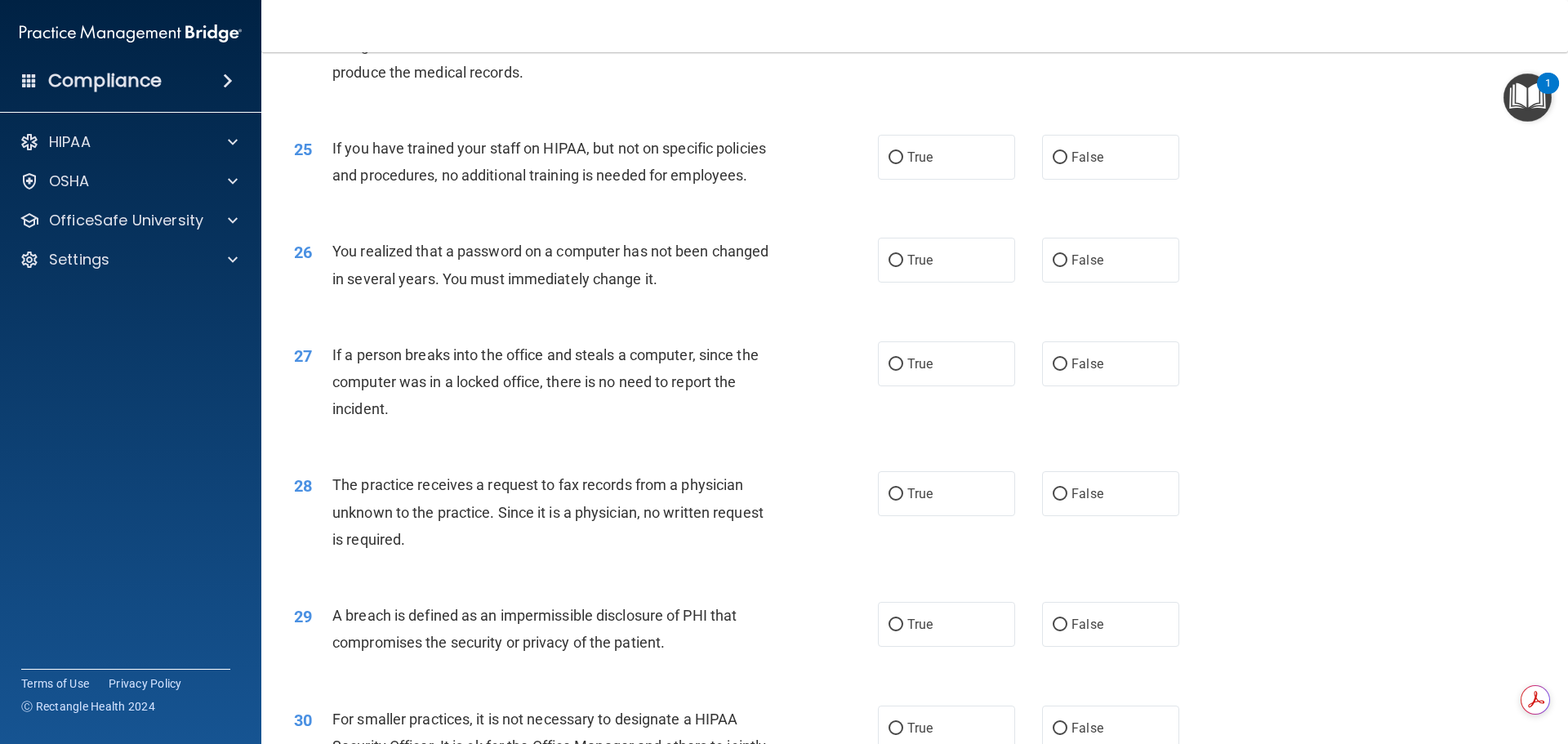
scroll to position [2939, 0]
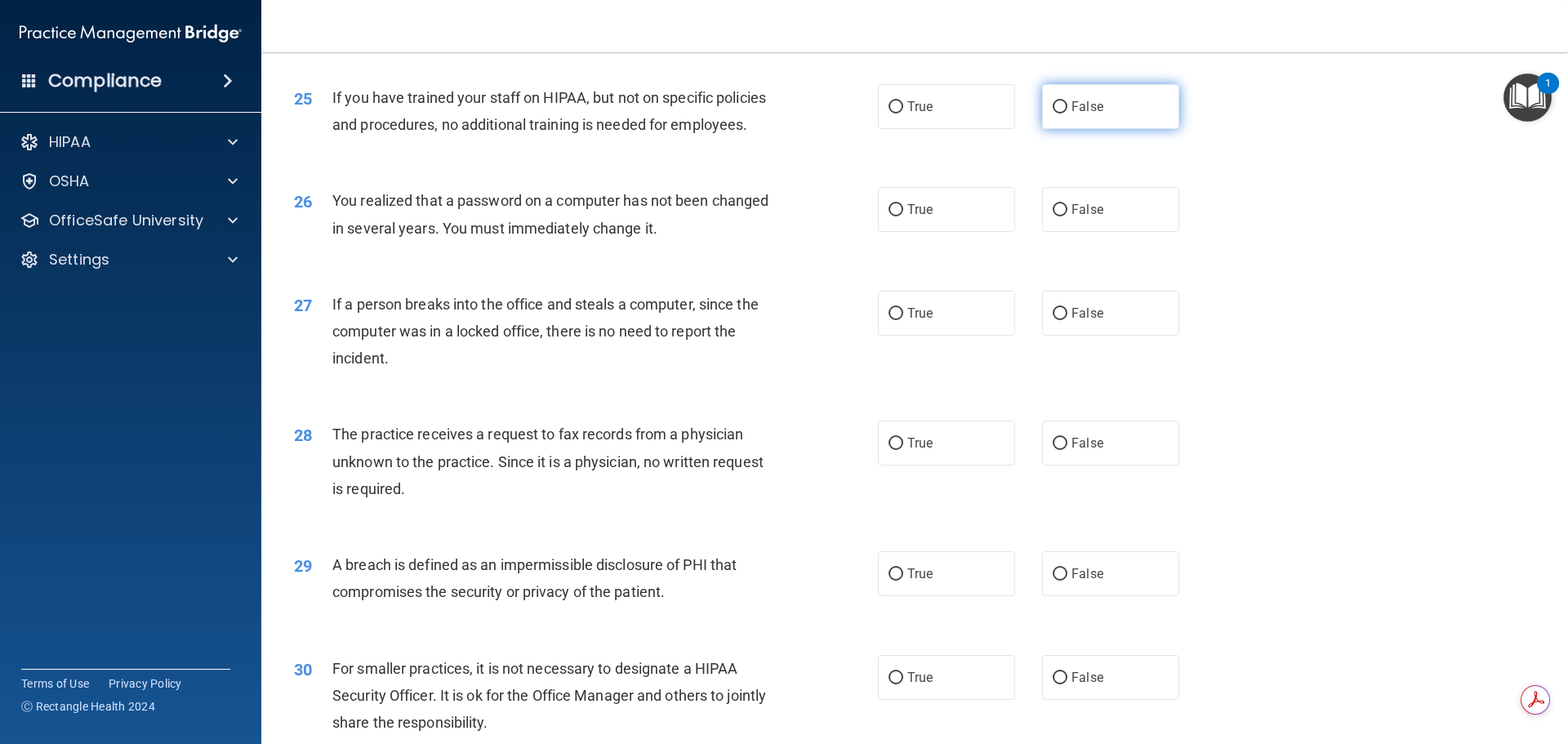
click at [1071, 114] on span "False" at bounding box center [1087, 106] width 32 height 16
click at [1067, 113] on input "False" at bounding box center [1060, 107] width 15 height 12
radio input "true"
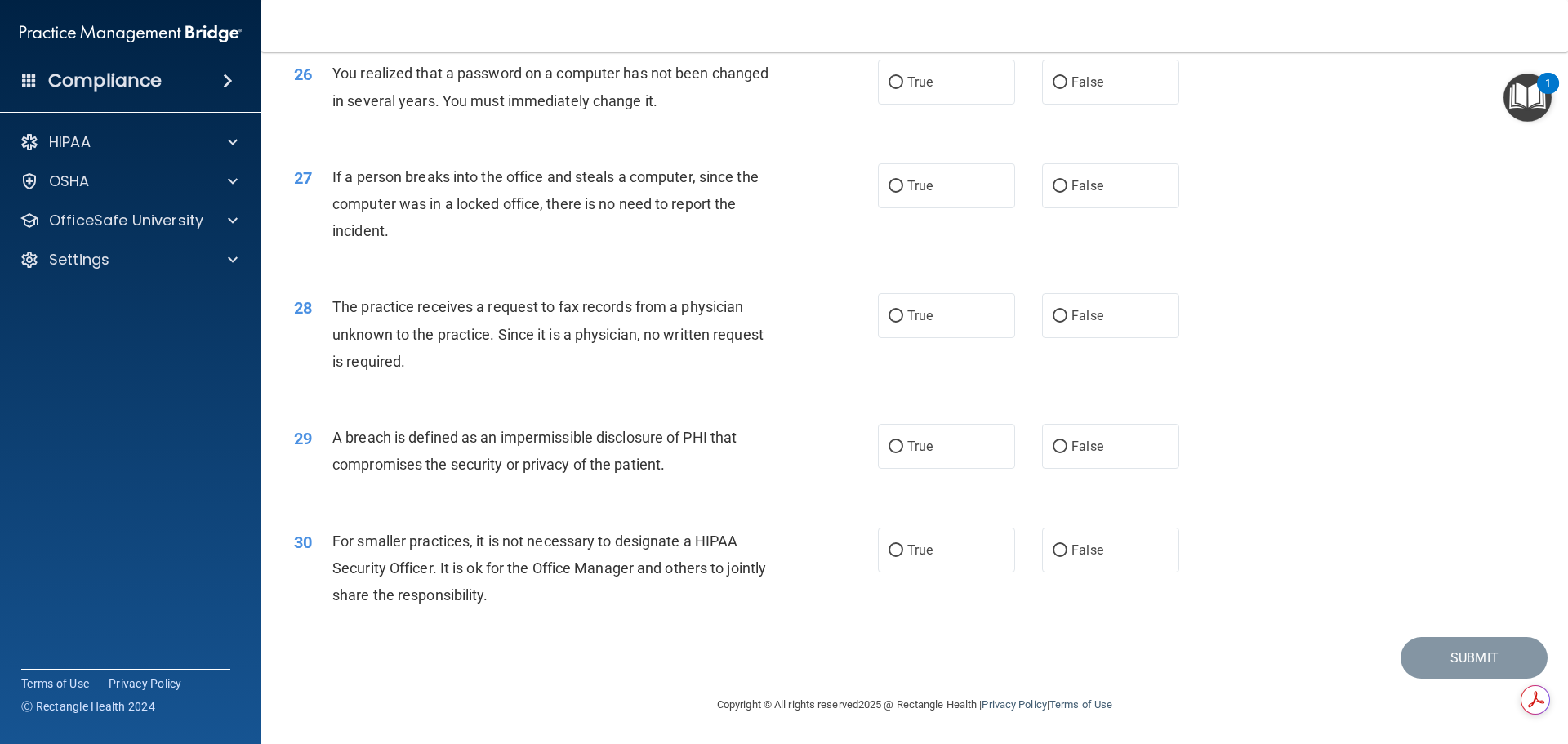
scroll to position [3039, 0]
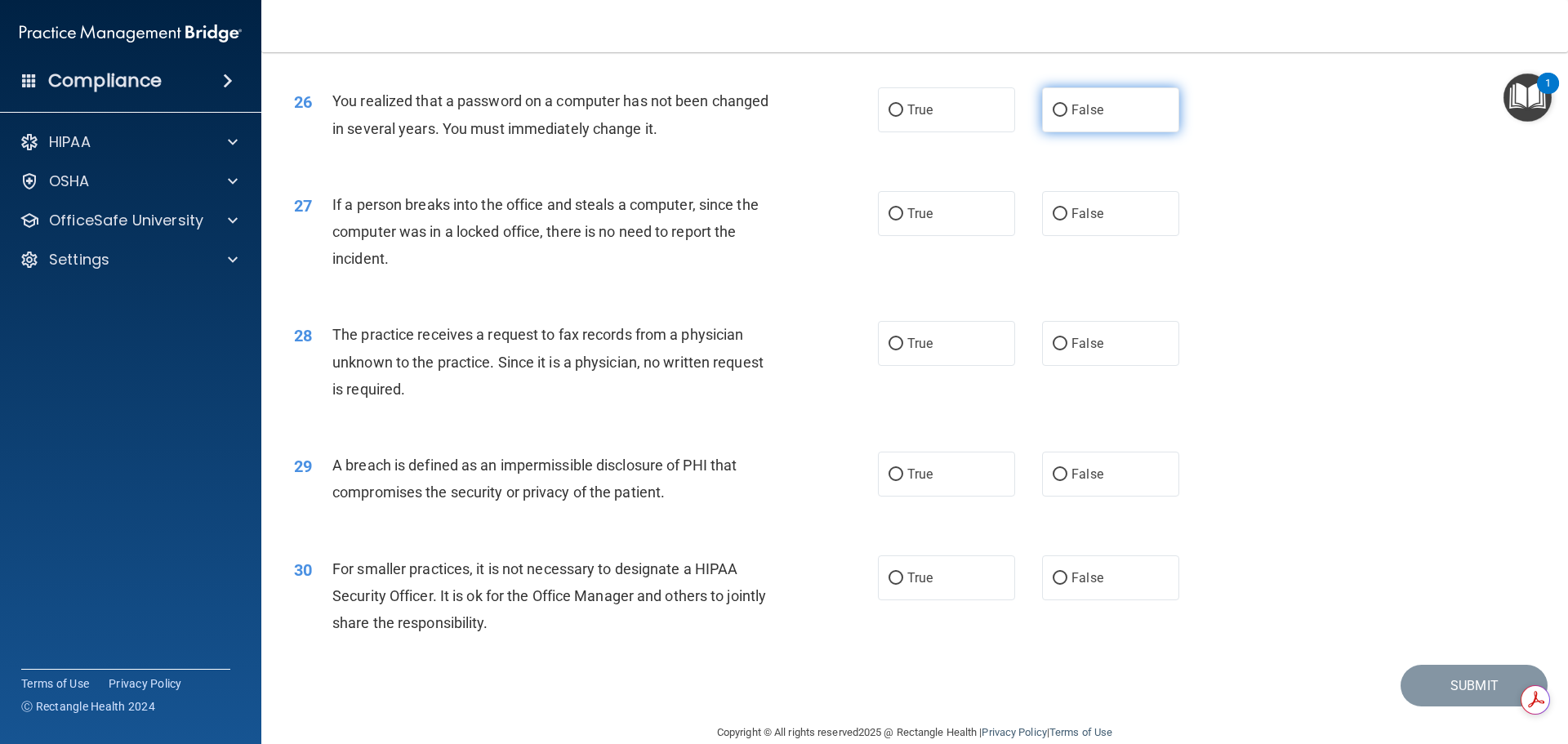
click at [1060, 132] on label "False" at bounding box center [1111, 109] width 137 height 45
click at [1060, 117] on input "False" at bounding box center [1060, 110] width 15 height 12
radio input "true"
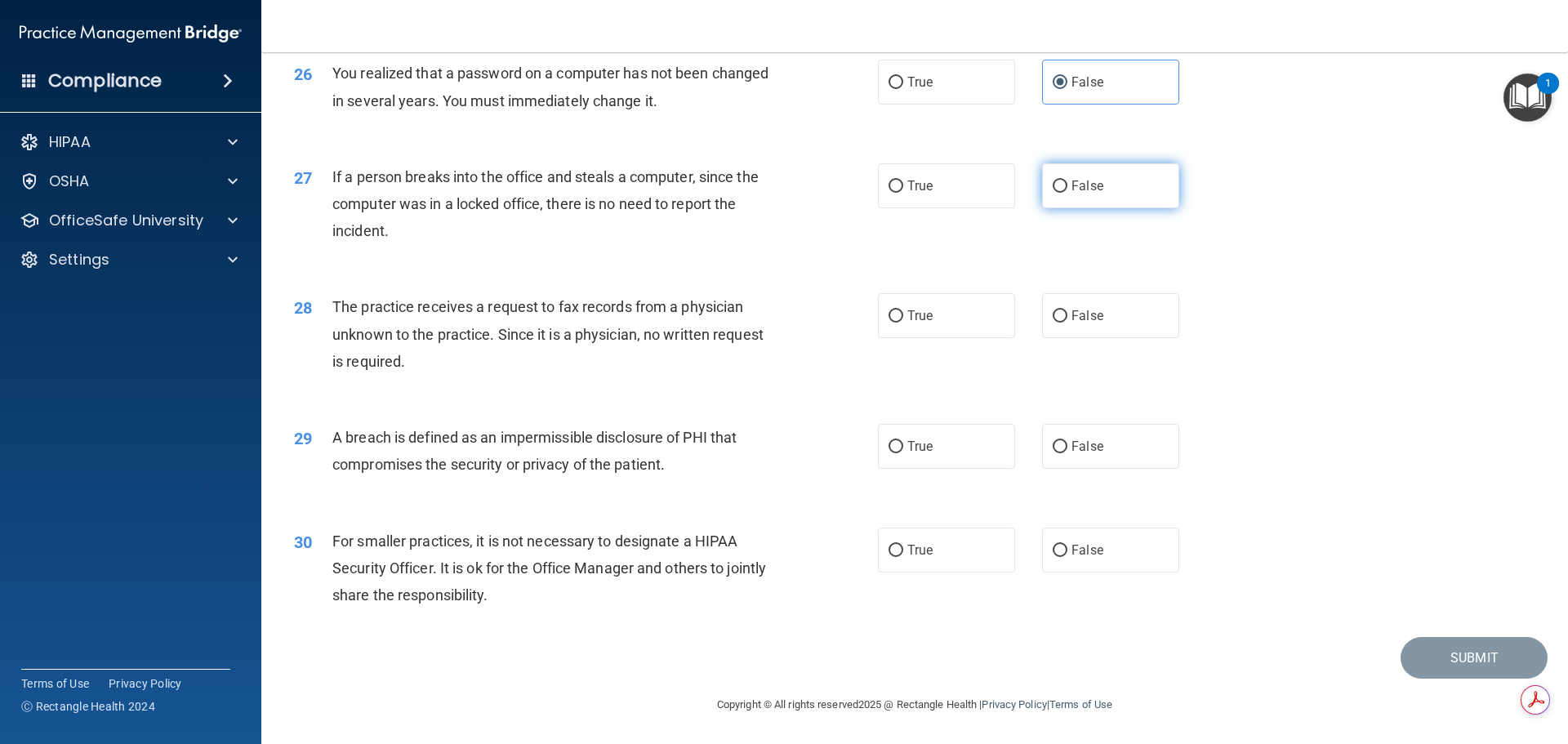
click at [1062, 180] on label "False" at bounding box center [1111, 185] width 137 height 45
click at [1062, 181] on input "False" at bounding box center [1060, 187] width 15 height 12
radio input "true"
click at [1071, 317] on span "False" at bounding box center [1087, 316] width 32 height 16
click at [1064, 317] on input "False" at bounding box center [1060, 316] width 15 height 12
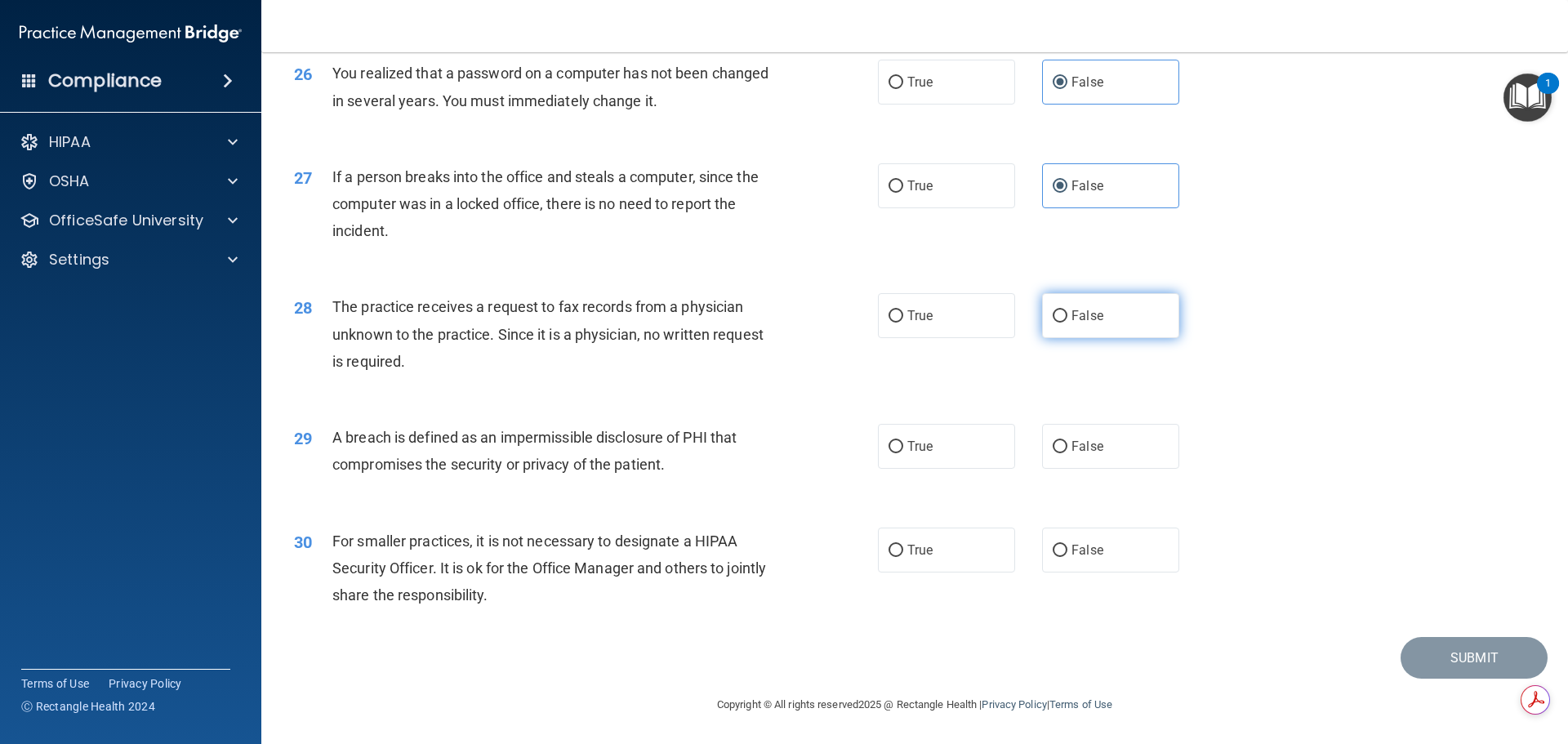
radio input "true"
click at [929, 450] on label "True" at bounding box center [947, 446] width 137 height 45
click at [903, 450] on input "True" at bounding box center [895, 447] width 15 height 12
radio input "true"
click at [950, 557] on label "True" at bounding box center [947, 549] width 137 height 45
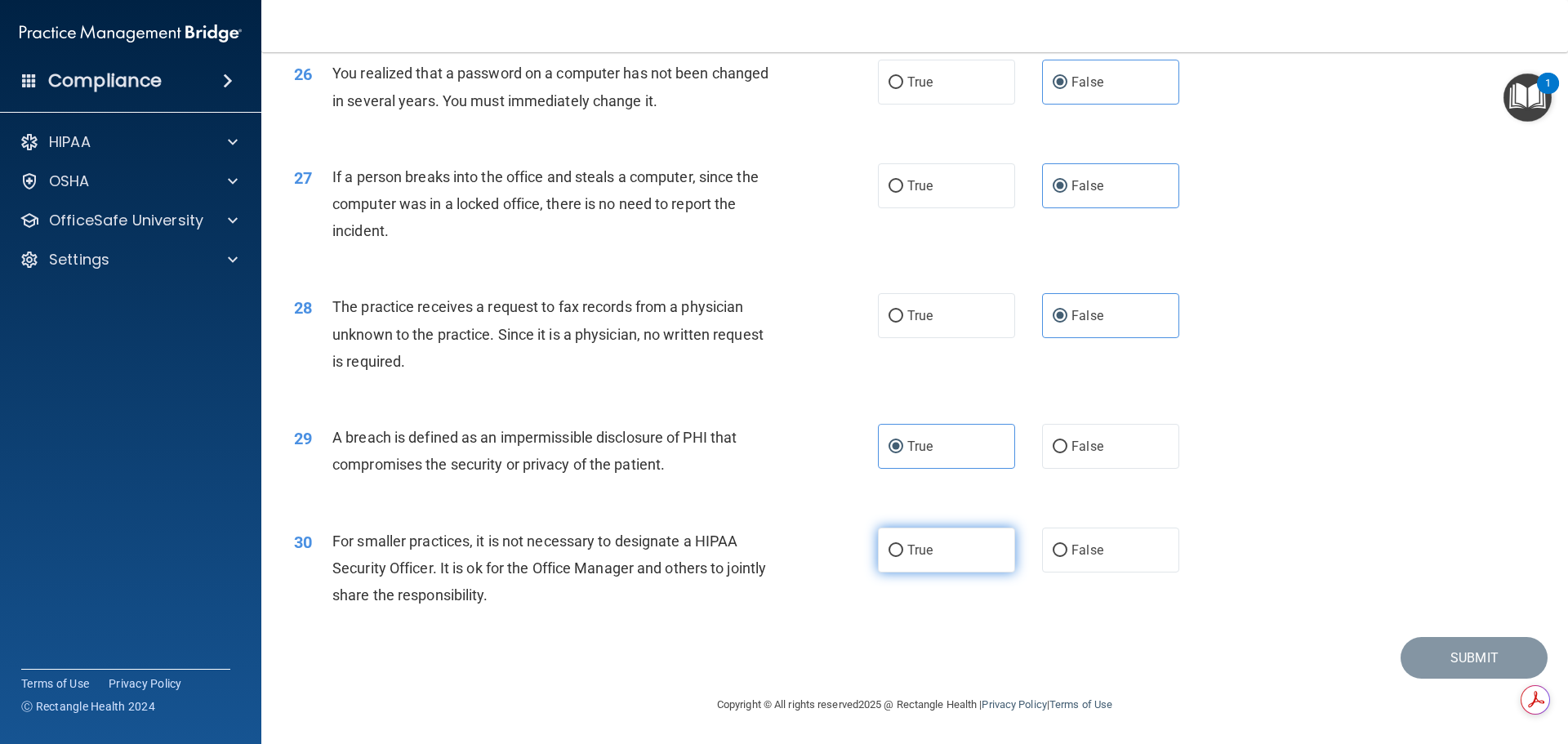
click at [903, 557] on input "True" at bounding box center [895, 550] width 15 height 12
radio input "true"
click at [1473, 659] on button "Submit" at bounding box center [1475, 658] width 147 height 42
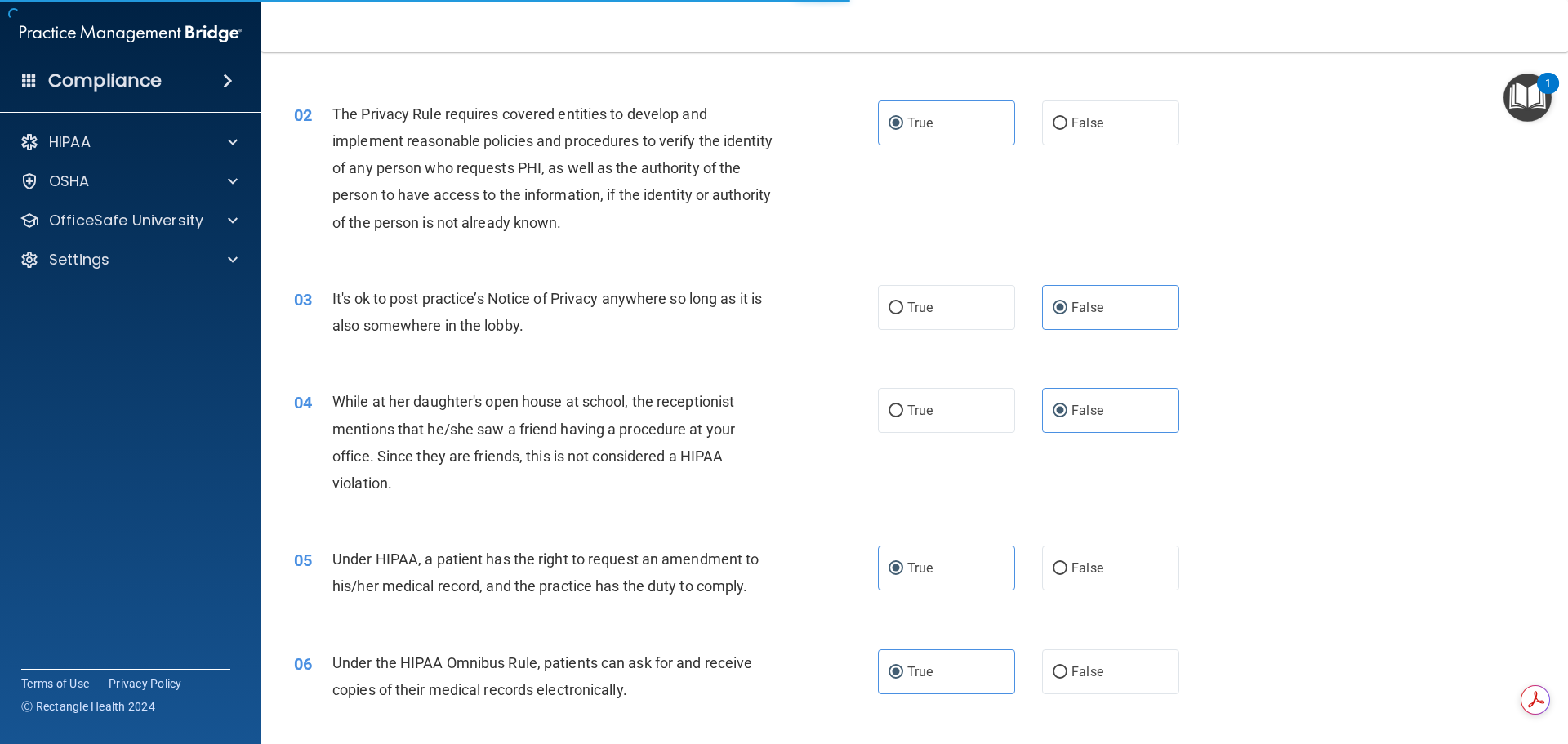
scroll to position [0, 0]
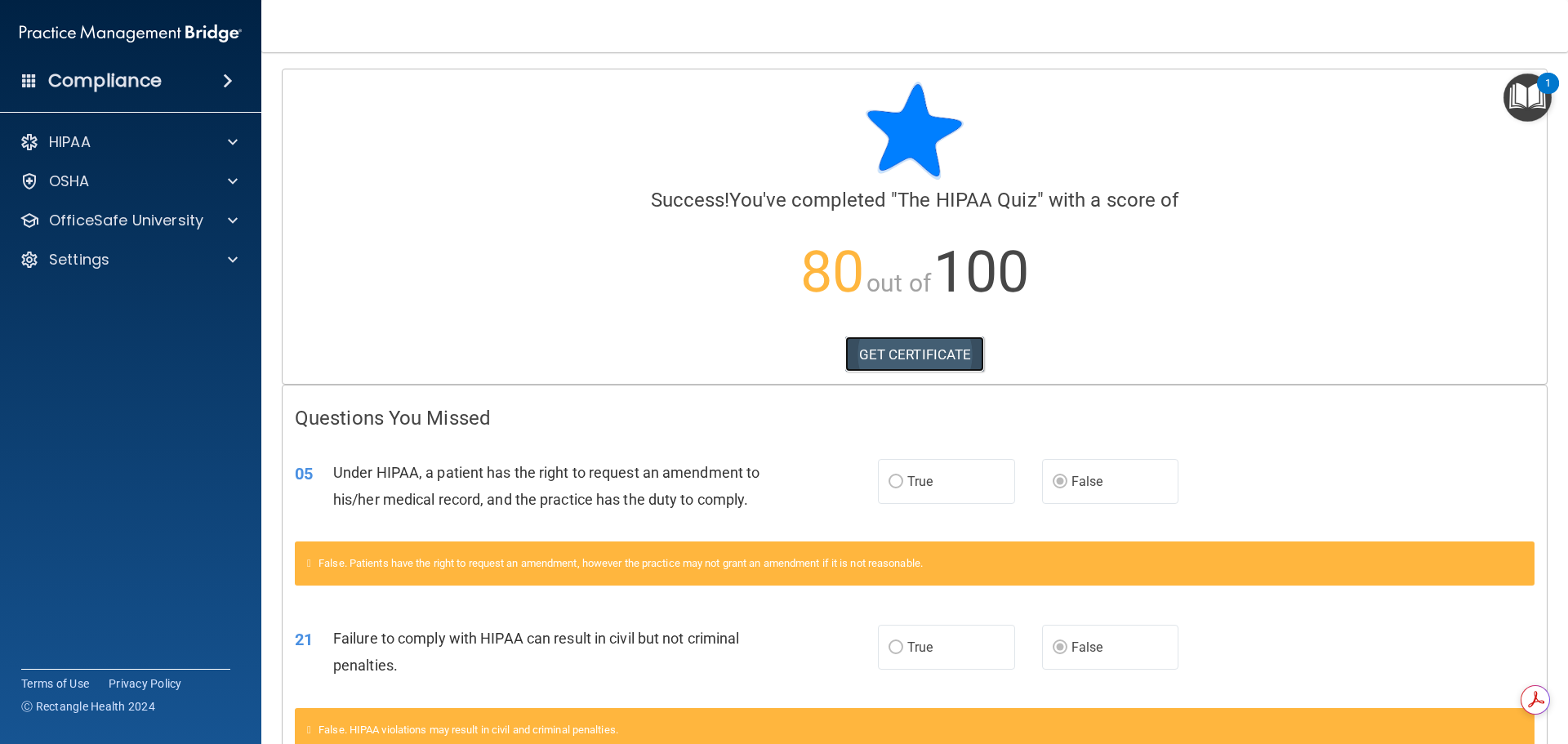
click at [916, 367] on link "GET CERTIFICATE" at bounding box center [915, 355] width 140 height 36
click at [232, 218] on span at bounding box center [233, 221] width 10 height 20
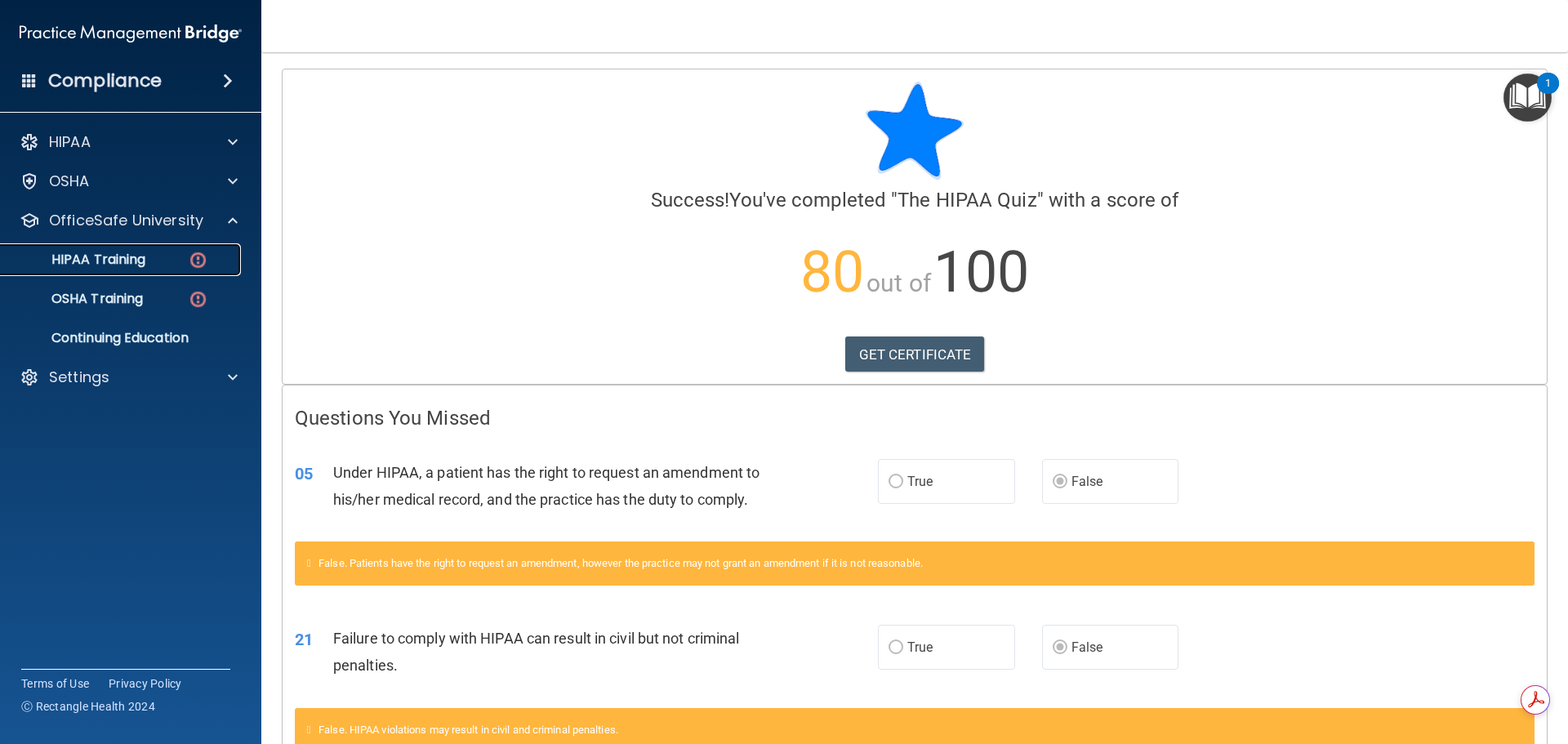
click at [126, 257] on p "HIPAA Training" at bounding box center [78, 259] width 135 height 16
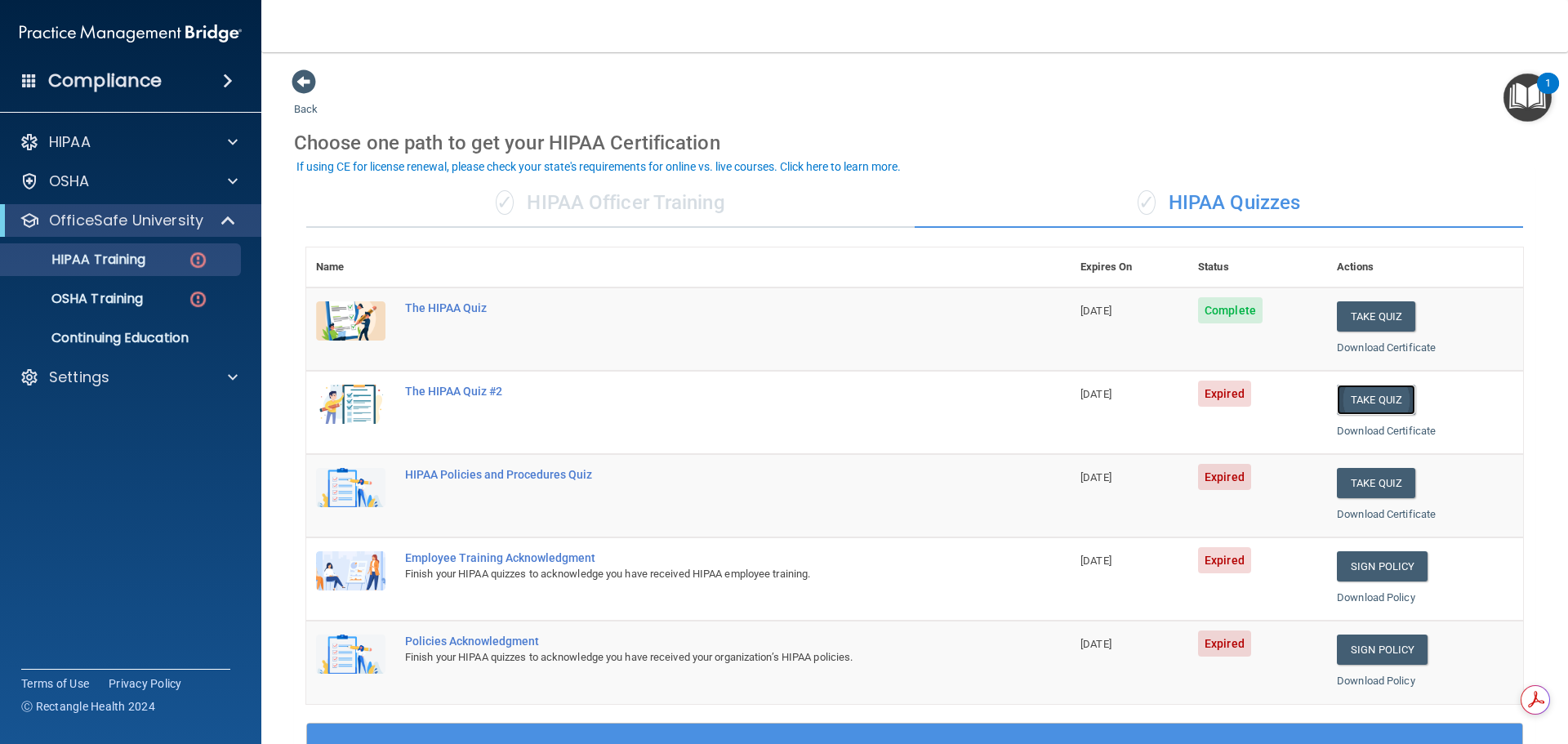
click at [1374, 399] on button "Take Quiz" at bounding box center [1376, 399] width 78 height 30
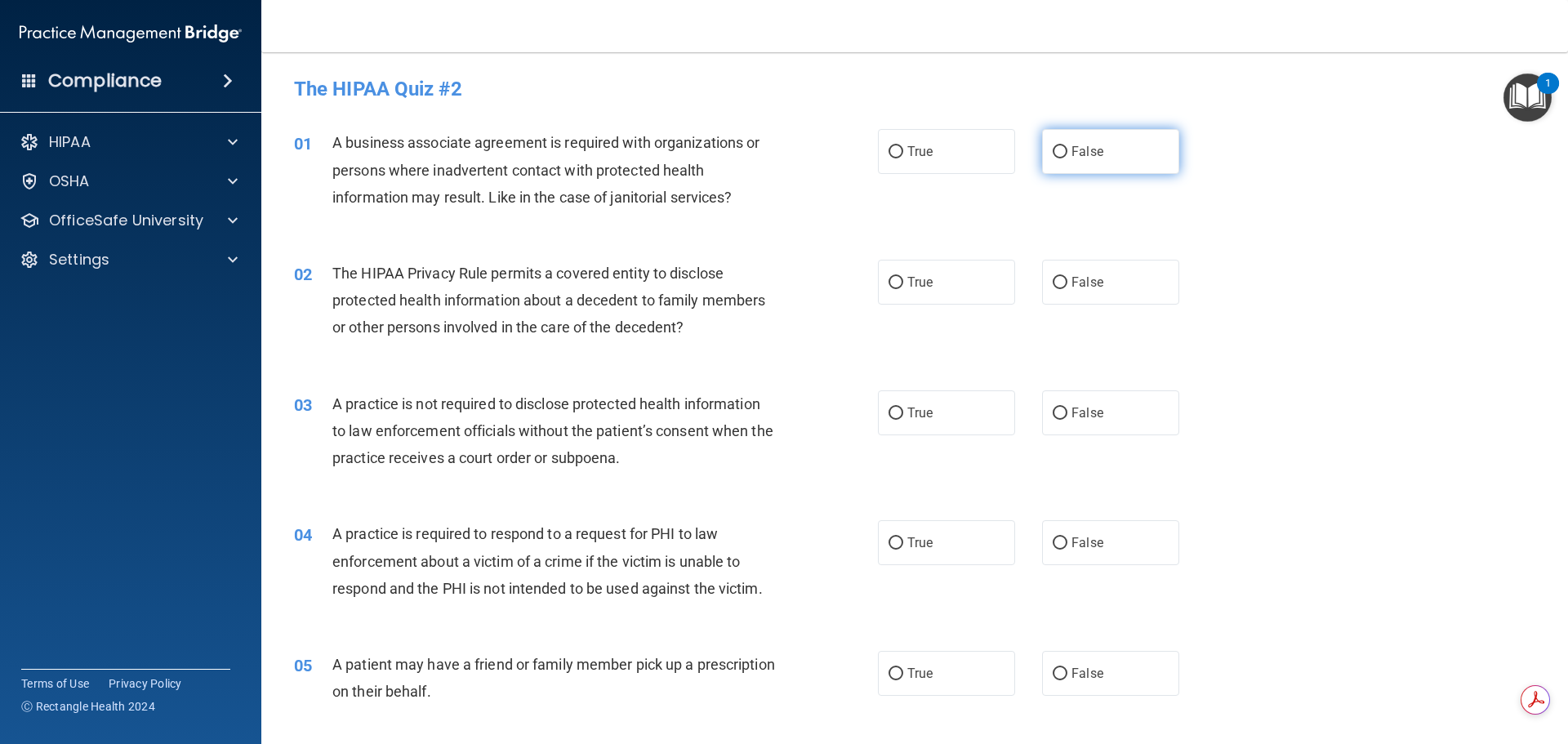
click at [1057, 154] on input "False" at bounding box center [1060, 152] width 15 height 12
radio input "true"
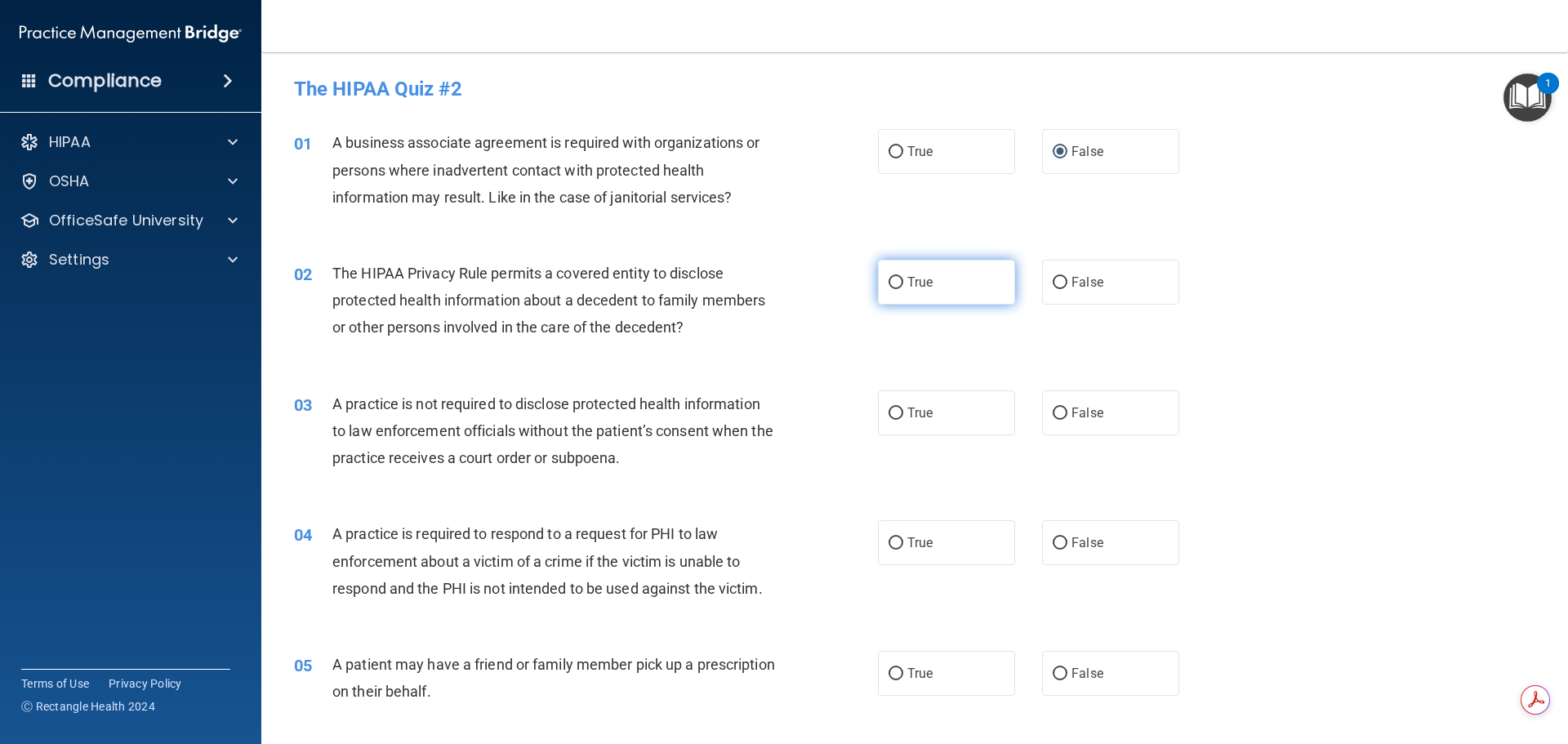
click at [899, 282] on label "True" at bounding box center [947, 281] width 137 height 45
click at [899, 282] on input "True" at bounding box center [895, 283] width 15 height 12
radio input "true"
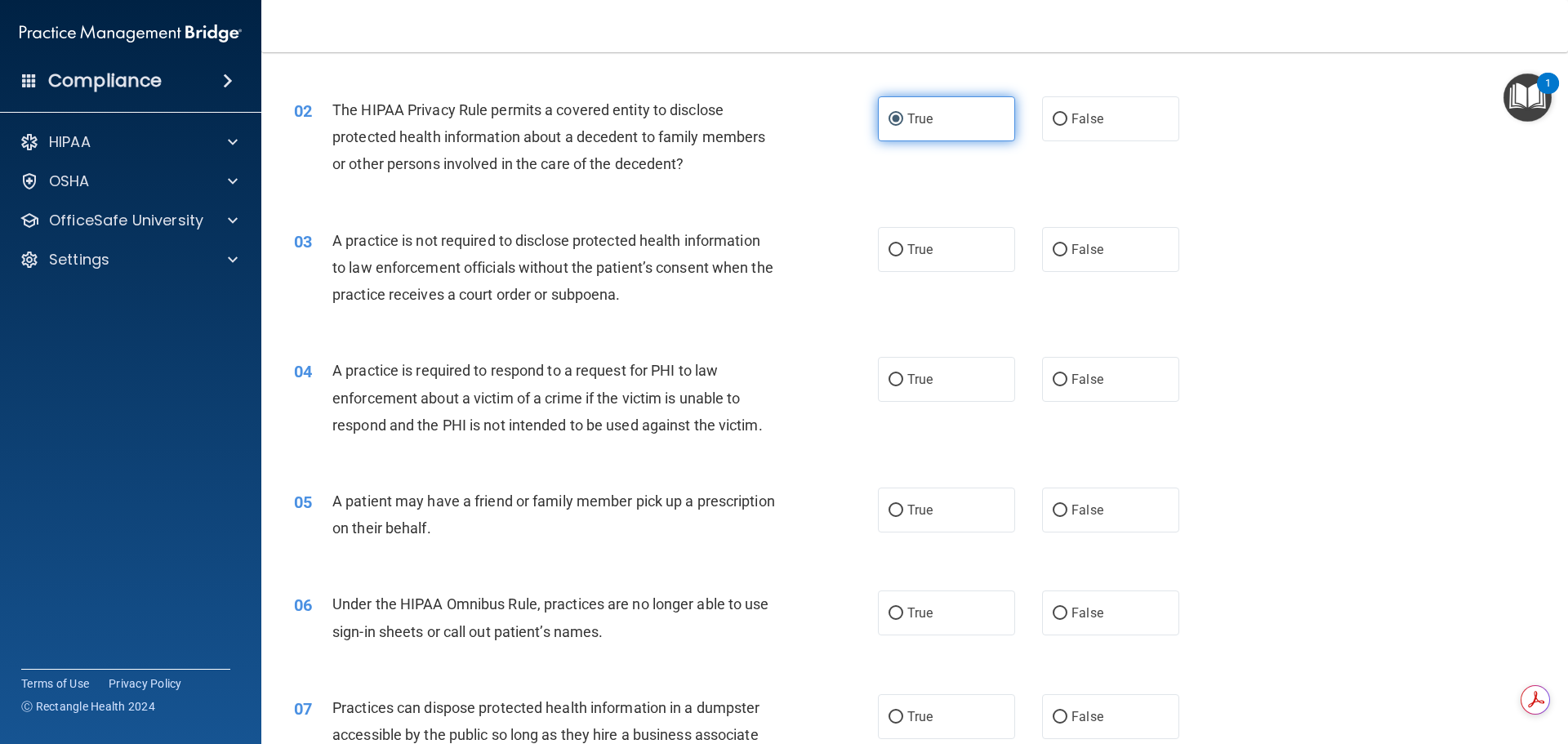
scroll to position [245, 0]
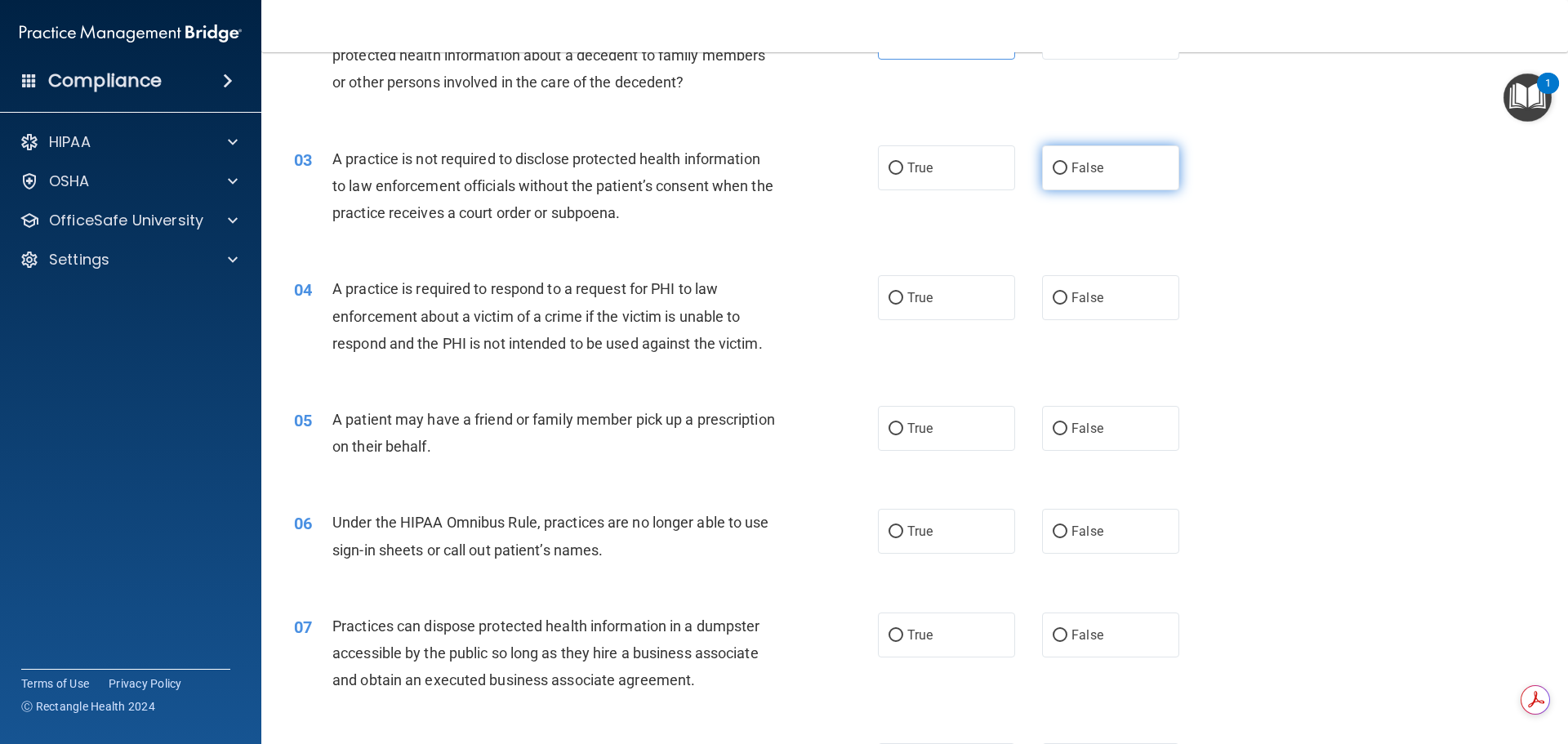
click at [1071, 171] on span "False" at bounding box center [1087, 168] width 32 height 16
click at [1066, 171] on input "False" at bounding box center [1060, 169] width 15 height 12
radio input "true"
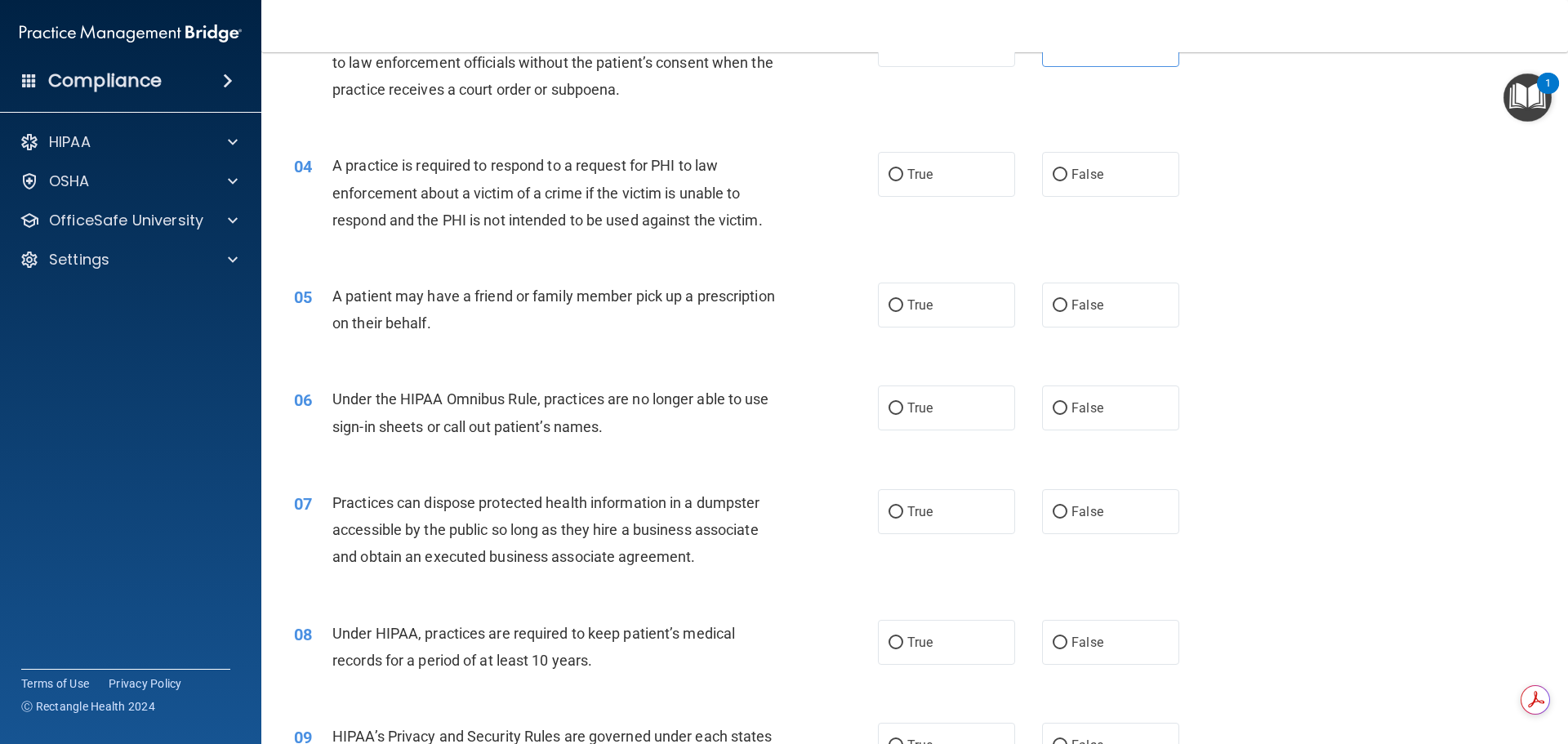
scroll to position [408, 0]
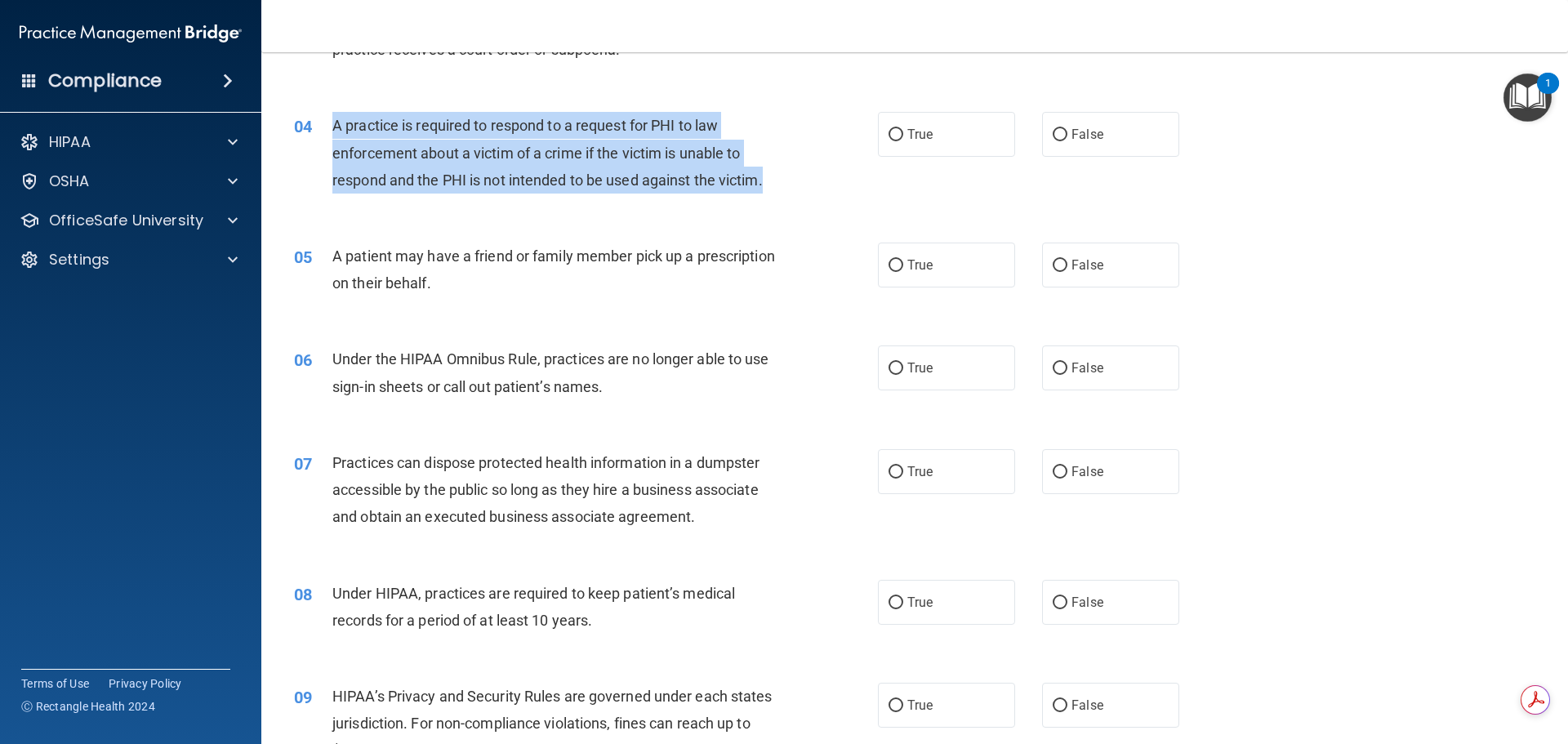
drag, startPoint x: 766, startPoint y: 181, endPoint x: 326, endPoint y: 129, distance: 443.1
click at [326, 129] on div "04 A practice is required to respond to a request for PHI to law enforcement ab…" at bounding box center [585, 157] width 633 height 89
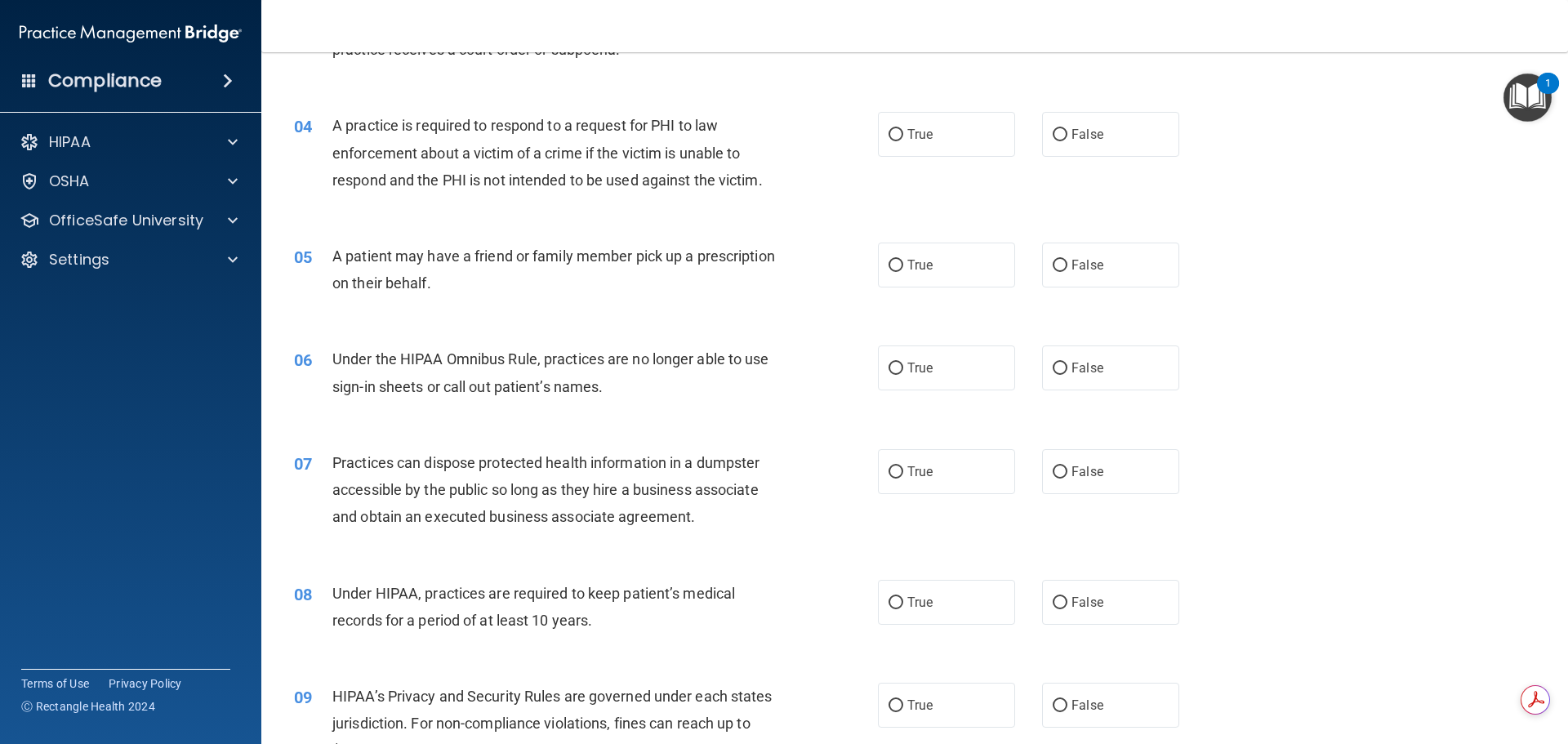
click at [313, 108] on div "04 A practice is required to respond to a request for PHI to law enforcement ab…" at bounding box center [915, 157] width 1266 height 131
click at [900, 131] on label "True" at bounding box center [947, 134] width 137 height 45
click at [900, 131] on input "True" at bounding box center [895, 135] width 15 height 12
radio input "true"
click at [907, 263] on span "True" at bounding box center [919, 265] width 25 height 16
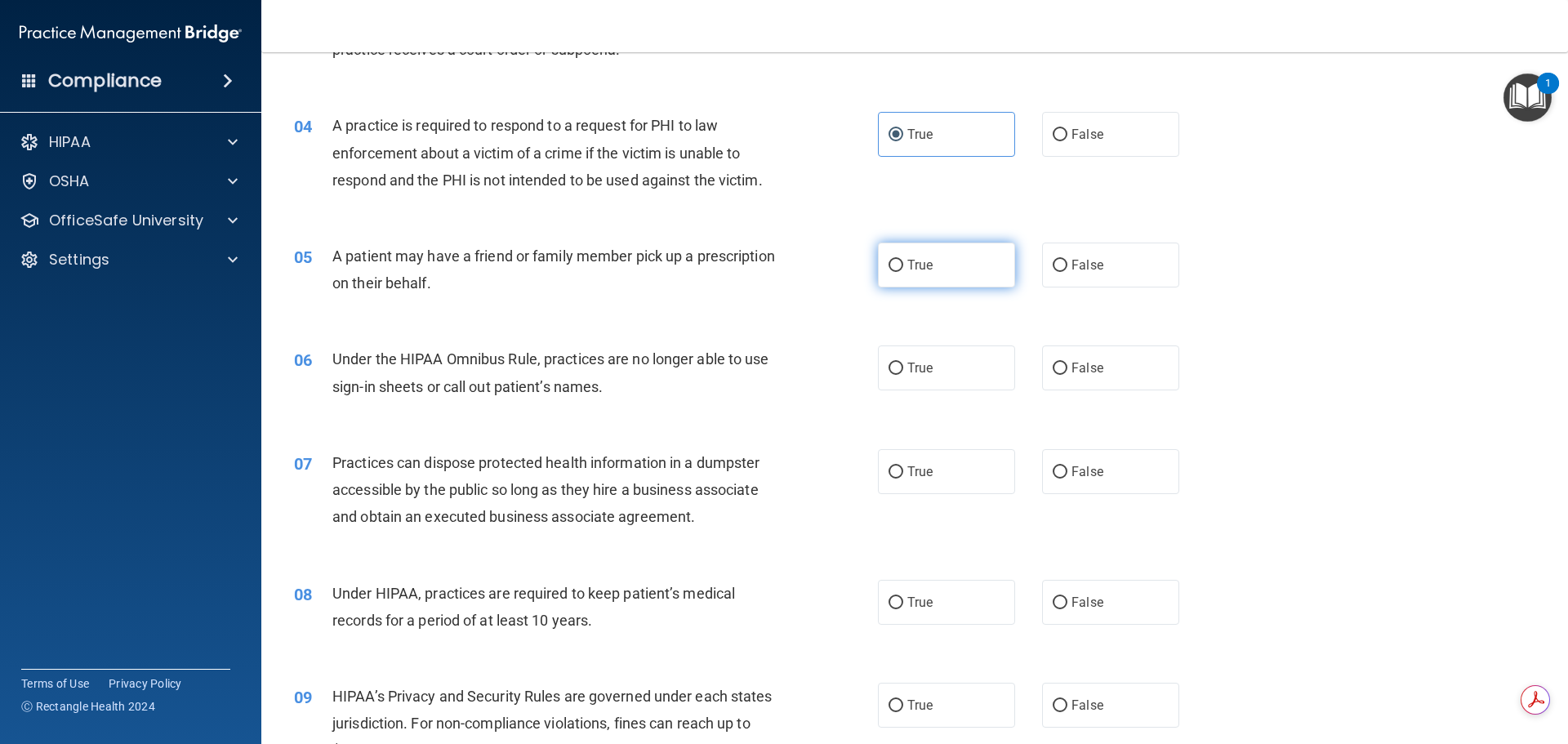
click at [903, 263] on input "True" at bounding box center [895, 265] width 15 height 12
radio input "true"
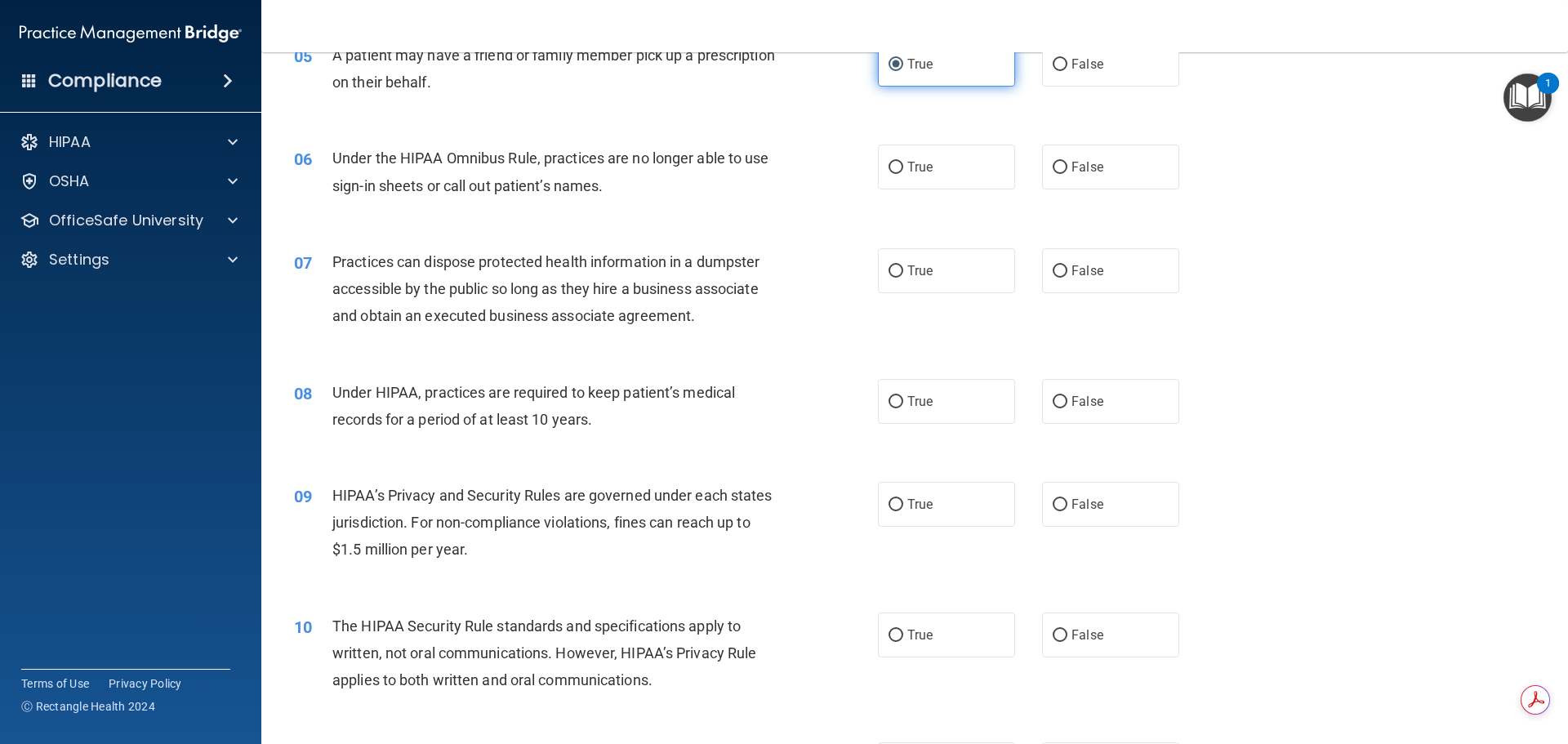
scroll to position [654, 0]
